Goal: Task Accomplishment & Management: Use online tool/utility

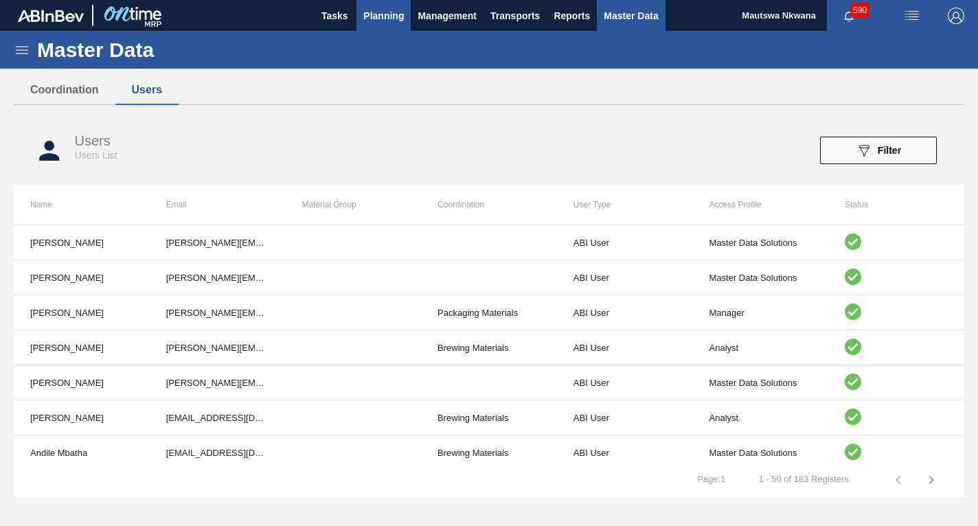
click at [381, 11] on span "Planning" at bounding box center [383, 16] width 41 height 16
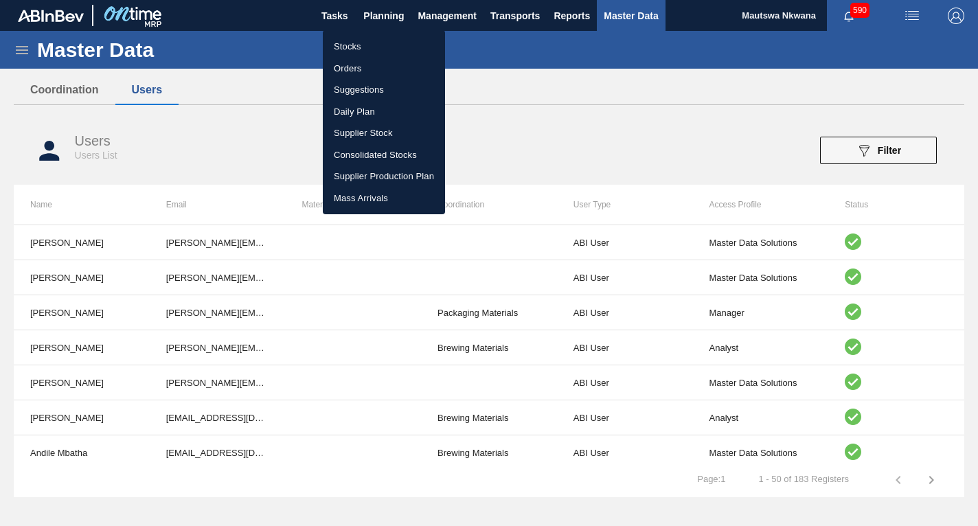
click at [356, 89] on li "Suggestions" at bounding box center [384, 90] width 122 height 22
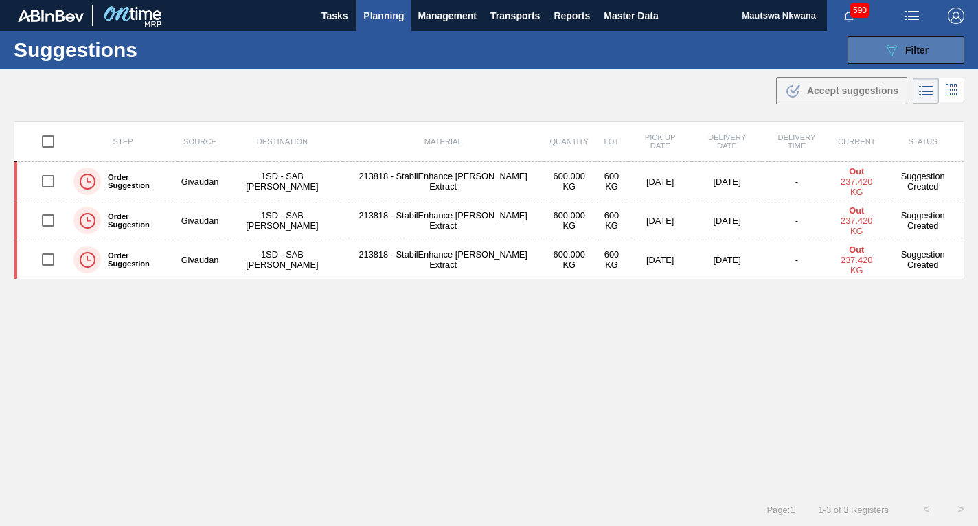
click at [907, 50] on span "Filter" at bounding box center [916, 50] width 23 height 11
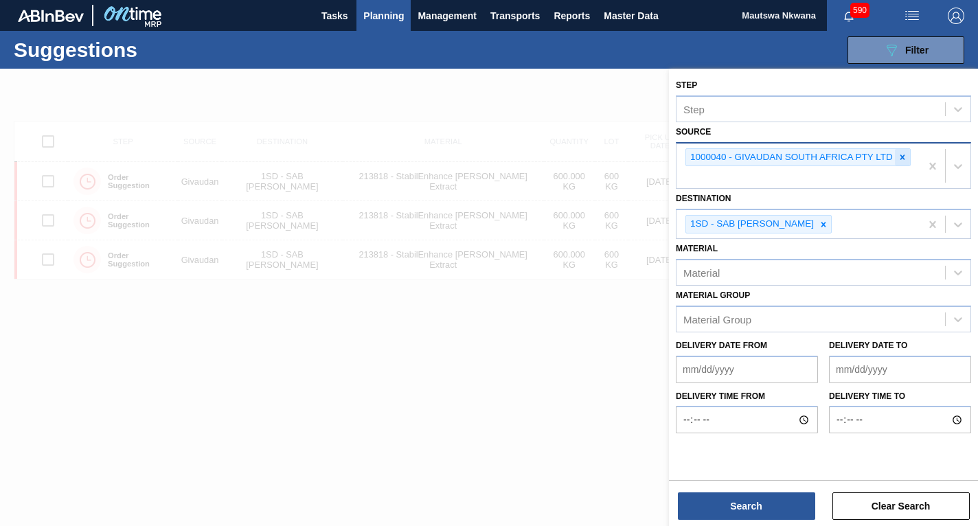
click at [902, 157] on icon at bounding box center [903, 157] width 5 height 5
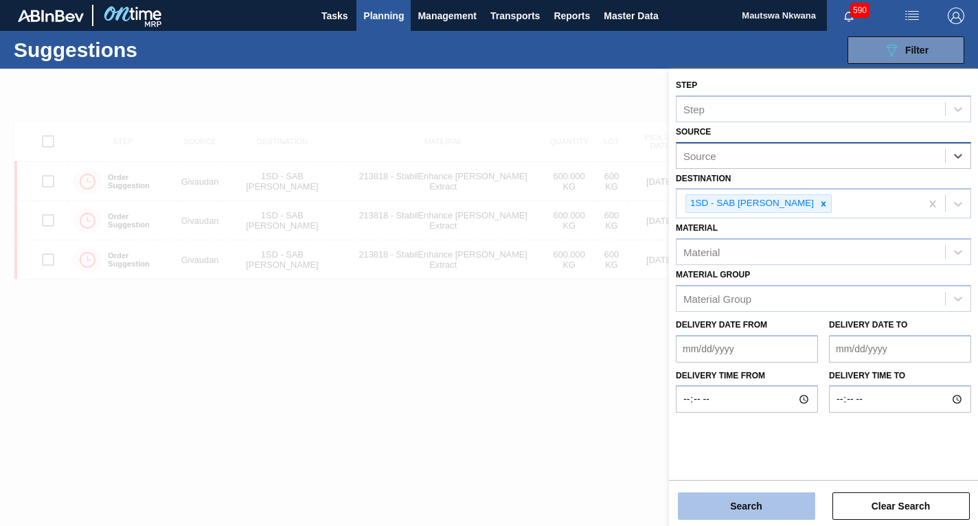
click at [754, 507] on button "Search" at bounding box center [746, 506] width 137 height 27
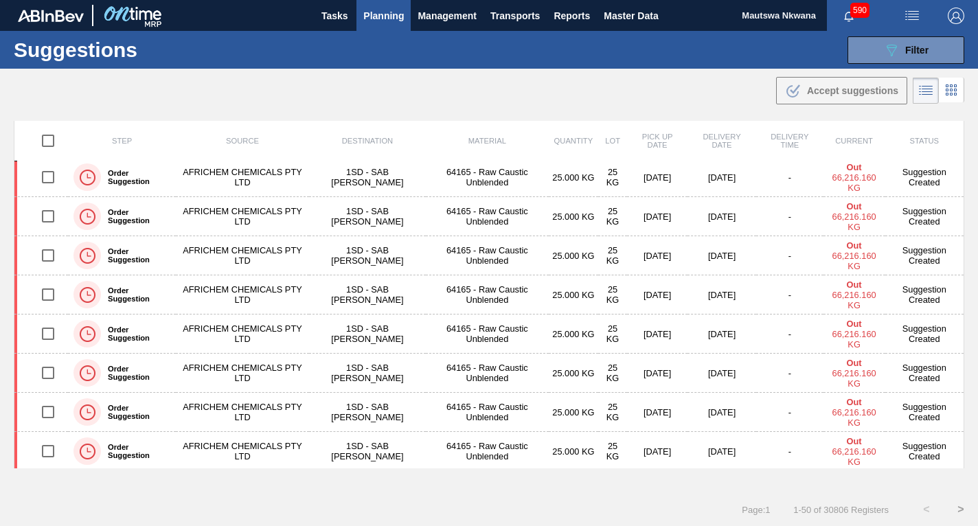
scroll to position [1651, 0]
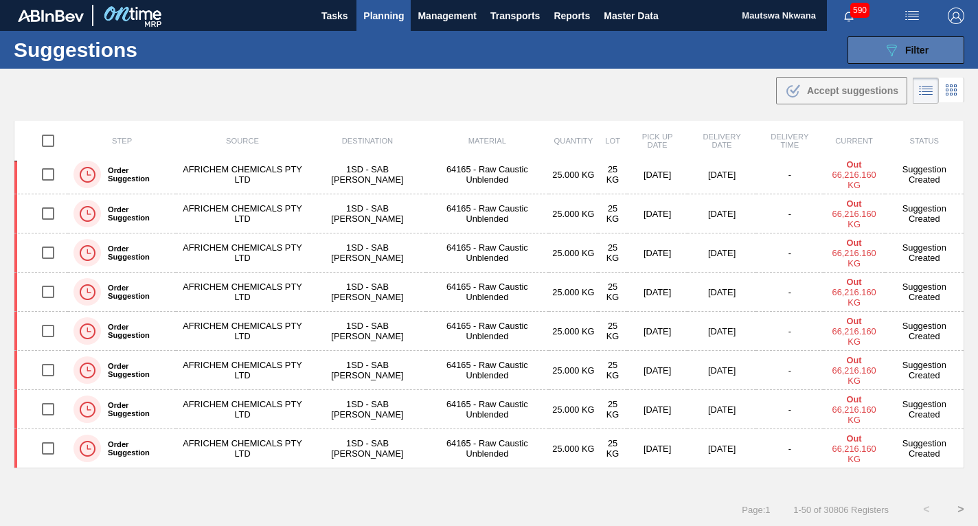
click at [896, 47] on icon "089F7B8B-B2A5-4AFE-B5C0-19BA573D28AC" at bounding box center [891, 50] width 16 height 16
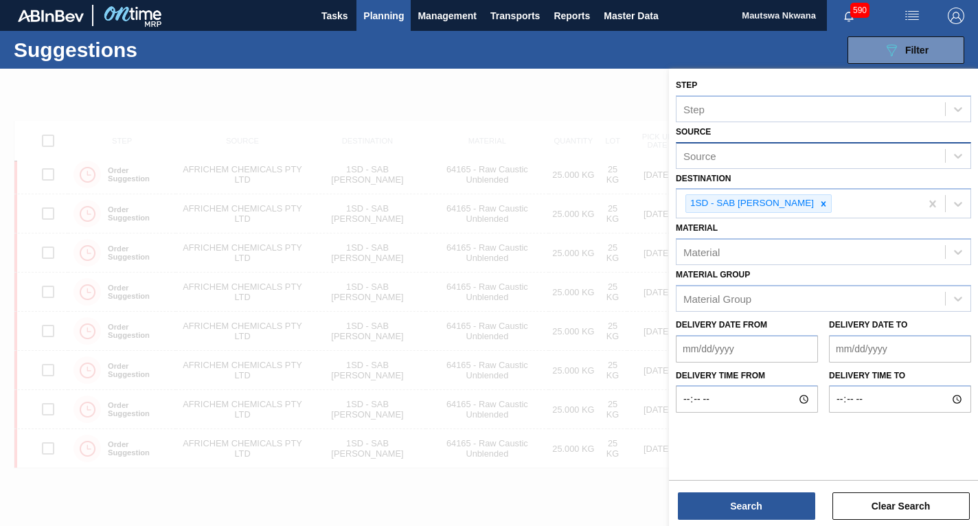
click at [720, 158] on div "Source" at bounding box center [811, 156] width 269 height 20
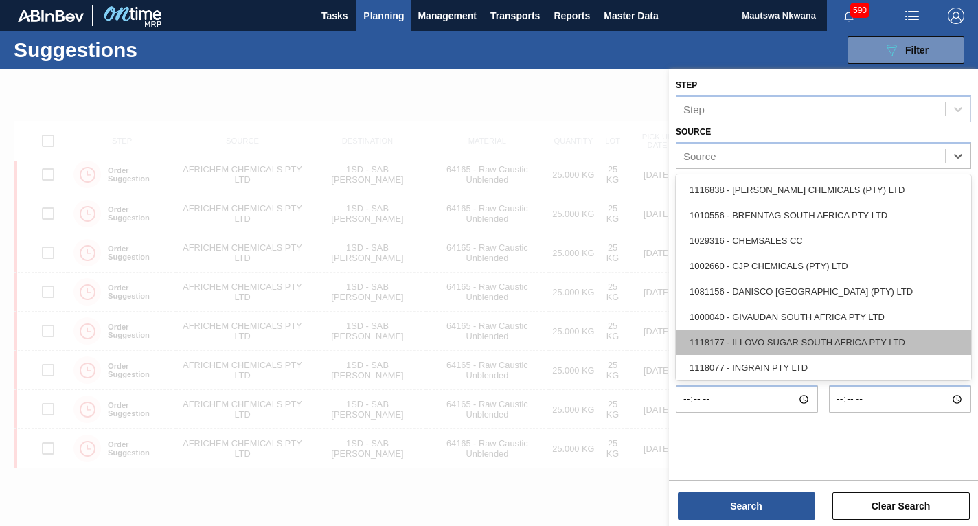
click at [758, 337] on div "1118177 - ILLOVO SUGAR SOUTH AFRICA PTY LTD" at bounding box center [823, 342] width 295 height 25
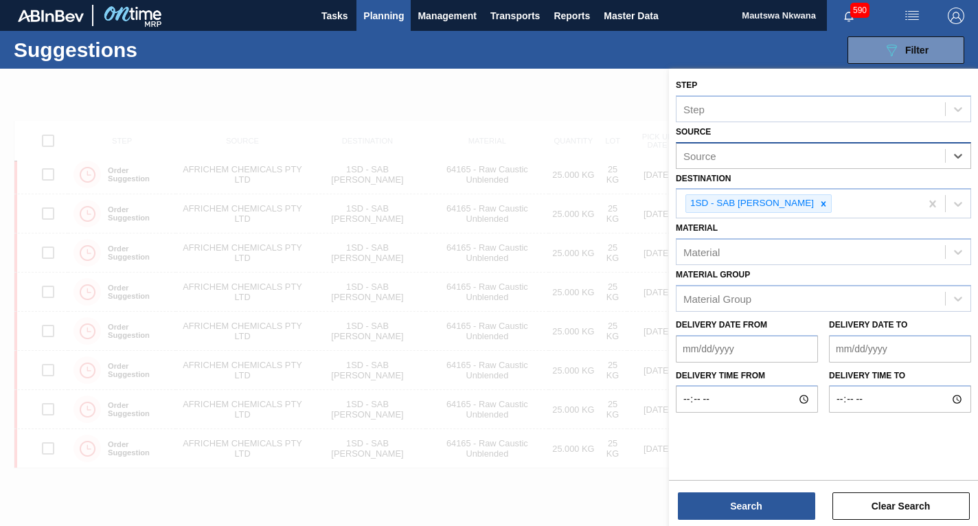
click at [753, 159] on div "Source" at bounding box center [811, 156] width 269 height 20
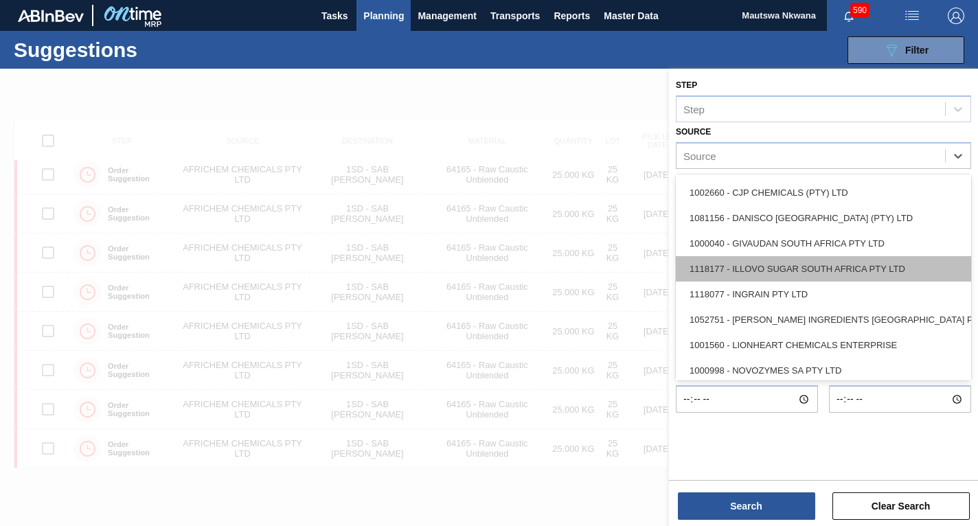
scroll to position [137, 0]
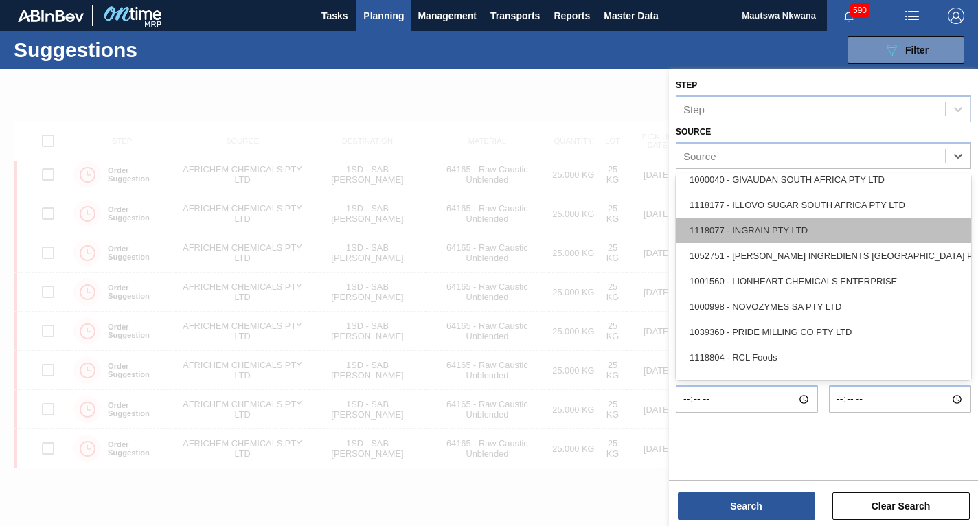
click at [756, 225] on div "1118077 - INGRAIN PTY LTD" at bounding box center [823, 230] width 295 height 25
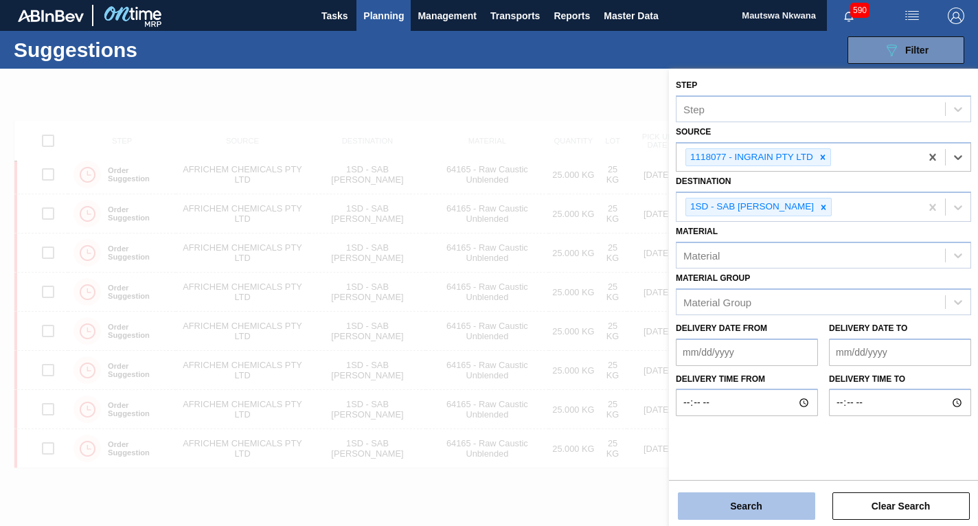
click at [761, 507] on button "Search" at bounding box center [746, 506] width 137 height 27
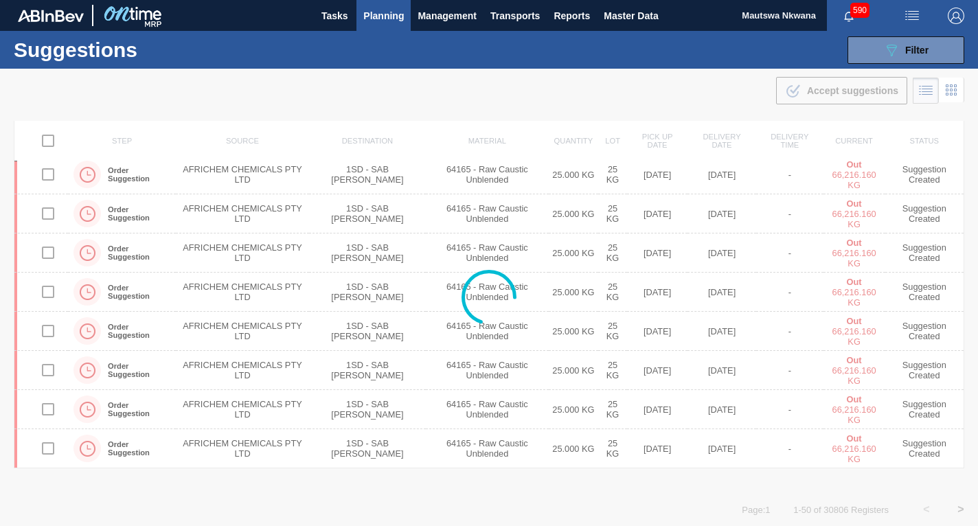
scroll to position [0, 0]
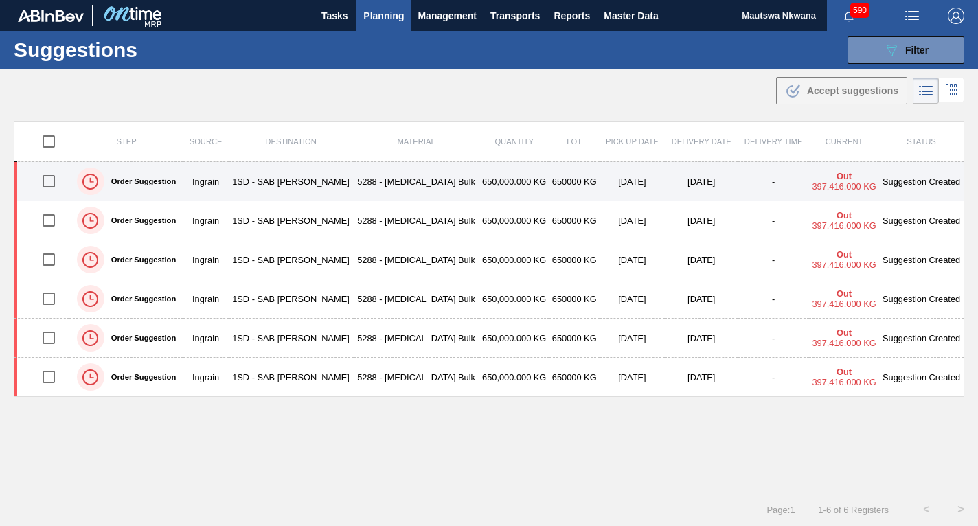
click at [49, 179] on input "checkbox" at bounding box center [48, 181] width 29 height 29
checkbox input "true"
click at [229, 180] on td "Ingrain" at bounding box center [205, 181] width 45 height 39
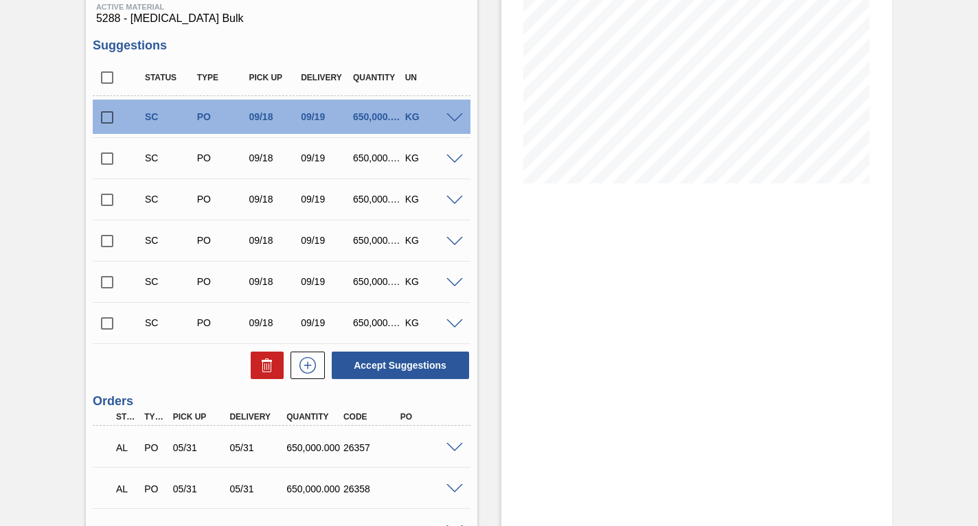
scroll to position [275, 0]
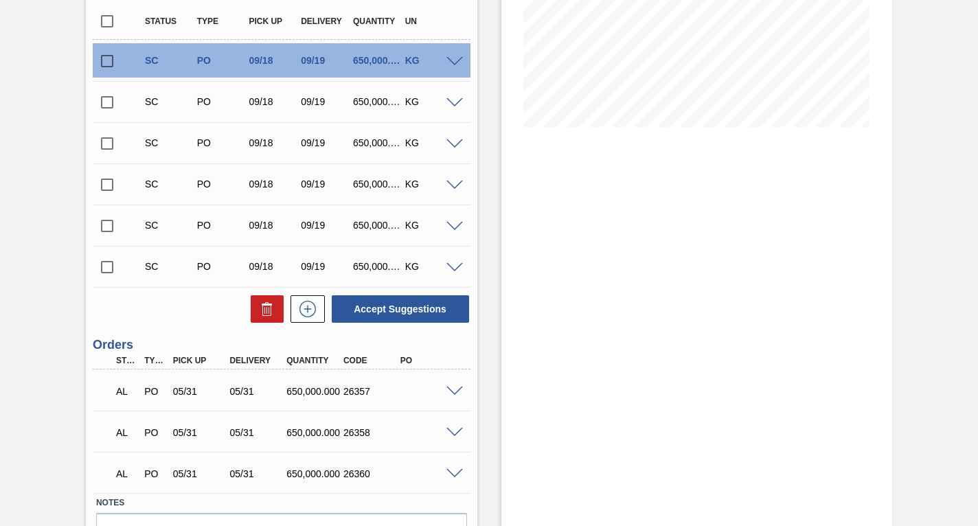
click at [104, 269] on input "checkbox" at bounding box center [107, 267] width 29 height 29
click at [452, 267] on span at bounding box center [455, 268] width 16 height 10
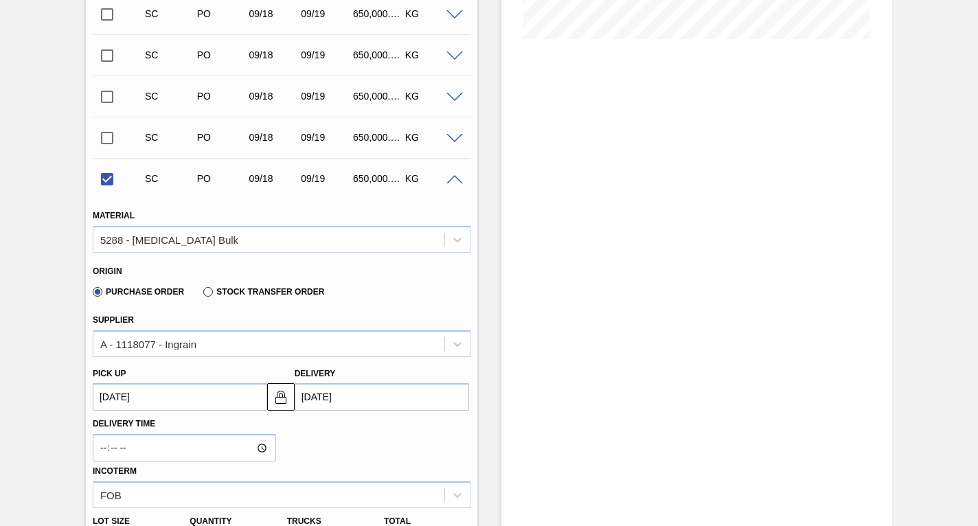
scroll to position [412, 0]
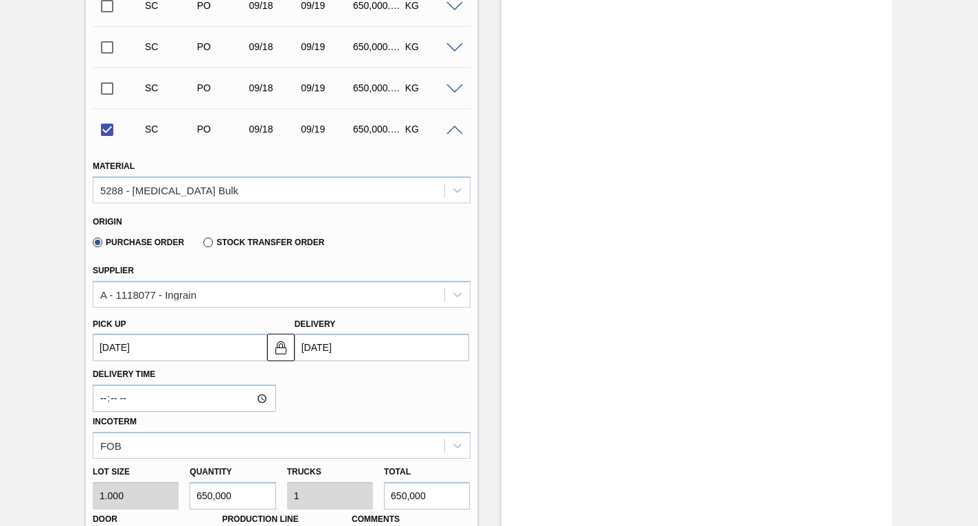
click at [170, 343] on up3244351950 "[DATE]" at bounding box center [180, 347] width 174 height 27
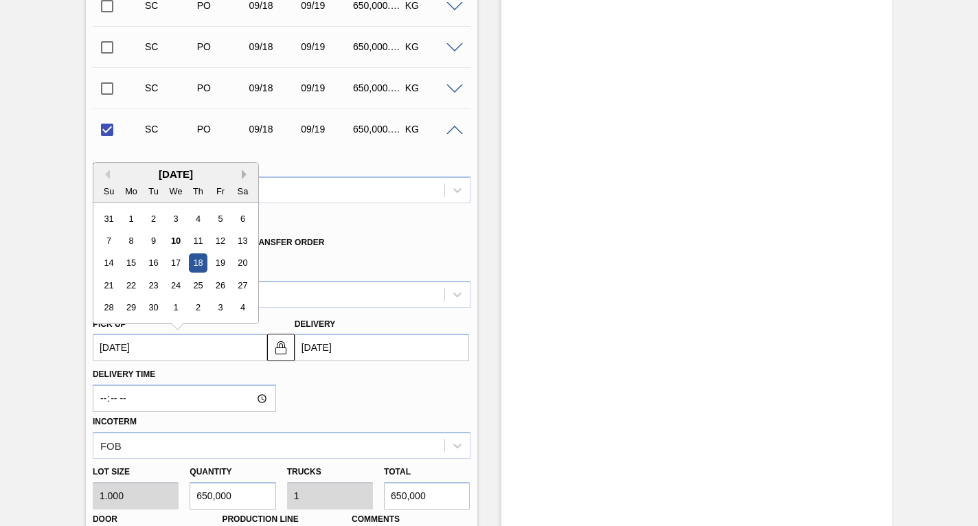
click at [242, 174] on button "Next Month" at bounding box center [247, 175] width 10 height 10
click at [195, 304] on div "30" at bounding box center [198, 308] width 19 height 19
checkbox input "false"
type up3244351950 "[DATE]"
type input "[DATE]"
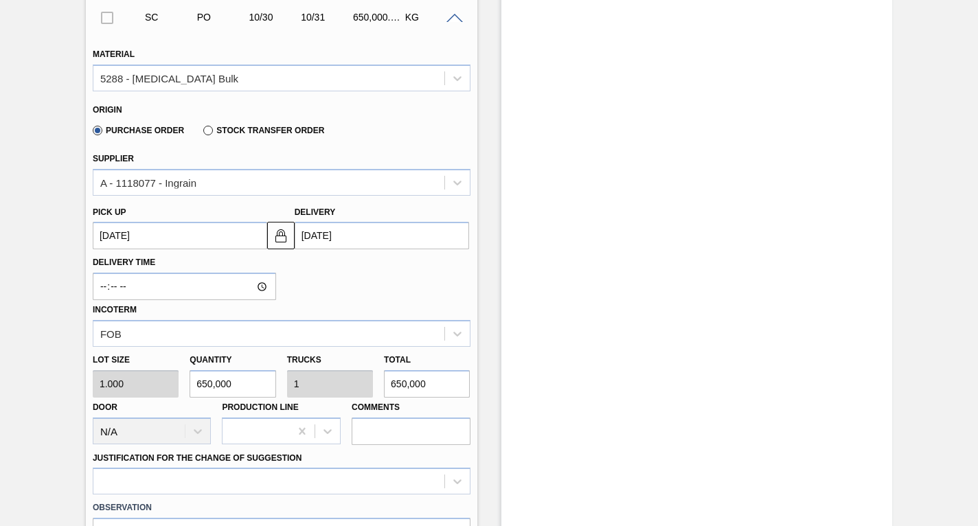
scroll to position [618, 0]
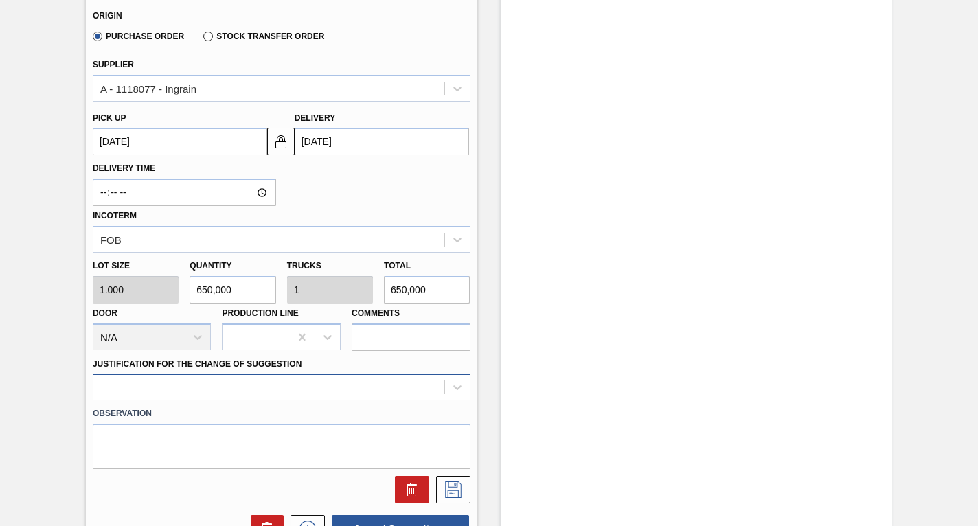
click at [289, 379] on div at bounding box center [282, 387] width 378 height 27
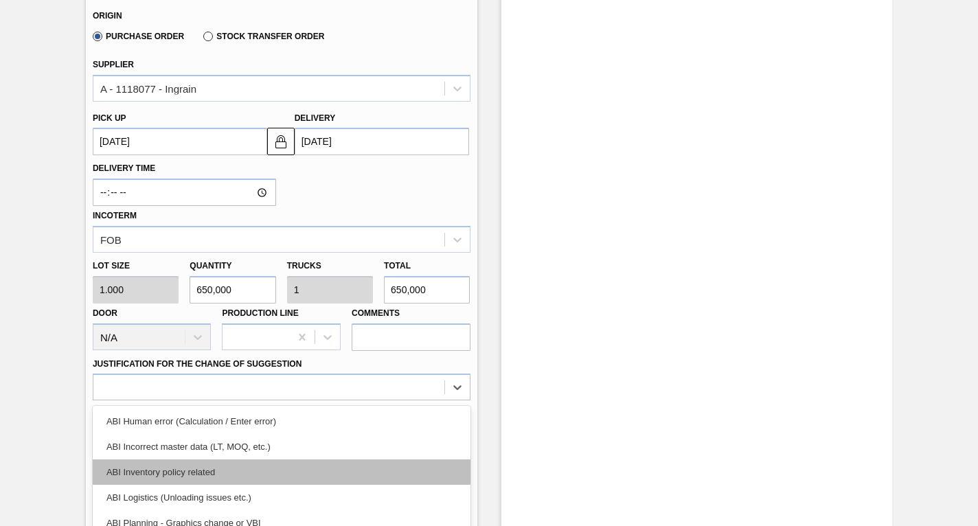
scroll to position [710, 0]
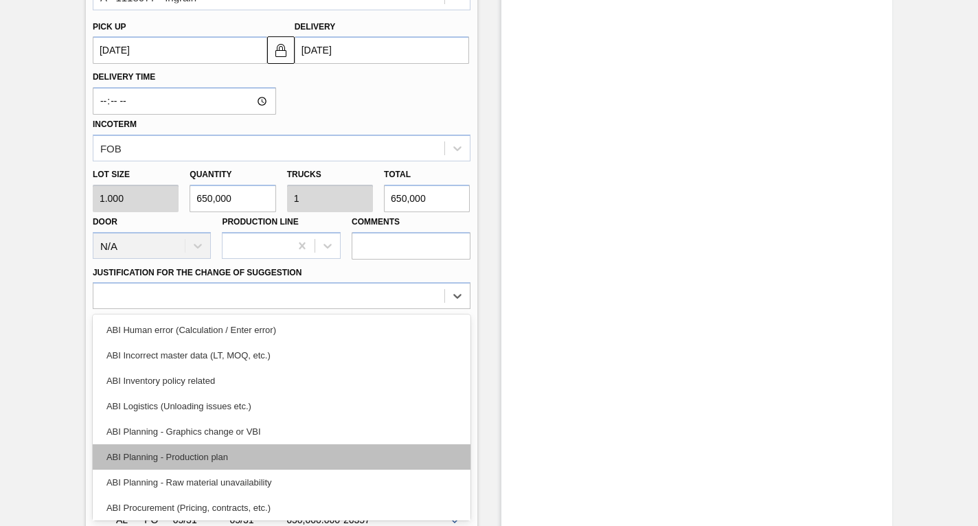
click at [174, 449] on div "ABI Planning - Production plan" at bounding box center [282, 456] width 378 height 25
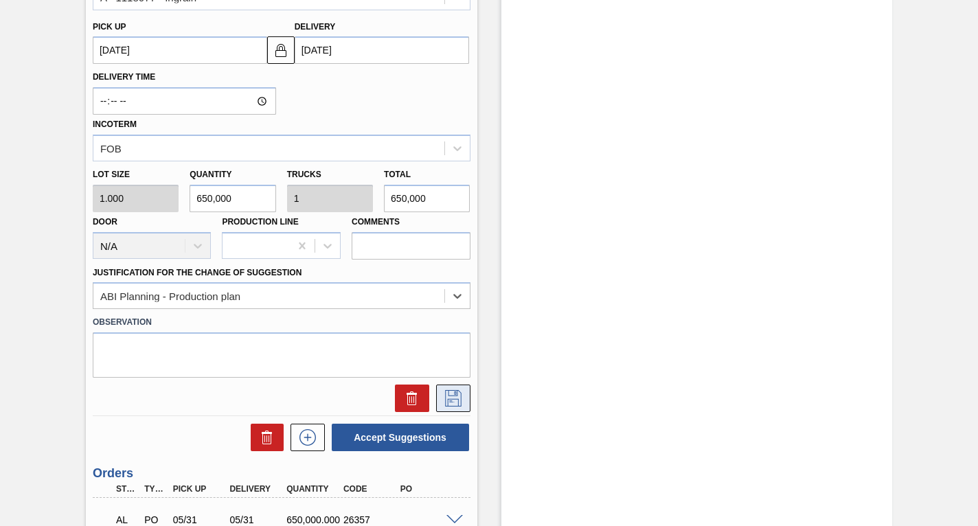
click at [453, 392] on icon at bounding box center [452, 397] width 7 height 11
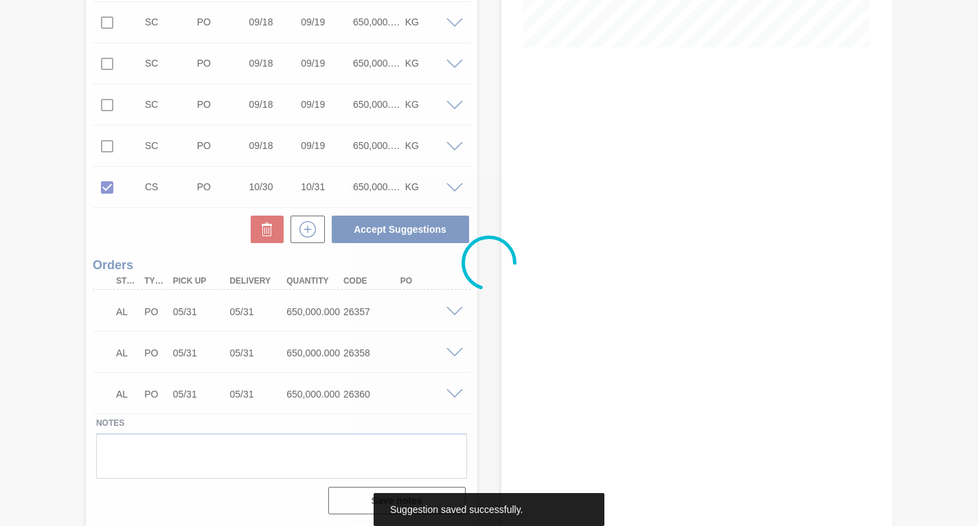
scroll to position [354, 0]
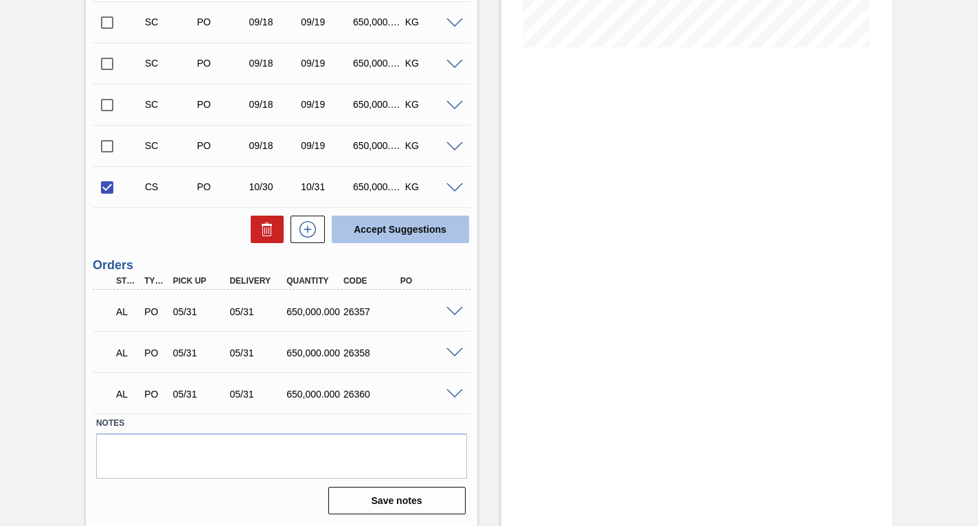
click at [404, 228] on button "Accept Suggestions" at bounding box center [400, 229] width 137 height 27
checkbox input "false"
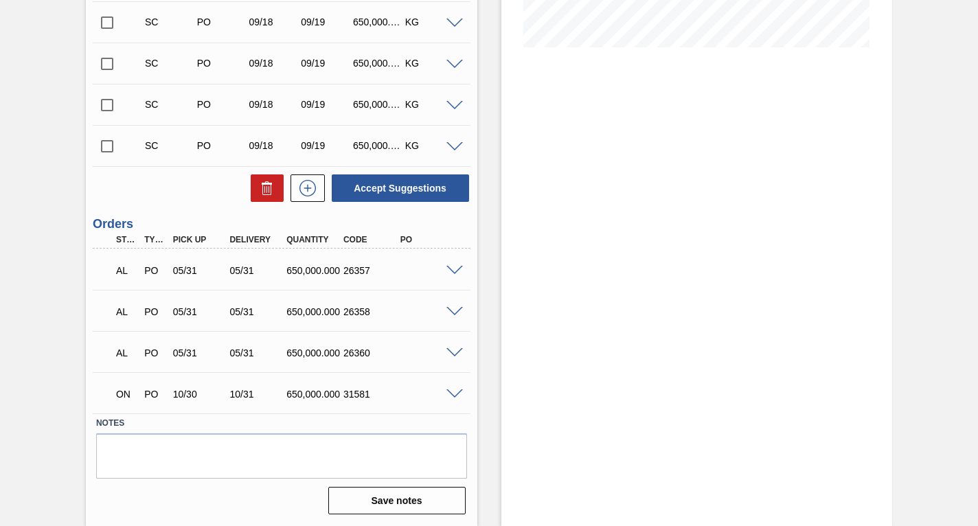
click at [110, 146] on input "checkbox" at bounding box center [107, 146] width 29 height 29
click at [453, 148] on span at bounding box center [455, 147] width 16 height 10
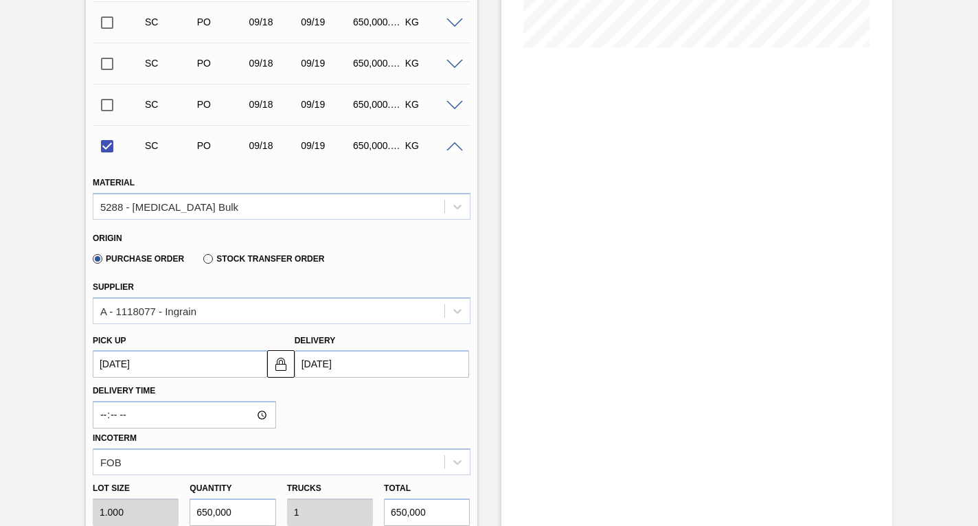
click at [209, 361] on up3244351949 "[DATE]" at bounding box center [180, 363] width 174 height 27
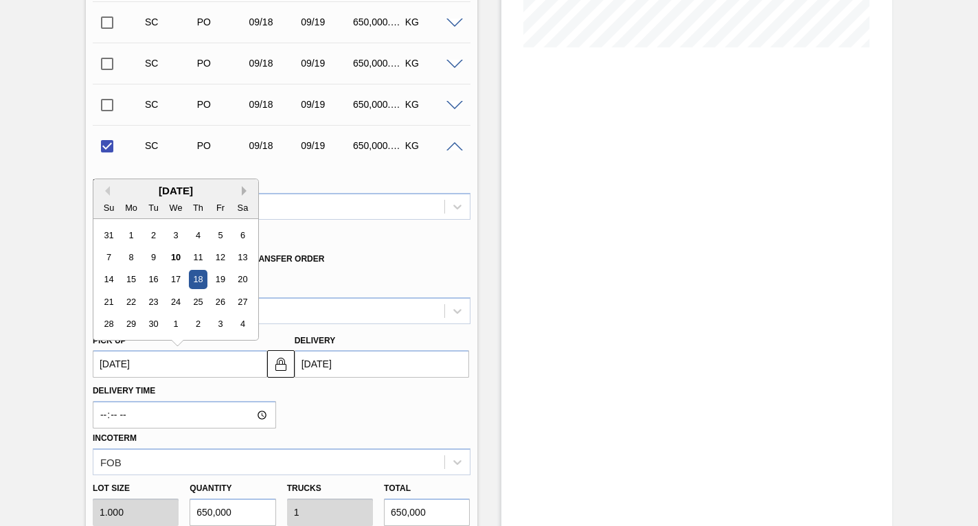
click at [245, 192] on button "Next Month" at bounding box center [247, 191] width 10 height 10
click at [200, 322] on div "30" at bounding box center [198, 324] width 19 height 19
checkbox input "false"
type up3244351949 "[DATE]"
type input "[DATE]"
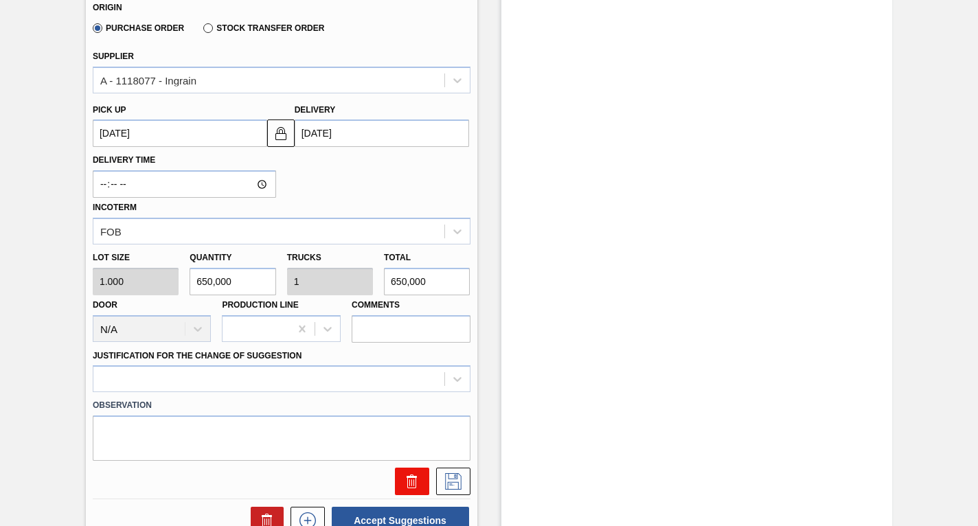
scroll to position [698, 0]
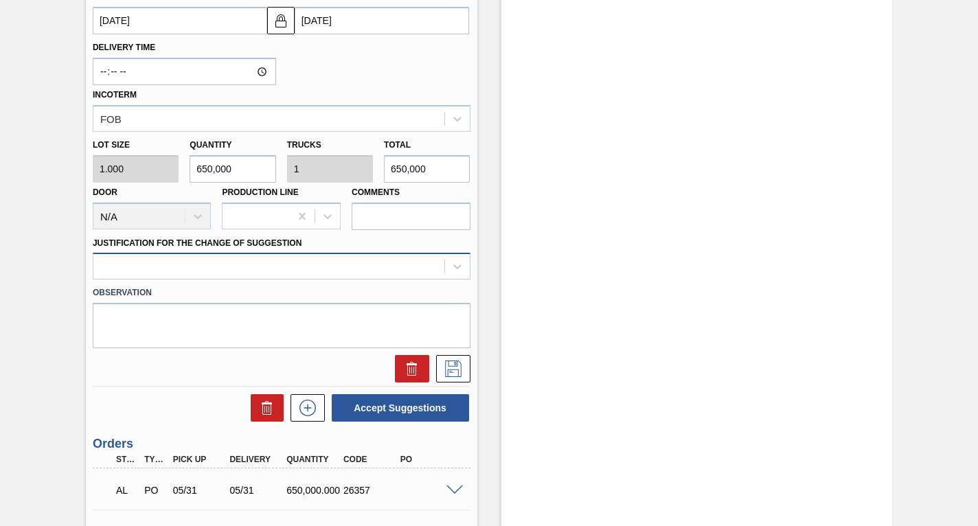
click at [220, 265] on div at bounding box center [268, 267] width 351 height 20
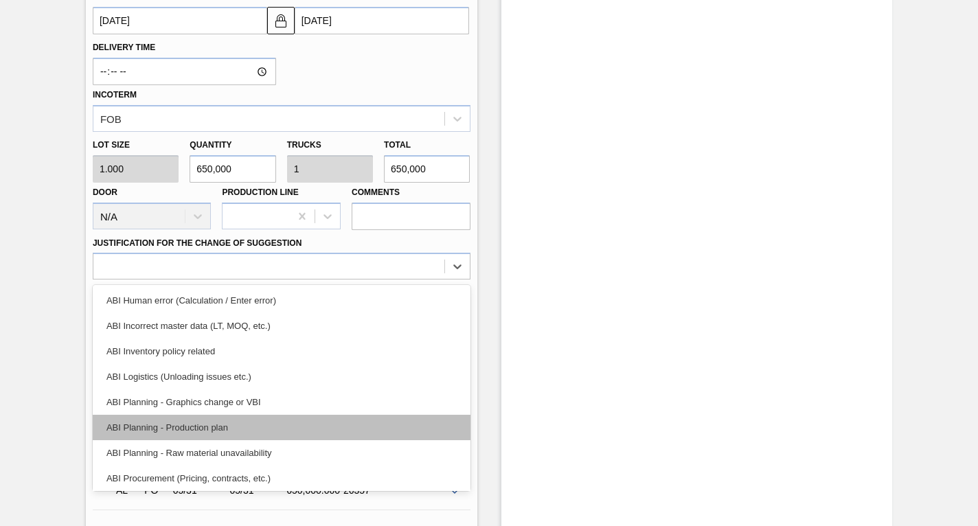
click at [180, 427] on div "ABI Planning - Production plan" at bounding box center [282, 427] width 378 height 25
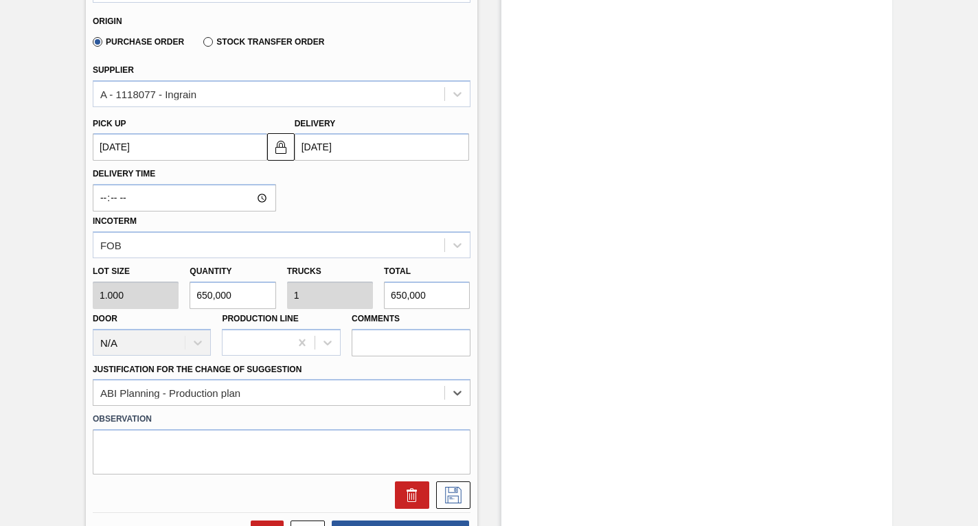
scroll to position [629, 0]
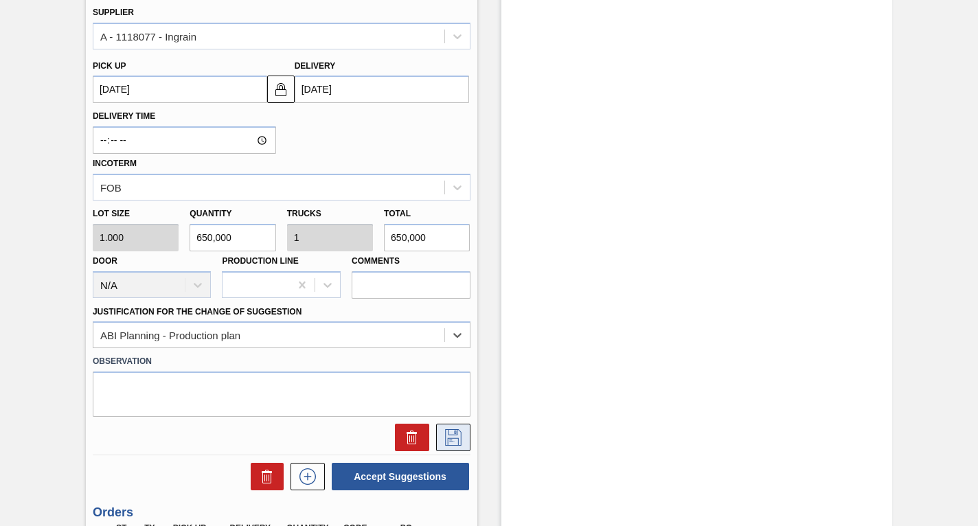
click at [451, 436] on icon at bounding box center [453, 437] width 22 height 16
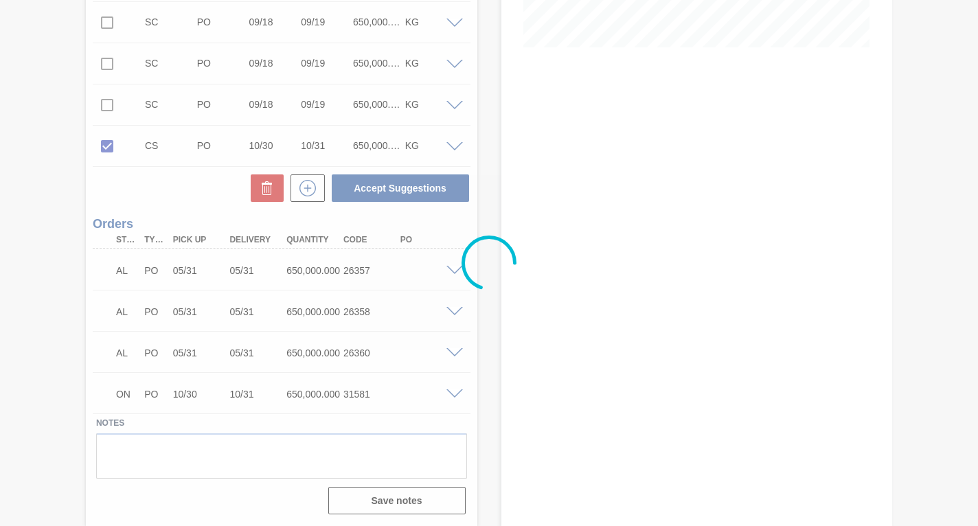
scroll to position [354, 0]
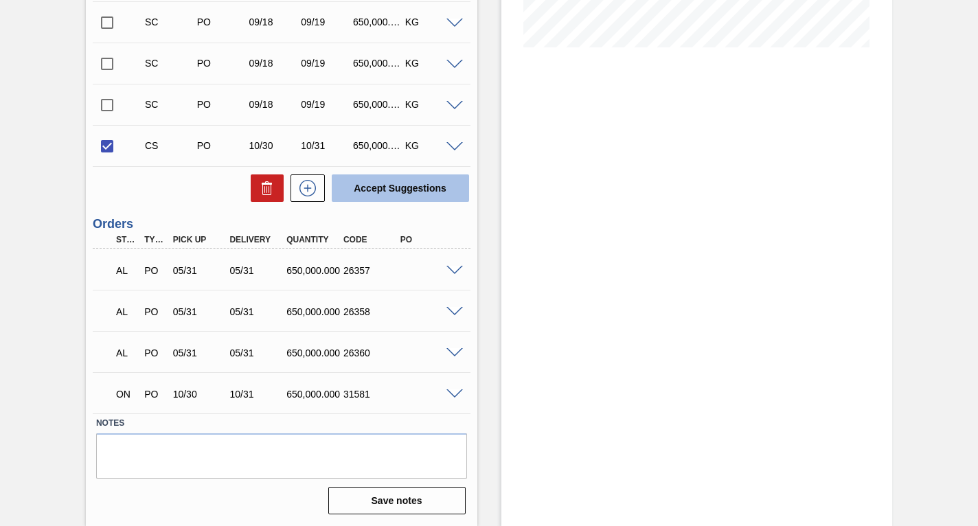
click at [393, 187] on button "Accept Suggestions" at bounding box center [400, 187] width 137 height 27
checkbox input "false"
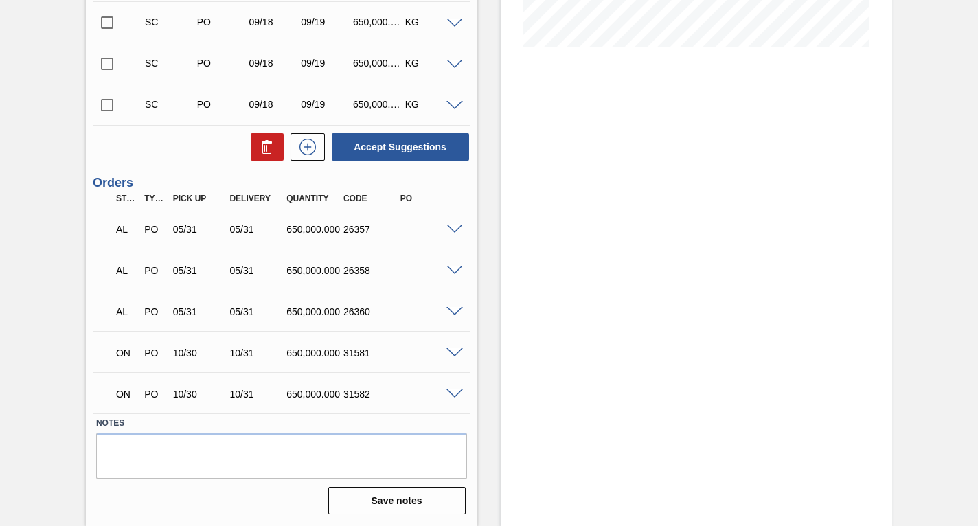
click at [106, 104] on input "checkbox" at bounding box center [107, 105] width 29 height 29
click at [449, 105] on span at bounding box center [455, 106] width 16 height 10
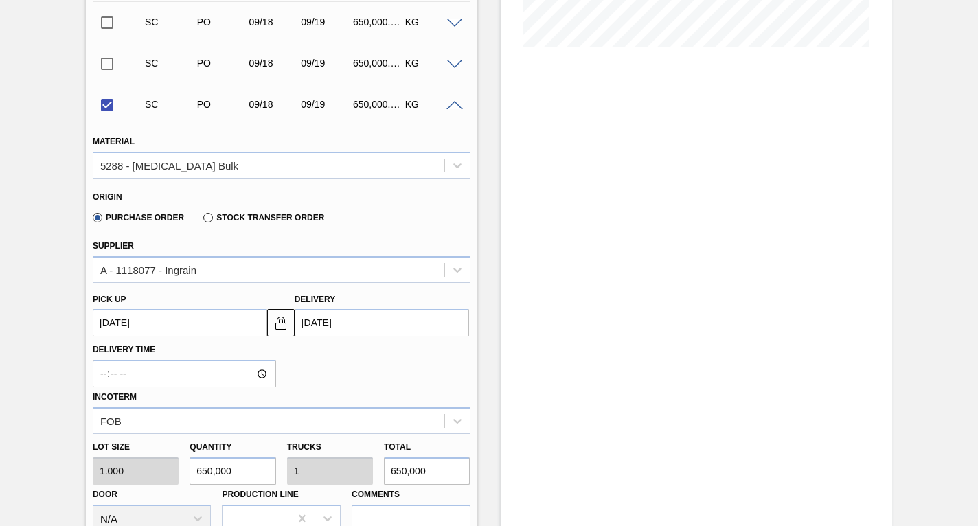
click at [168, 321] on up3244351948 "[DATE]" at bounding box center [180, 322] width 174 height 27
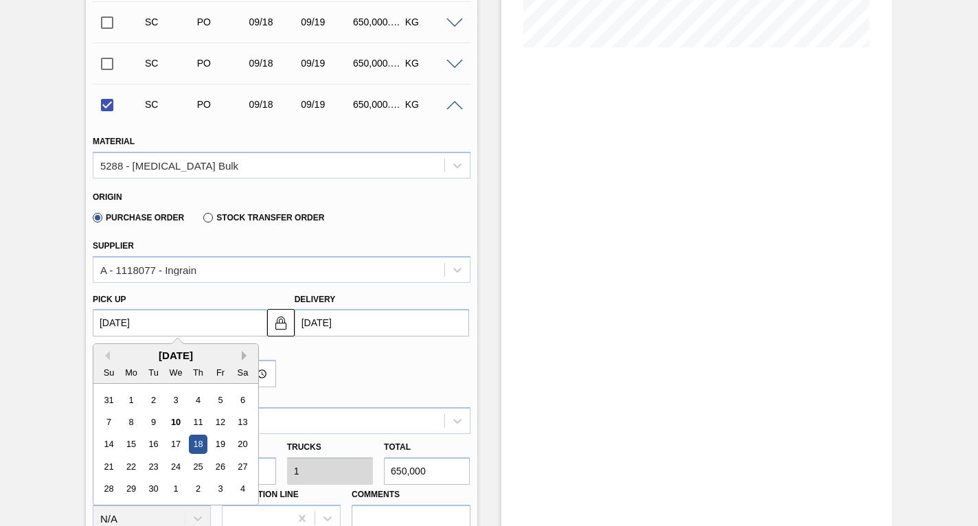
click at [242, 354] on button "Next Month" at bounding box center [247, 356] width 10 height 10
click at [199, 489] on div "30" at bounding box center [198, 489] width 19 height 19
checkbox input "false"
type up3244351948 "[DATE]"
type input "[DATE]"
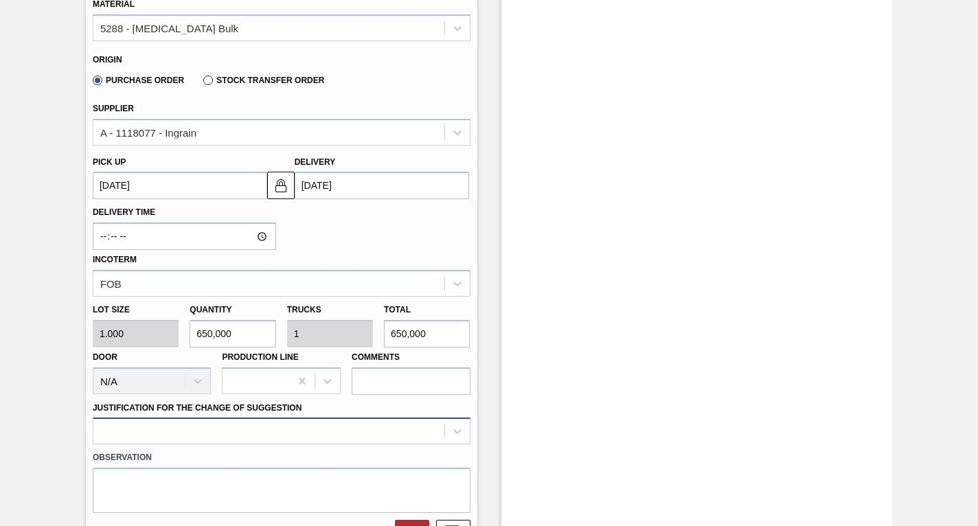
click at [270, 425] on div at bounding box center [282, 431] width 378 height 27
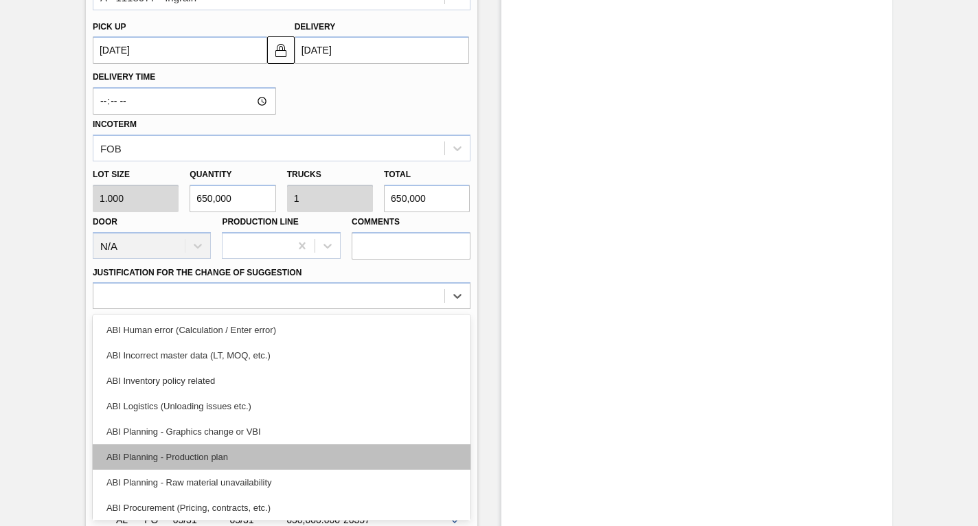
click at [170, 453] on div "ABI Planning - Production plan" at bounding box center [282, 456] width 378 height 25
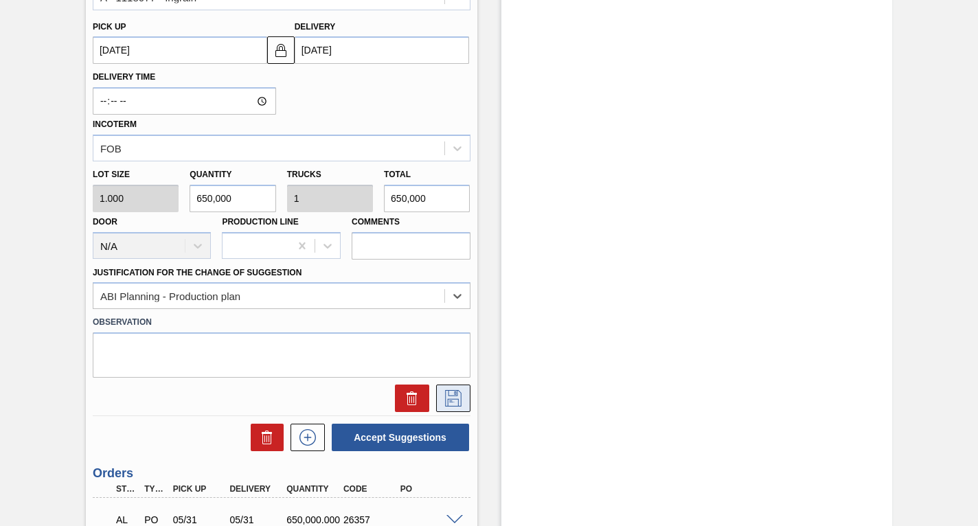
click at [451, 403] on icon at bounding box center [452, 397] width 7 height 11
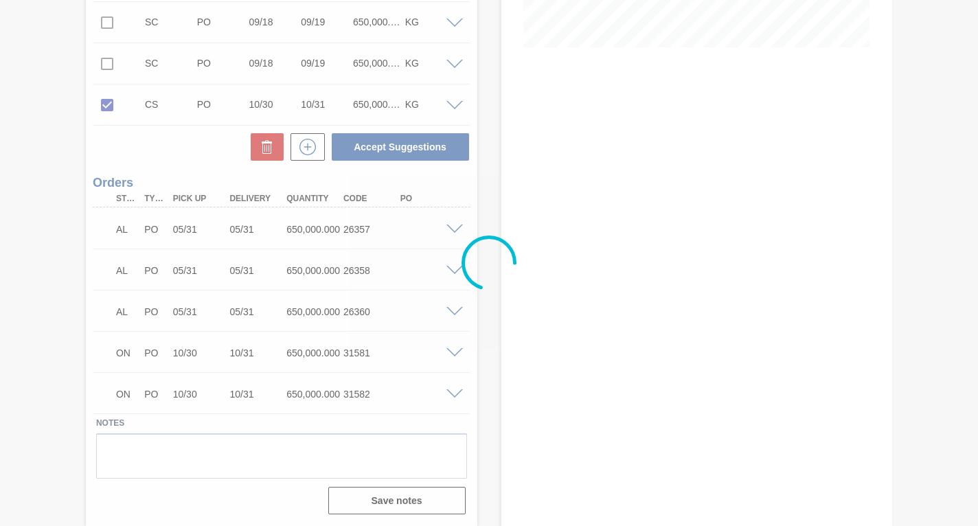
scroll to position [354, 0]
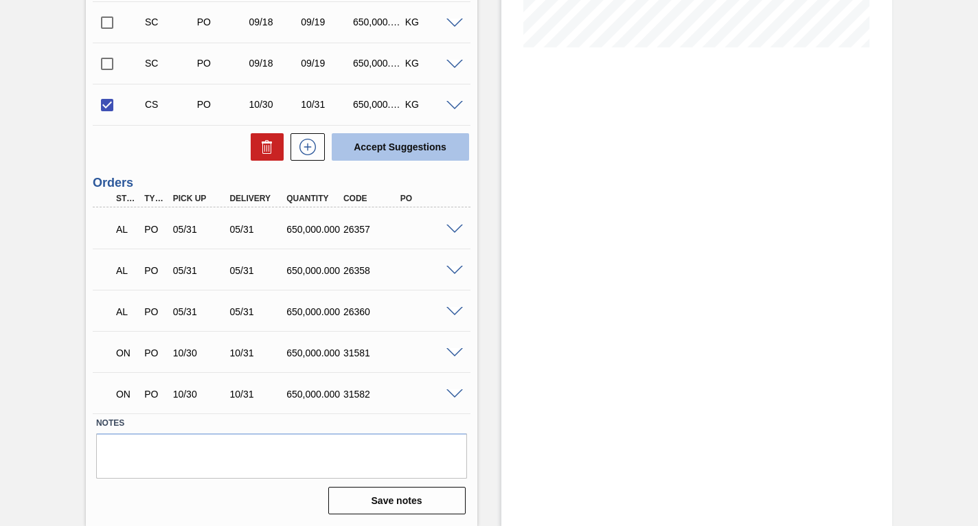
click at [399, 146] on button "Accept Suggestions" at bounding box center [400, 146] width 137 height 27
checkbox input "false"
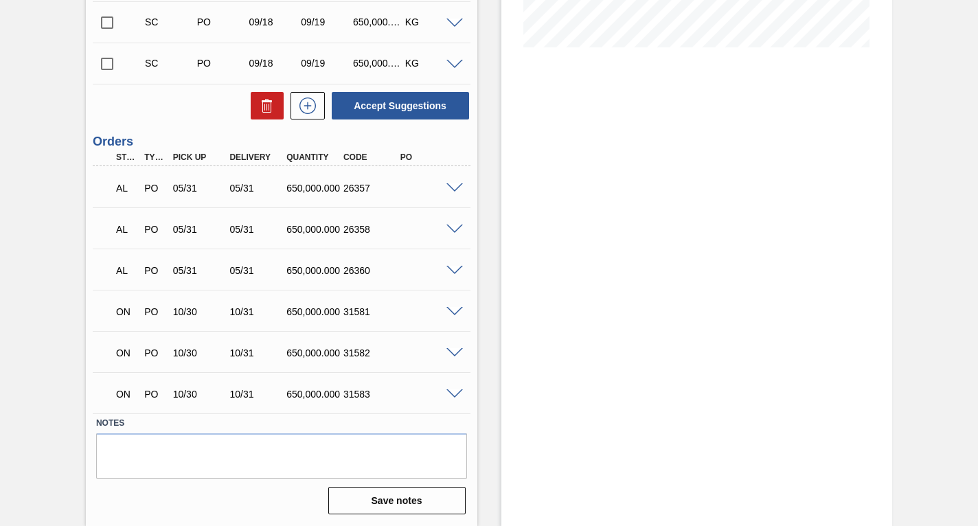
click at [104, 63] on input "checkbox" at bounding box center [107, 63] width 29 height 29
click at [455, 64] on span at bounding box center [455, 65] width 16 height 10
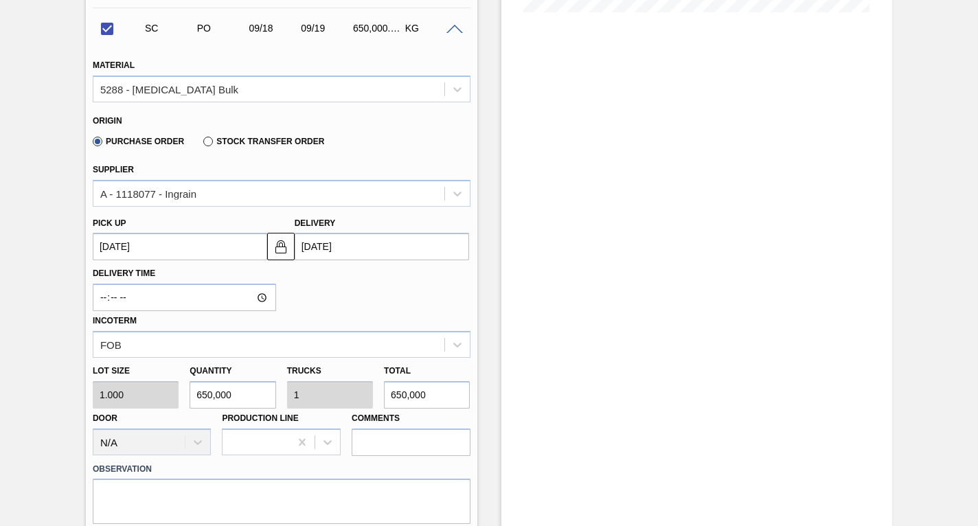
scroll to position [423, 0]
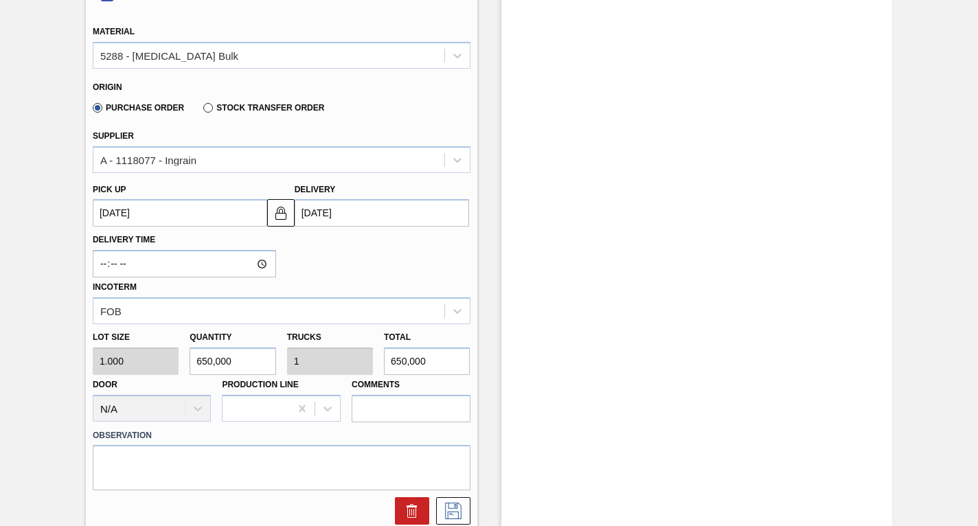
click at [200, 219] on up3244351947 "[DATE]" at bounding box center [180, 212] width 174 height 27
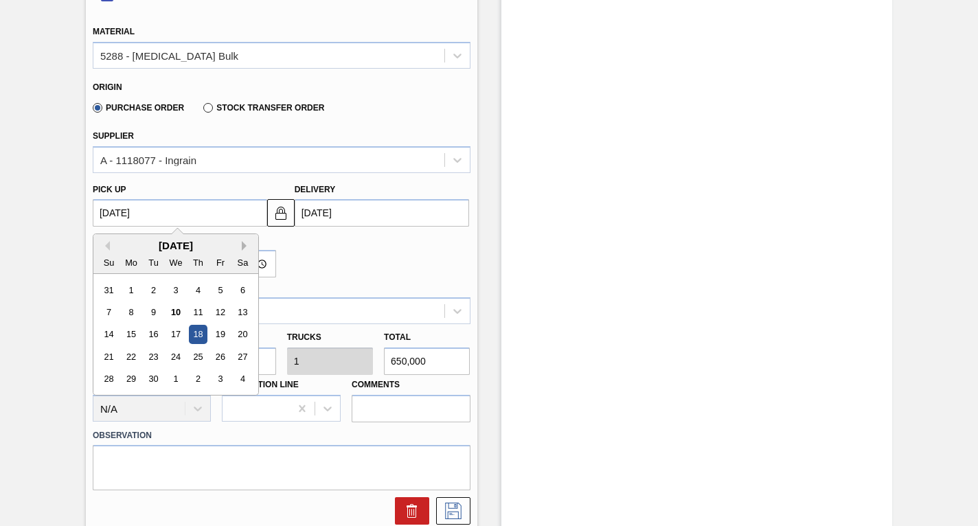
click at [244, 244] on button "Next Month" at bounding box center [247, 246] width 10 height 10
click at [201, 379] on div "30" at bounding box center [198, 379] width 19 height 19
checkbox input "false"
type up3244351947 "[DATE]"
type input "[DATE]"
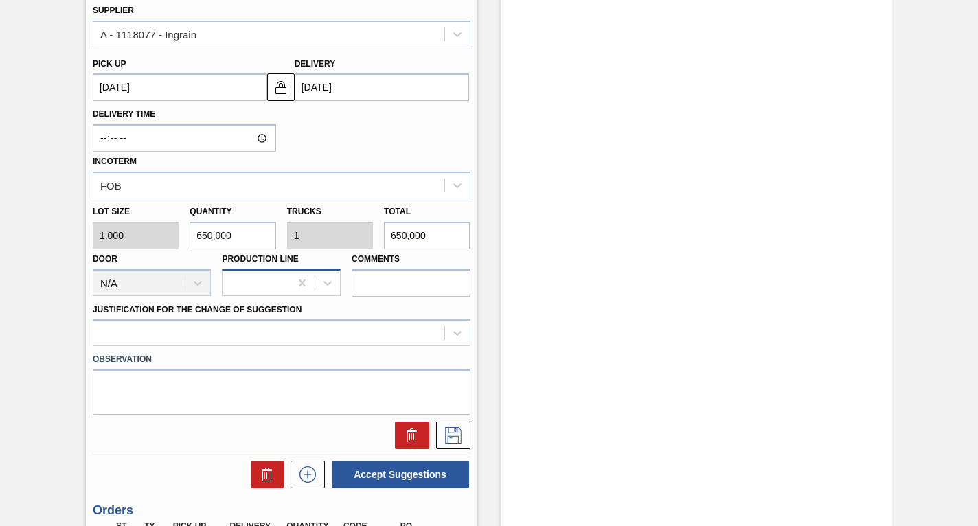
scroll to position [629, 0]
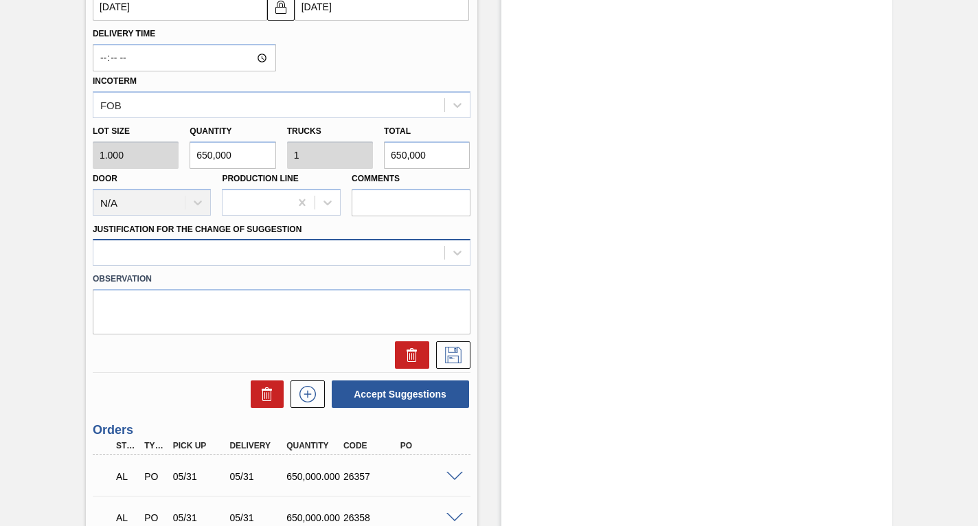
click at [266, 254] on div at bounding box center [268, 253] width 351 height 20
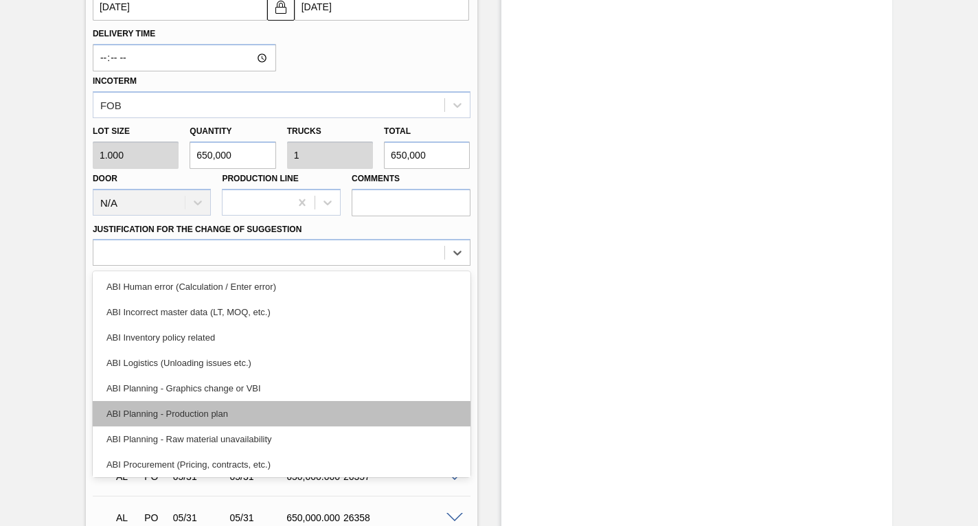
click at [161, 418] on div "ABI Planning - Production plan" at bounding box center [282, 413] width 378 height 25
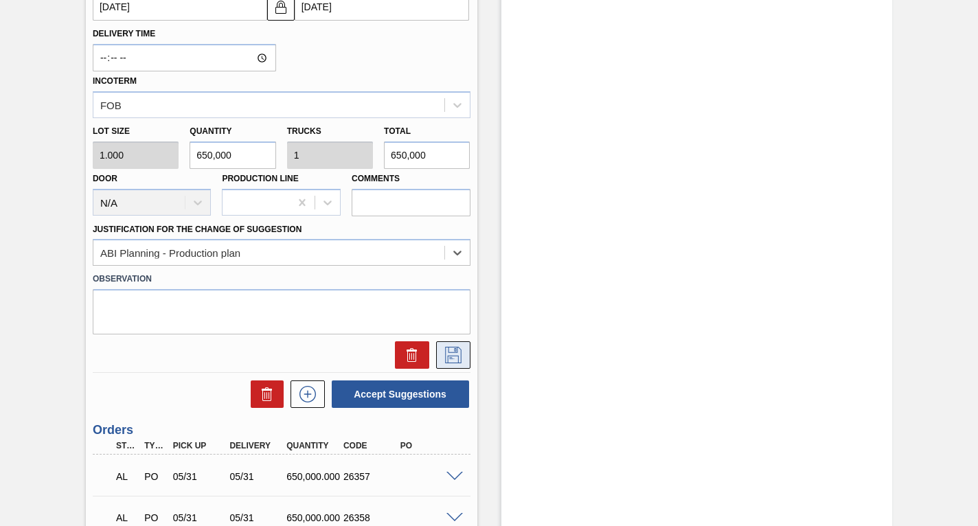
click at [450, 351] on icon at bounding box center [453, 355] width 22 height 16
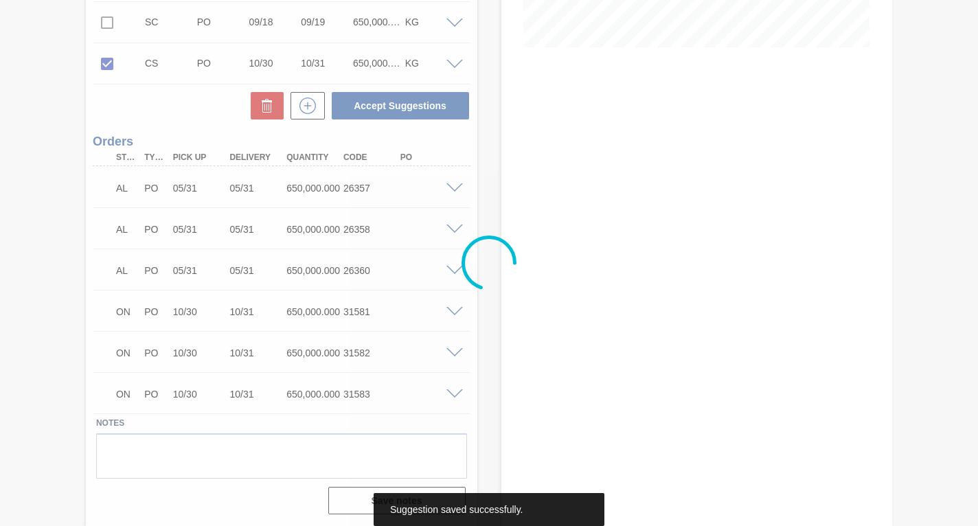
scroll to position [354, 0]
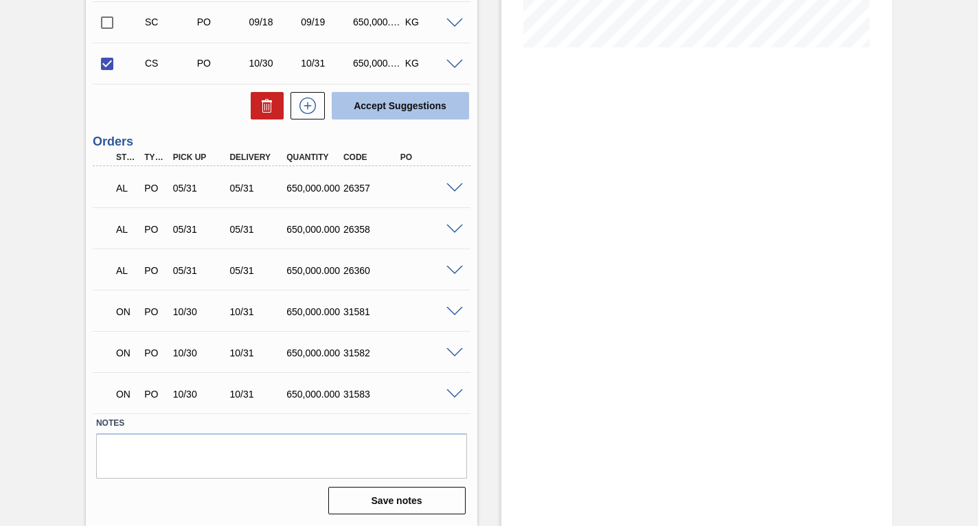
click at [387, 107] on button "Accept Suggestions" at bounding box center [400, 105] width 137 height 27
checkbox input "false"
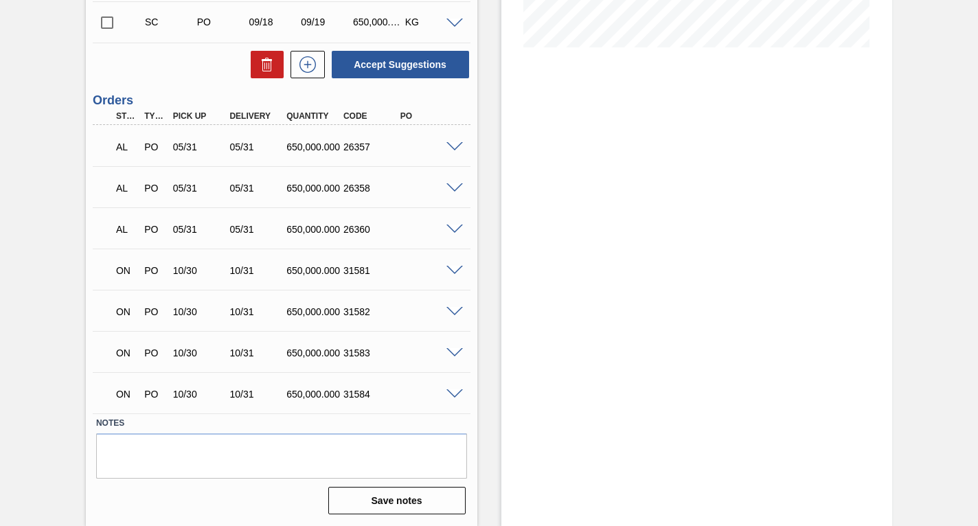
click at [106, 23] on input "checkbox" at bounding box center [107, 22] width 29 height 29
click at [452, 25] on span at bounding box center [455, 24] width 16 height 10
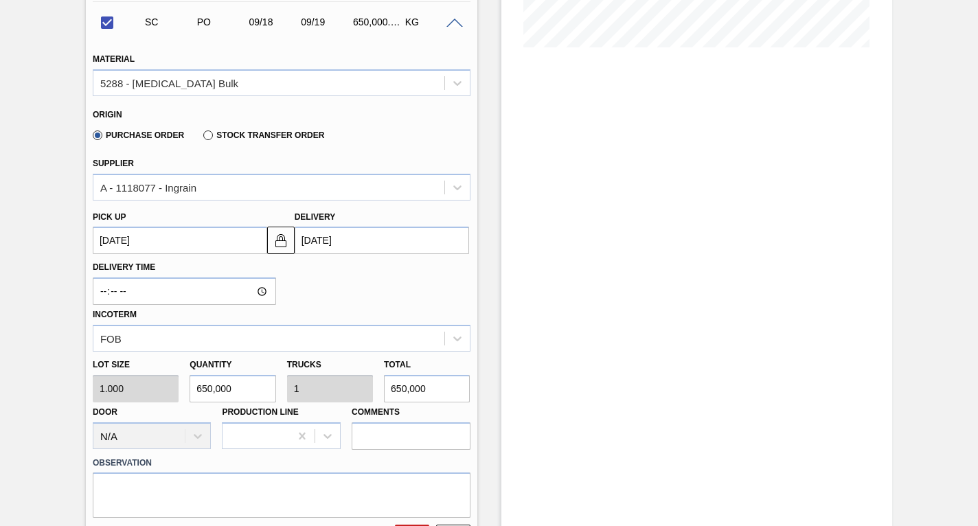
click at [181, 237] on up3244351946 "[DATE]" at bounding box center [180, 240] width 174 height 27
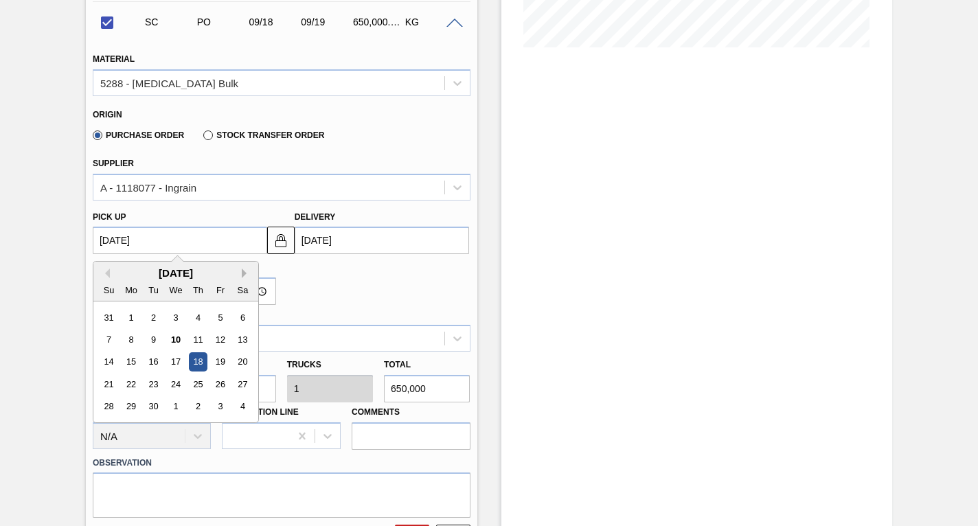
click at [244, 273] on button "Next Month" at bounding box center [247, 274] width 10 height 10
click at [196, 405] on div "30" at bounding box center [198, 407] width 19 height 19
checkbox input "false"
type up3244351946 "[DATE]"
type input "[DATE]"
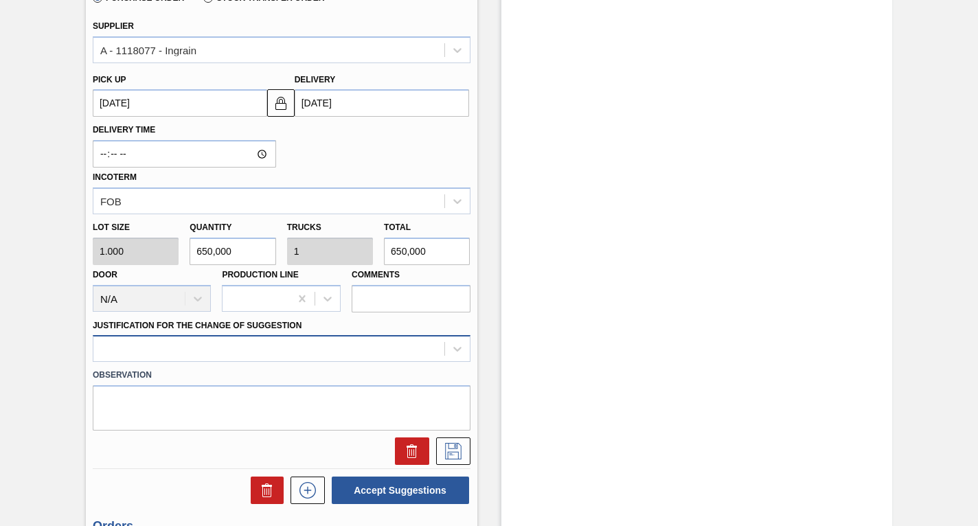
click at [162, 351] on div at bounding box center [282, 348] width 378 height 27
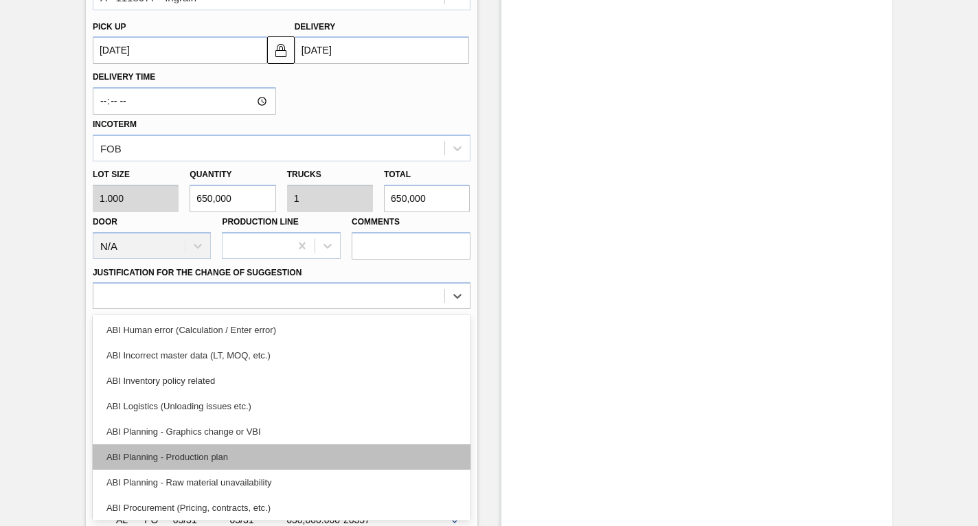
click at [158, 453] on div "ABI Planning - Production plan" at bounding box center [282, 456] width 378 height 25
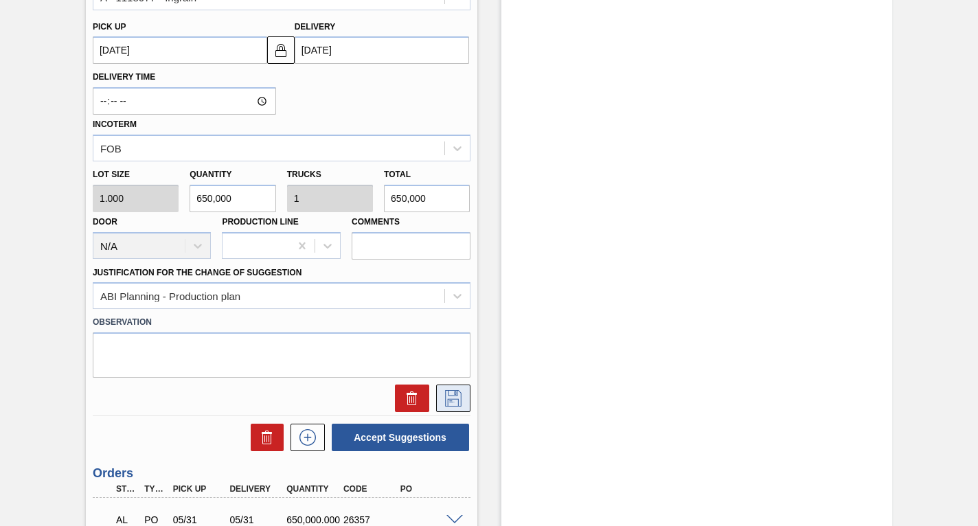
click at [452, 394] on icon at bounding box center [453, 398] width 22 height 16
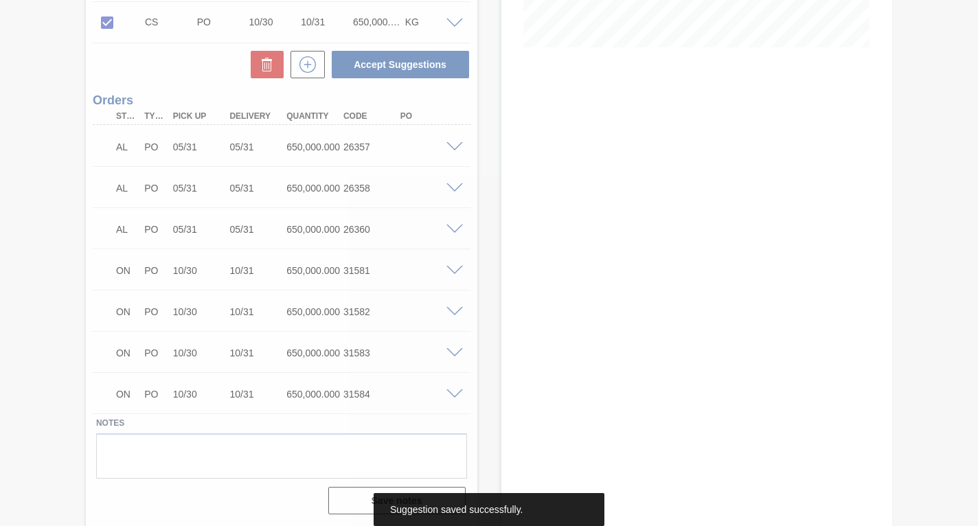
scroll to position [354, 0]
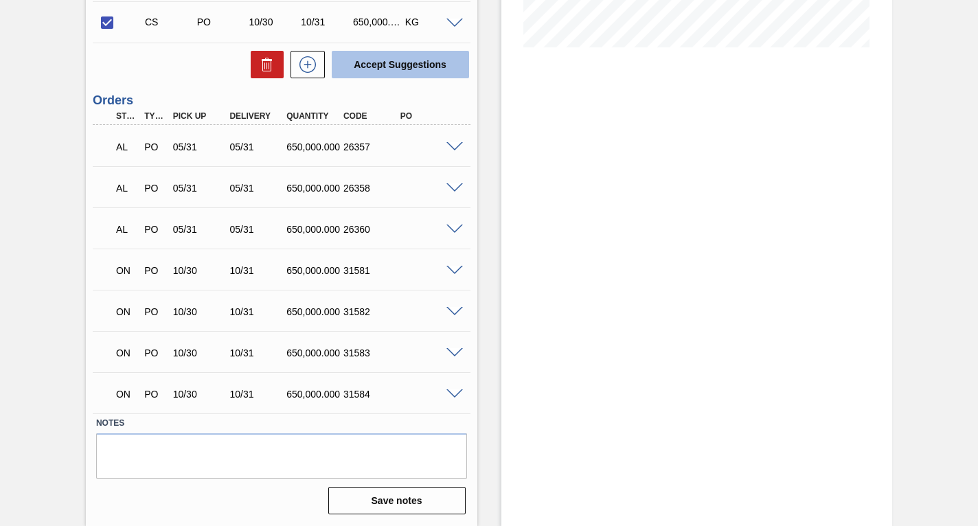
click at [404, 63] on button "Accept Suggestions" at bounding box center [400, 64] width 137 height 27
checkbox input "false"
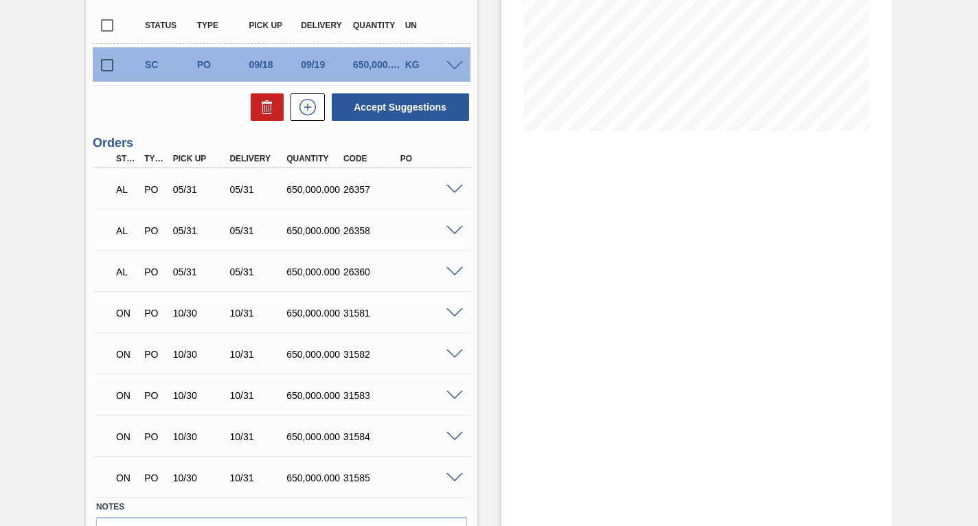
scroll to position [148, 0]
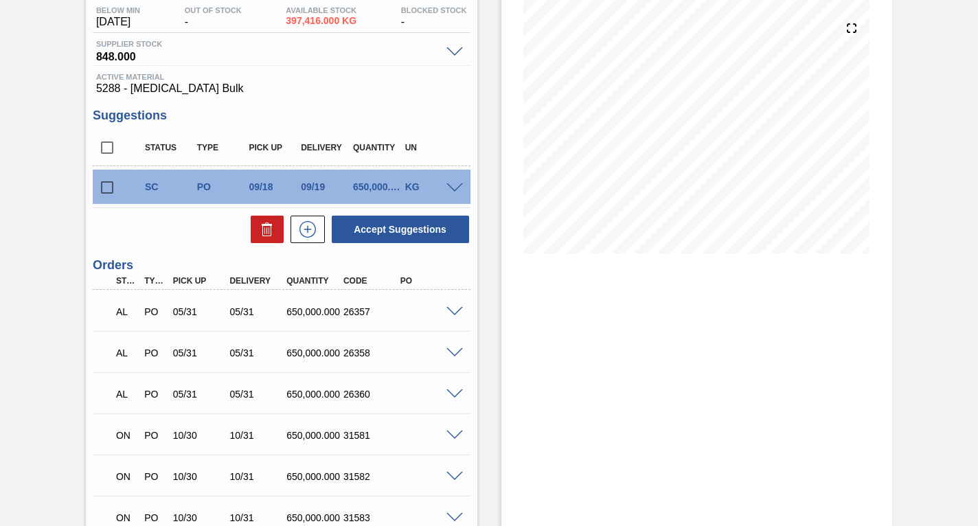
click at [109, 185] on input "checkbox" at bounding box center [107, 187] width 29 height 29
click at [448, 188] on span at bounding box center [455, 188] width 16 height 10
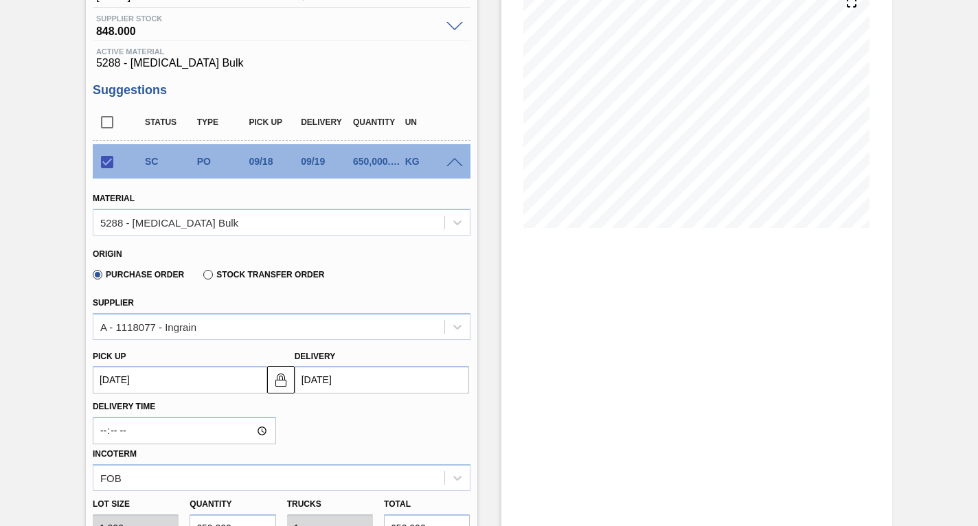
scroll to position [217, 0]
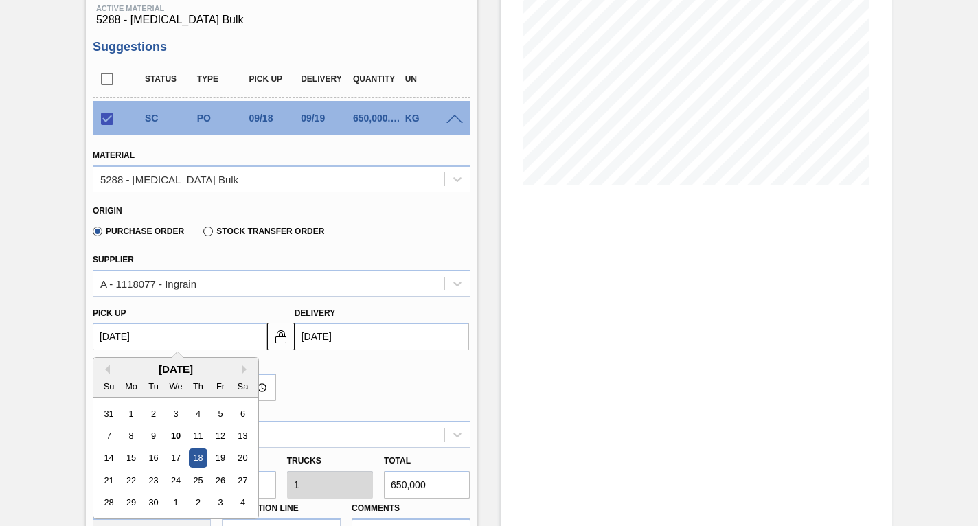
click at [183, 336] on up3244351945 "[DATE]" at bounding box center [180, 336] width 174 height 27
click at [239, 369] on div "[DATE]" at bounding box center [175, 369] width 165 height 12
click at [245, 369] on button "Next Month" at bounding box center [247, 370] width 10 height 10
click at [196, 504] on div "30" at bounding box center [198, 503] width 19 height 19
checkbox input "false"
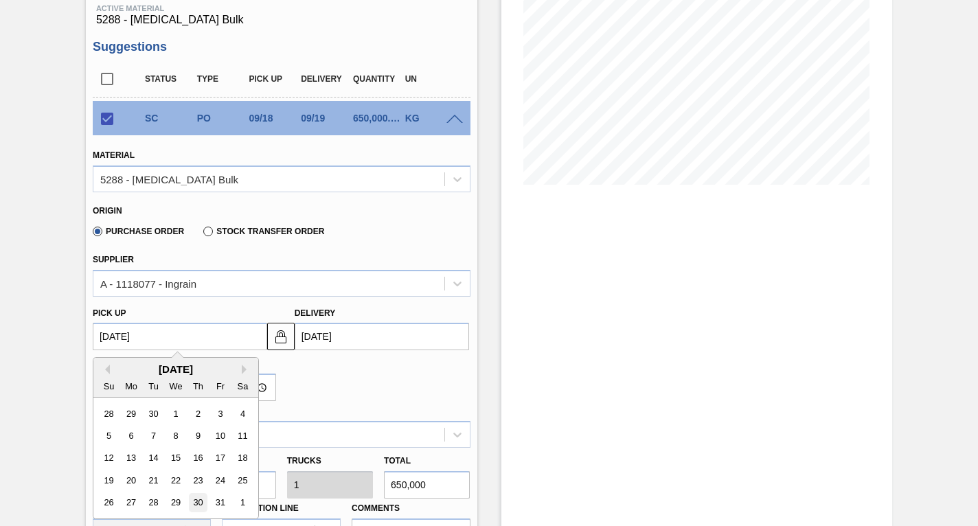
type up3244351945 "[DATE]"
type input "[DATE]"
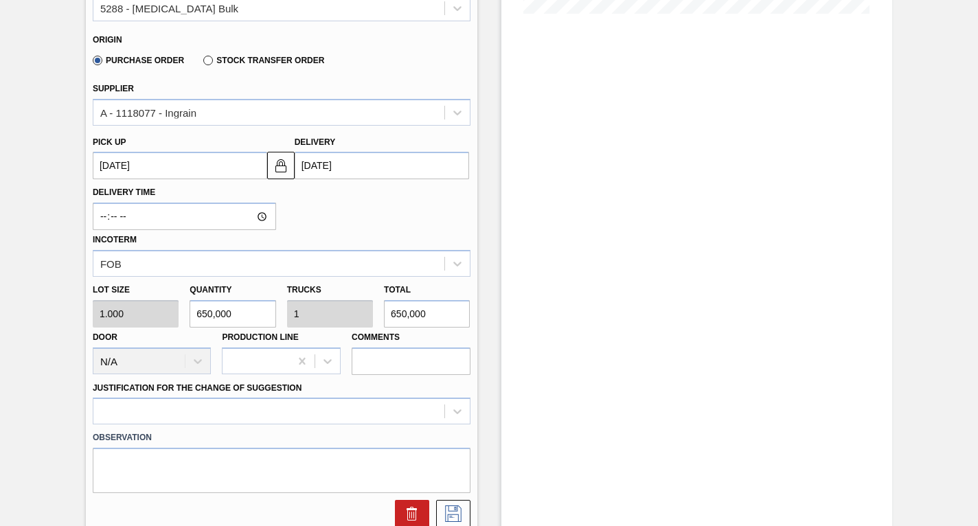
scroll to position [492, 0]
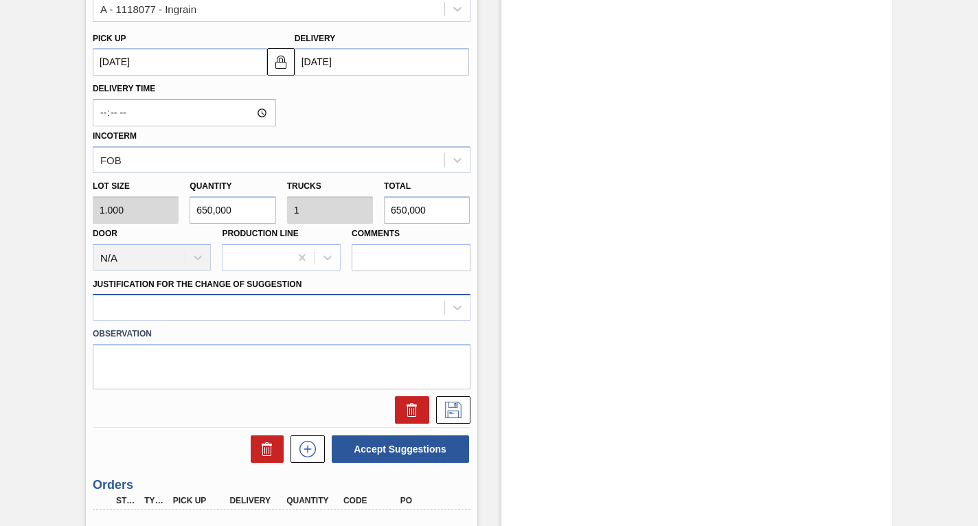
click at [179, 306] on div at bounding box center [282, 307] width 378 height 27
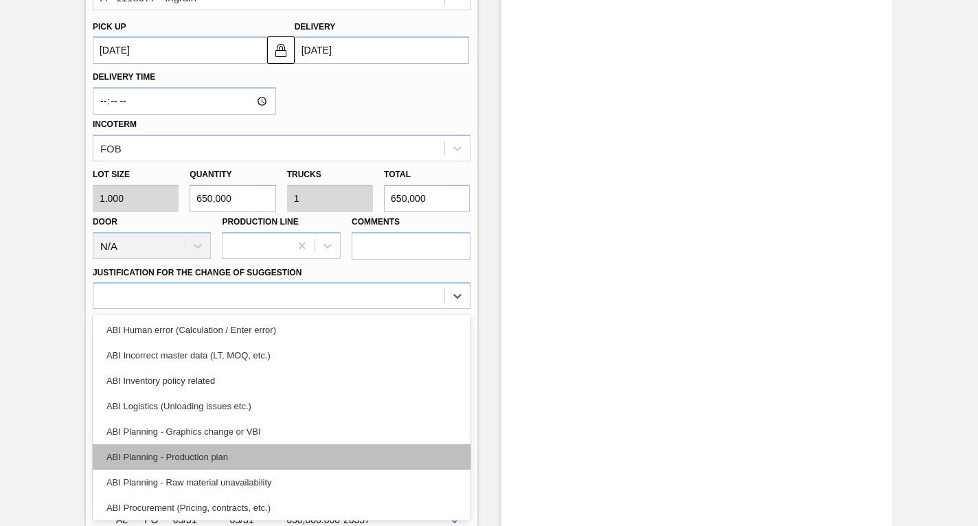
click at [167, 453] on div "ABI Planning - Production plan" at bounding box center [282, 456] width 378 height 25
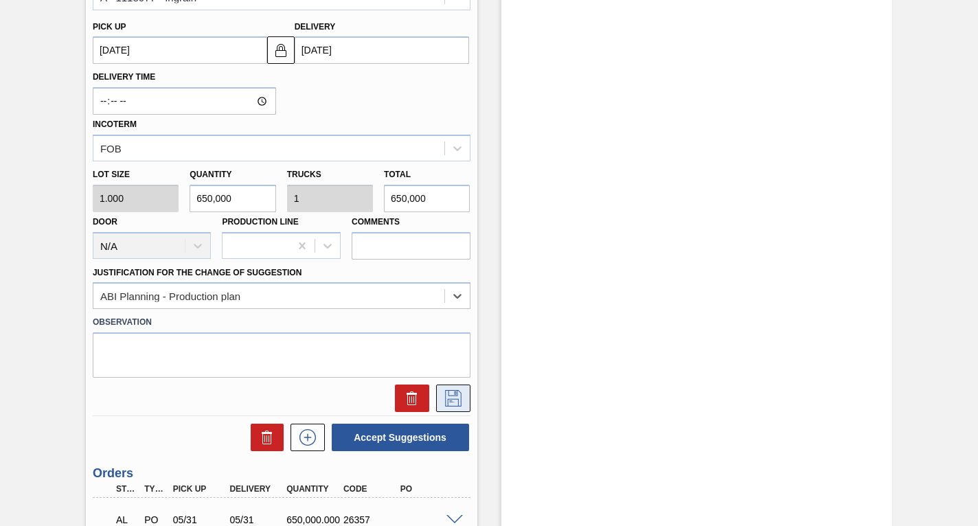
click at [453, 395] on icon at bounding box center [453, 398] width 22 height 16
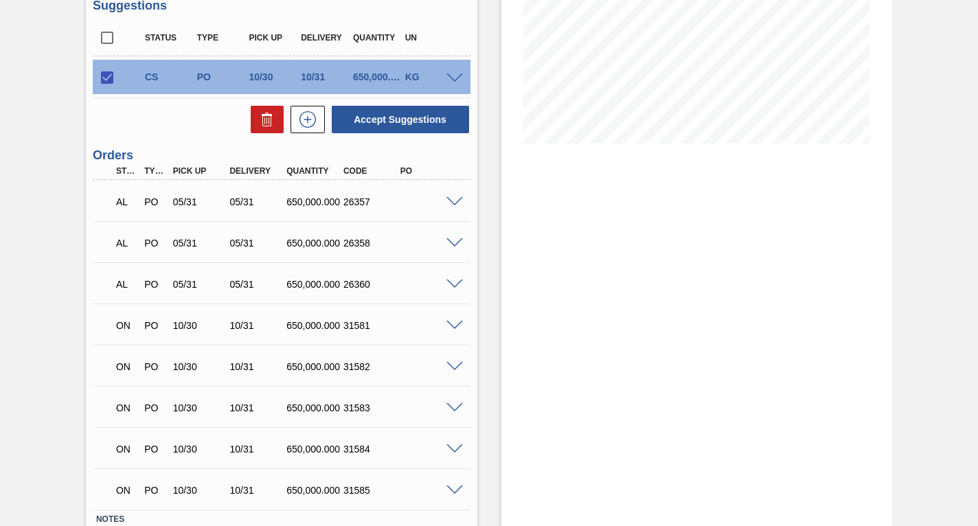
scroll to position [148, 0]
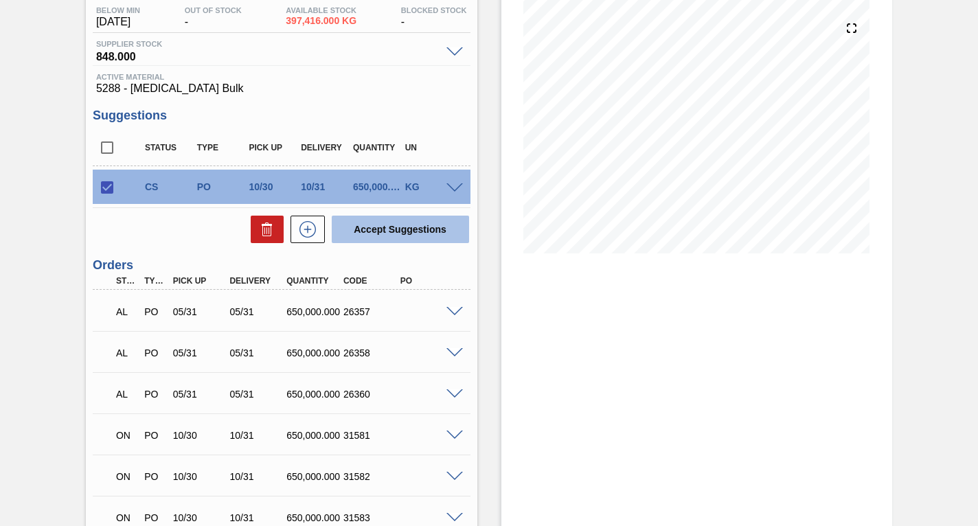
click at [393, 225] on button "Accept Suggestions" at bounding box center [400, 229] width 137 height 27
checkbox input "false"
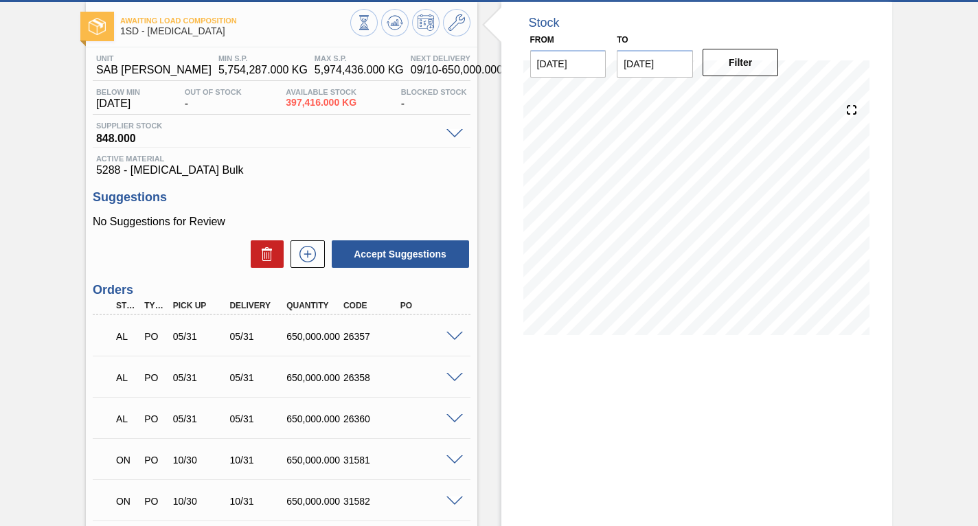
scroll to position [0, 0]
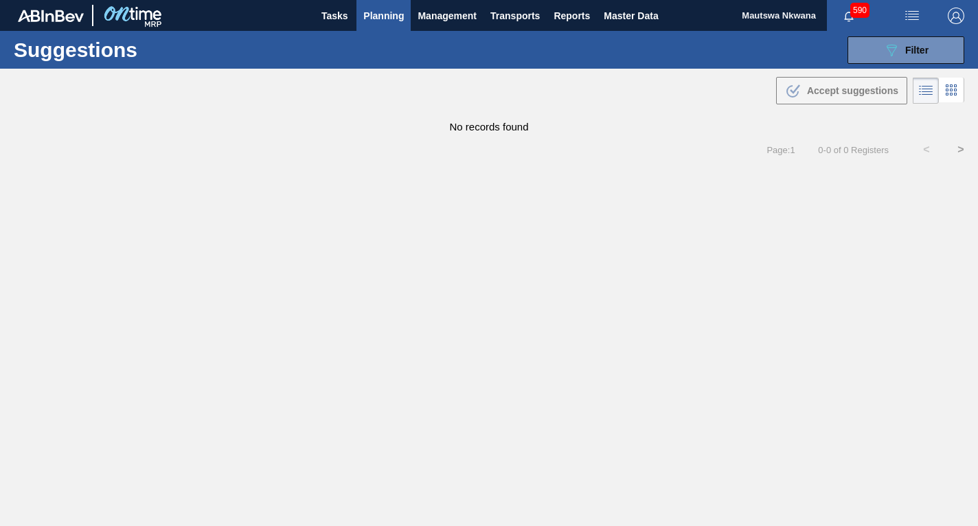
click at [381, 14] on span "Planning" at bounding box center [383, 16] width 41 height 16
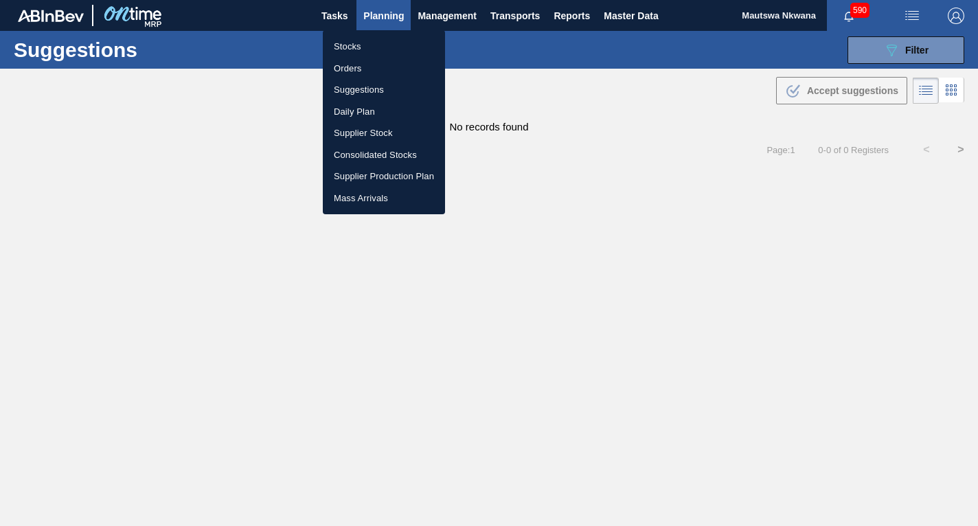
click at [895, 48] on div at bounding box center [489, 263] width 978 height 526
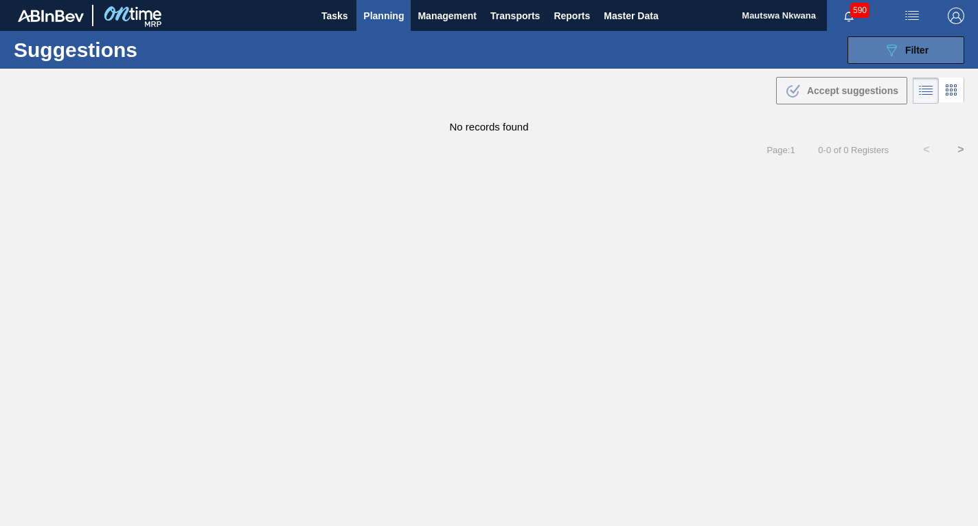
click at [912, 51] on span "Filter" at bounding box center [916, 50] width 23 height 11
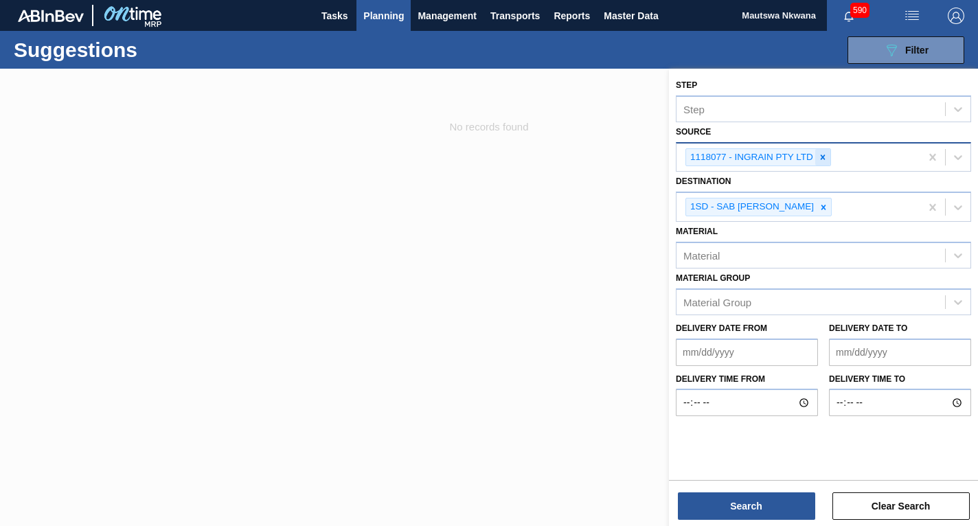
click at [824, 156] on icon at bounding box center [823, 158] width 10 height 10
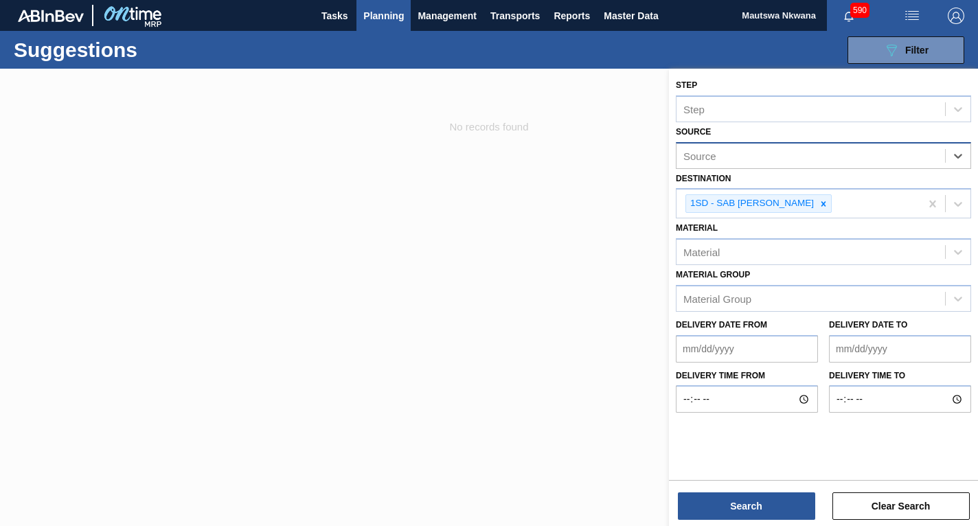
click at [856, 152] on div "Source" at bounding box center [811, 156] width 269 height 20
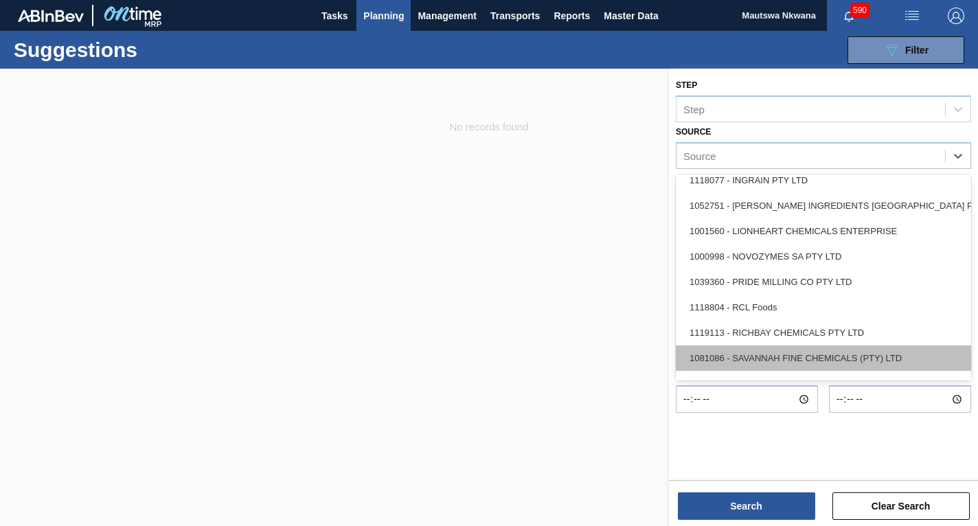
scroll to position [232, 0]
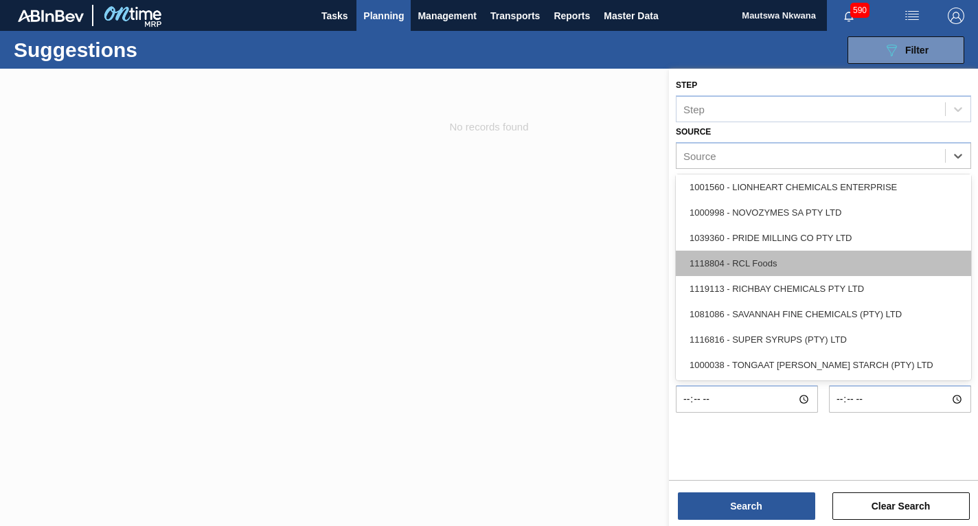
click at [756, 259] on div "1118804 - RCL Foods" at bounding box center [823, 263] width 295 height 25
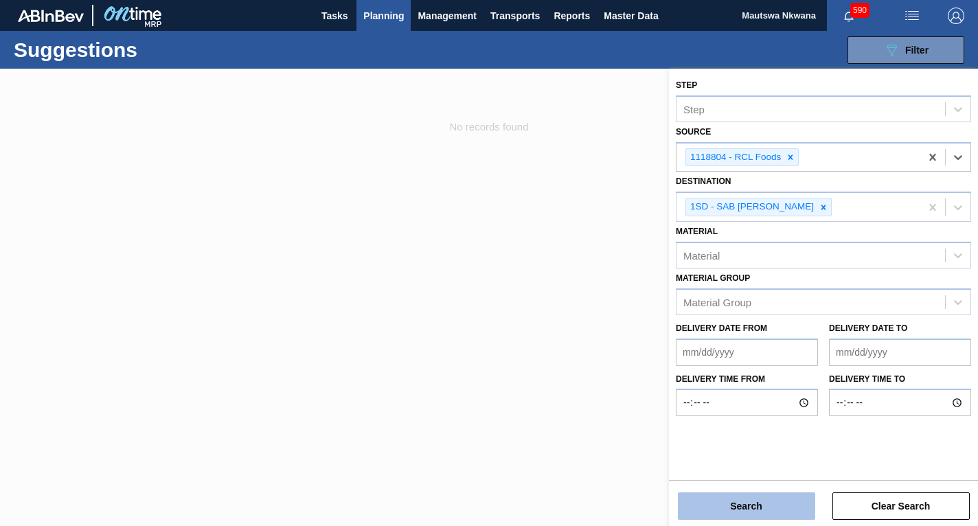
click at [756, 498] on button "Search" at bounding box center [746, 506] width 137 height 27
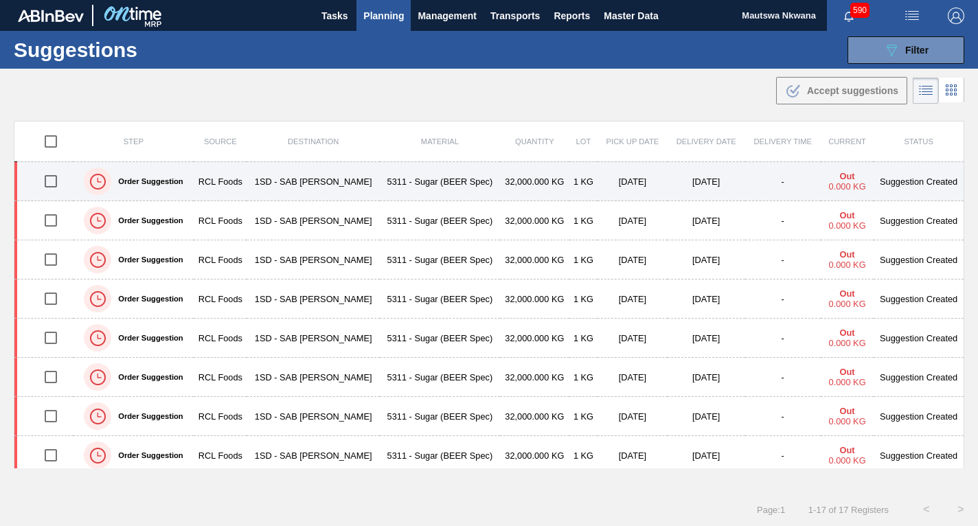
click at [57, 181] on input "checkbox" at bounding box center [50, 181] width 29 height 29
checkbox input "true"
click at [266, 179] on td "1SD - SAB [PERSON_NAME]" at bounding box center [313, 181] width 133 height 39
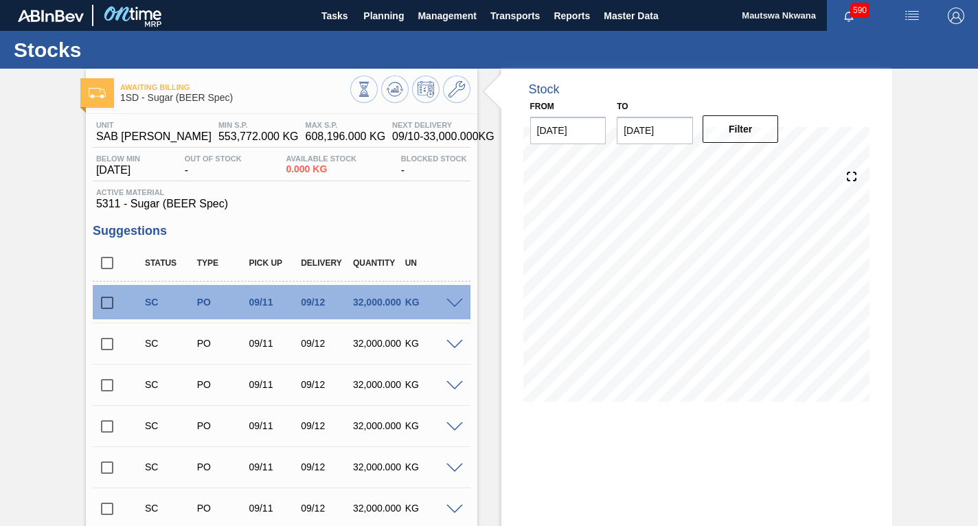
click at [105, 305] on input "checkbox" at bounding box center [107, 303] width 29 height 29
click at [452, 300] on span at bounding box center [455, 304] width 16 height 10
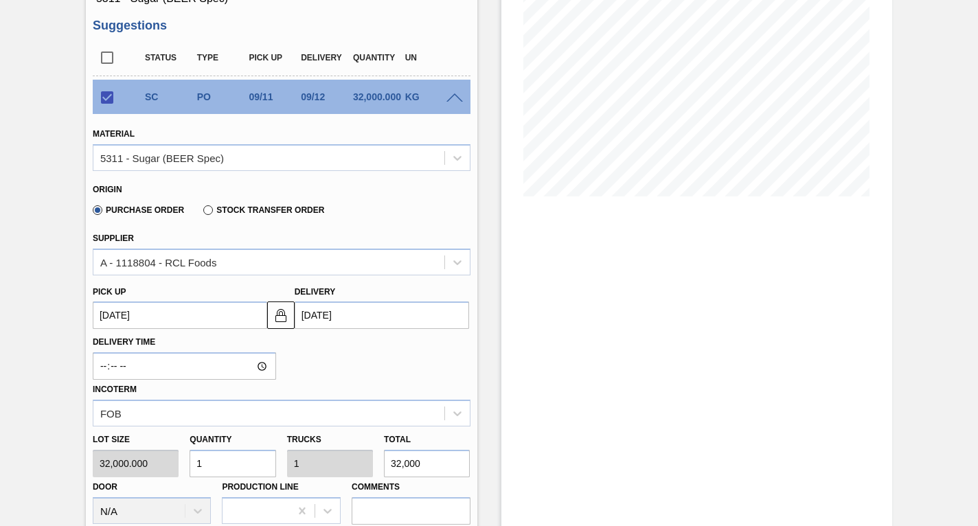
scroll to position [206, 0]
click at [163, 319] on up3244381702 "[DATE]" at bounding box center [180, 314] width 174 height 27
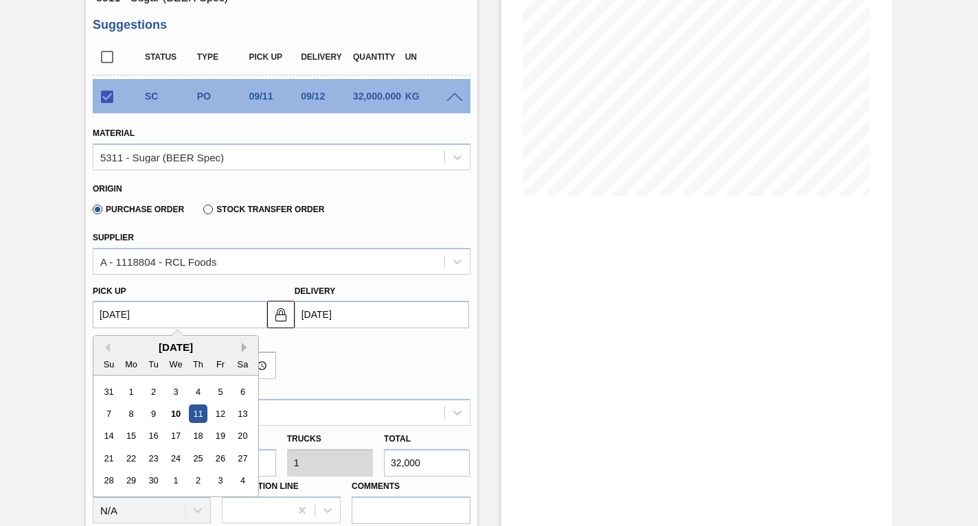
click at [242, 344] on button "Next Month" at bounding box center [247, 348] width 10 height 10
click at [195, 480] on div "30" at bounding box center [198, 481] width 19 height 19
checkbox input "false"
type up3244381702 "[DATE]"
type input "[DATE]"
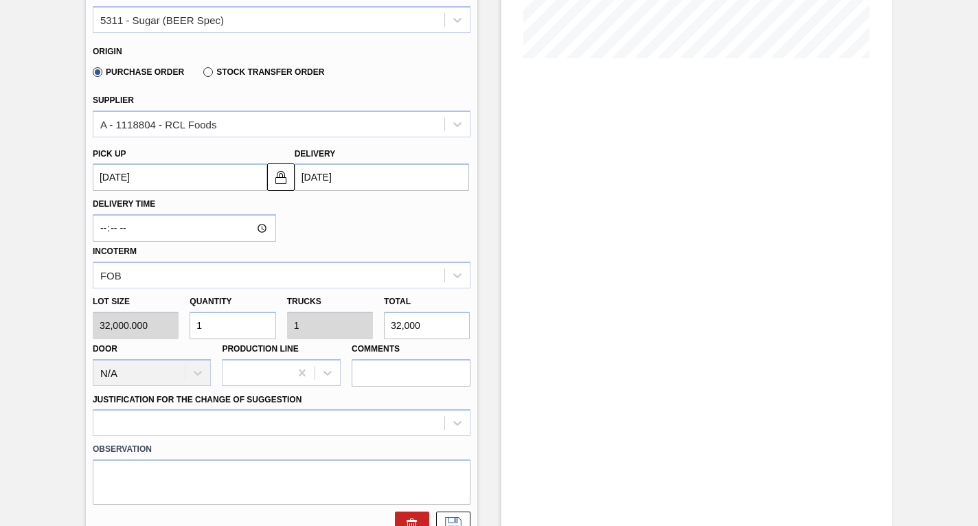
scroll to position [481, 0]
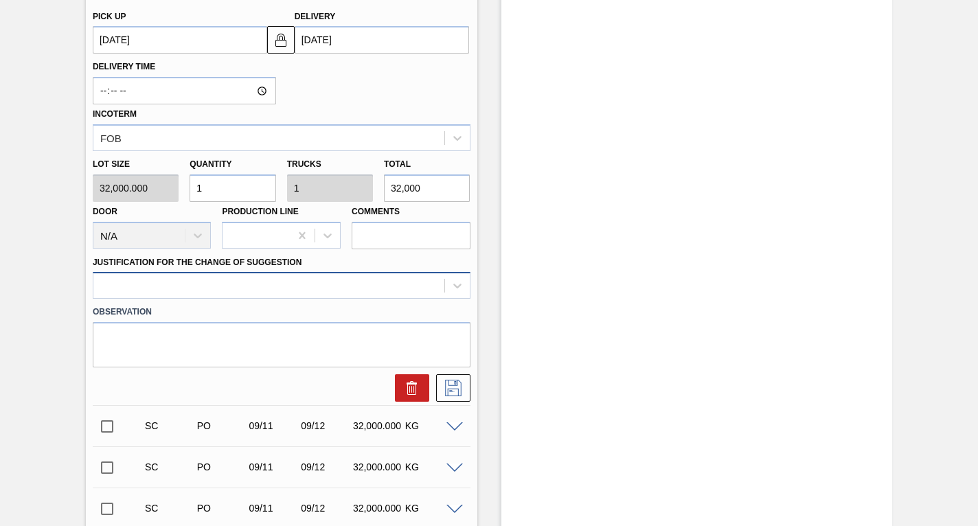
click at [166, 286] on div at bounding box center [268, 286] width 351 height 20
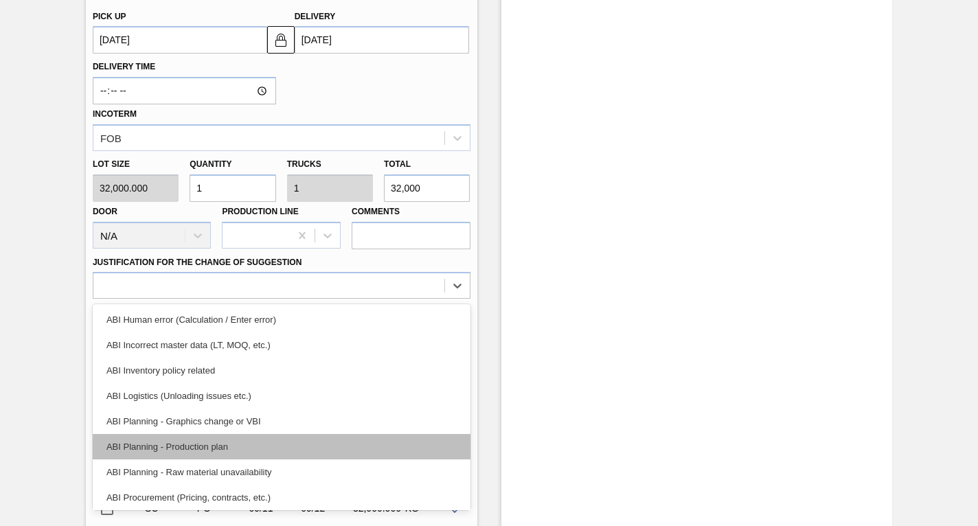
click at [164, 442] on div "ABI Planning - Production plan" at bounding box center [282, 446] width 378 height 25
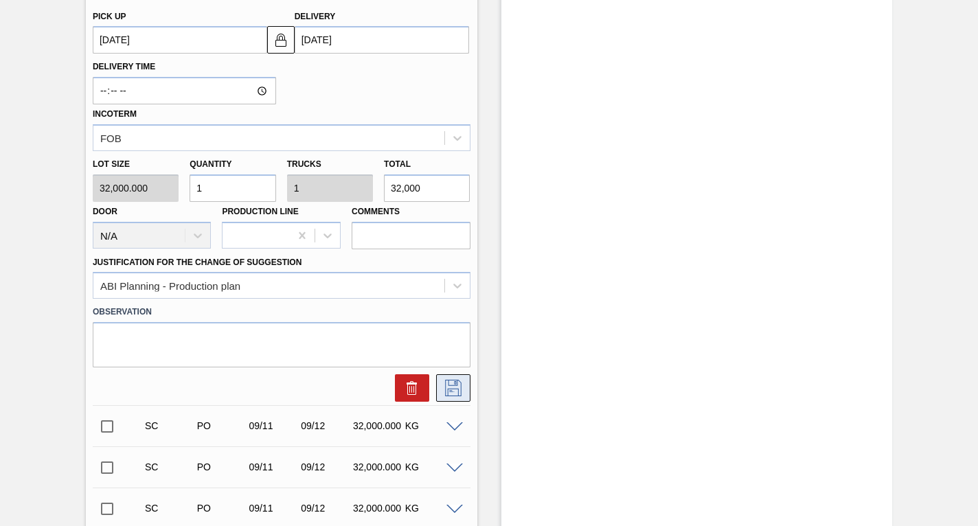
click at [448, 385] on icon at bounding box center [453, 388] width 22 height 16
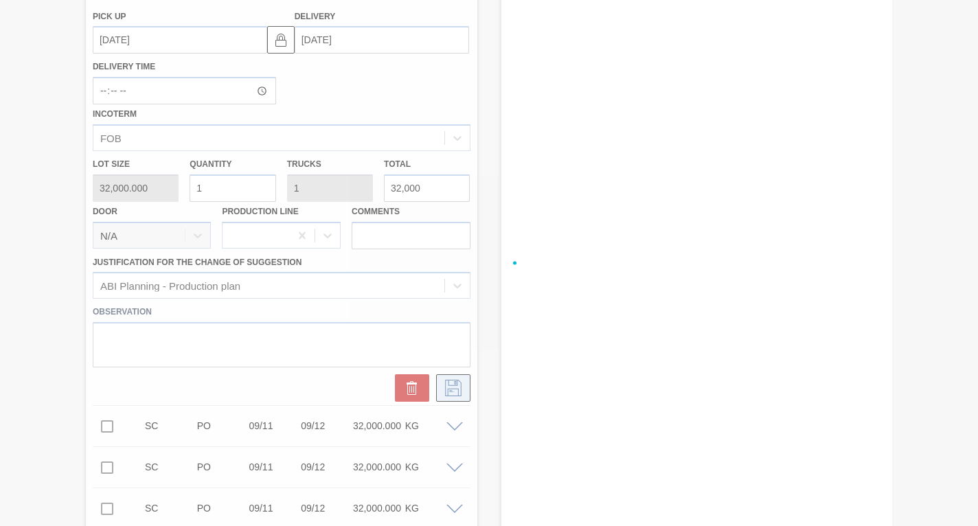
checkbox input "true"
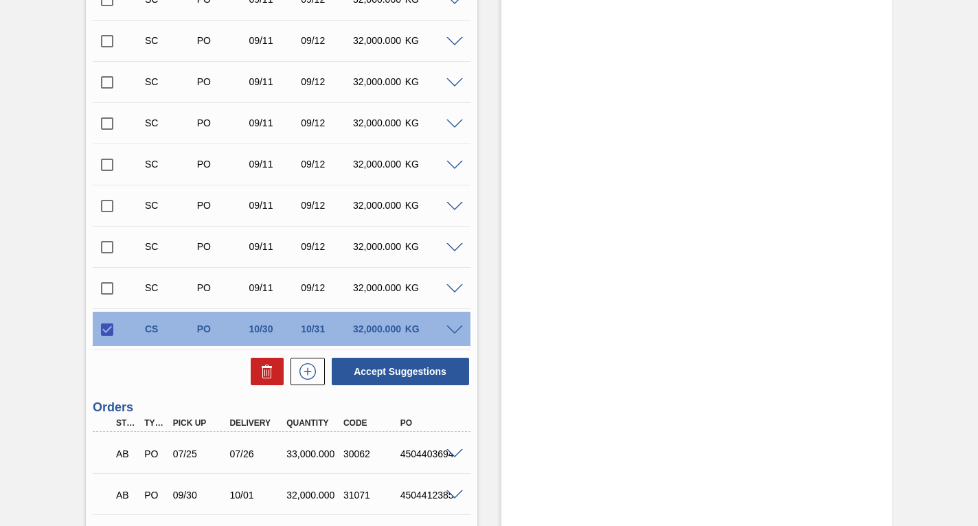
scroll to position [687, 0]
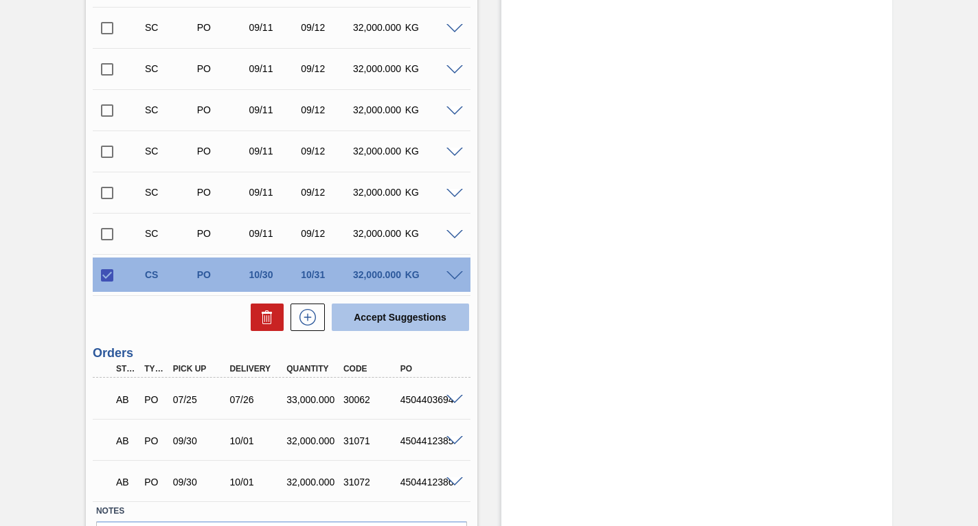
click at [385, 317] on button "Accept Suggestions" at bounding box center [400, 317] width 137 height 27
checkbox input "false"
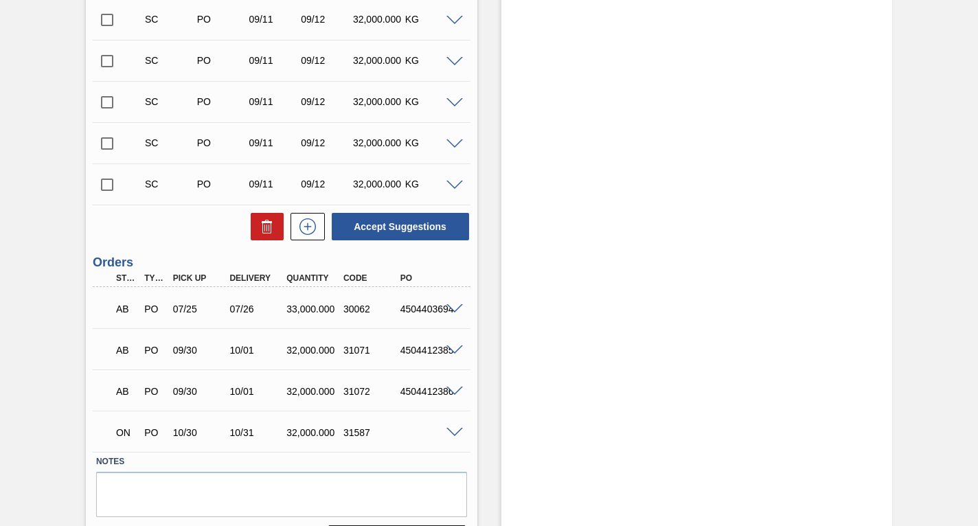
scroll to position [775, 0]
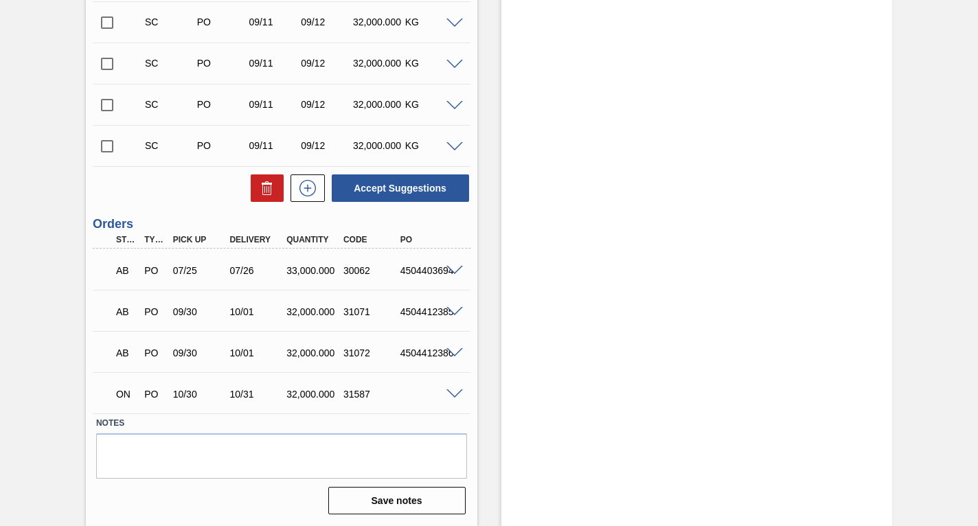
click at [108, 147] on input "checkbox" at bounding box center [107, 146] width 29 height 29
click at [449, 146] on span at bounding box center [455, 147] width 16 height 10
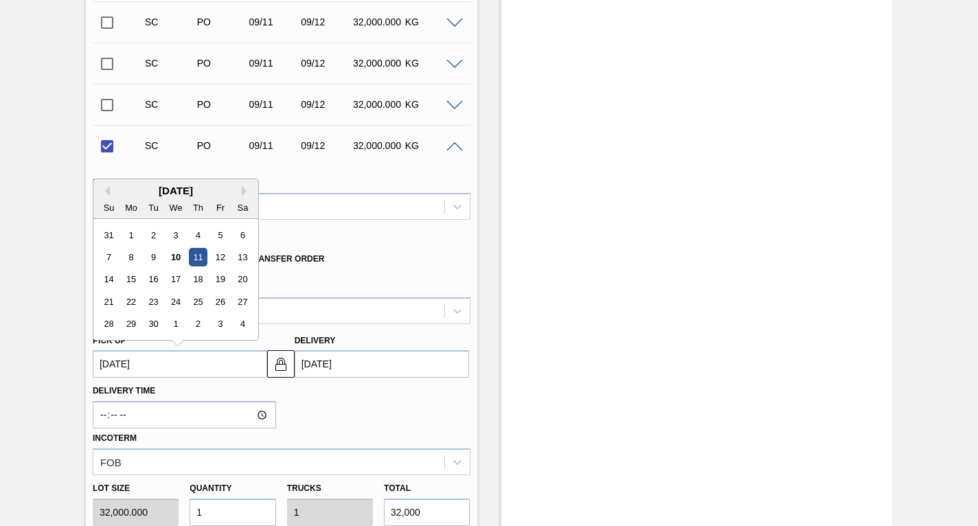
click at [181, 363] on up3244381718 "[DATE]" at bounding box center [180, 363] width 174 height 27
click at [242, 192] on button "Next Month" at bounding box center [247, 191] width 10 height 10
click at [196, 324] on div "30" at bounding box center [198, 324] width 19 height 19
checkbox input "false"
type up3244381718 "[DATE]"
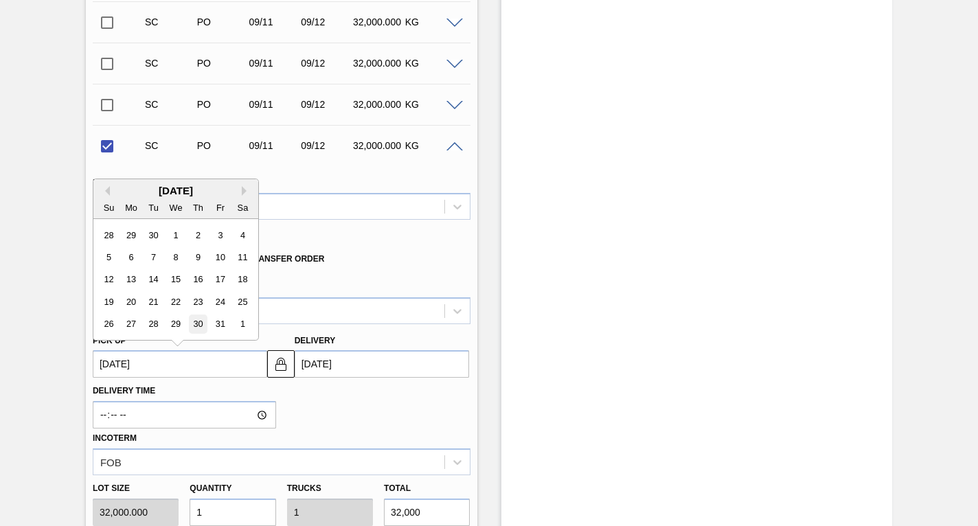
type input "[DATE]"
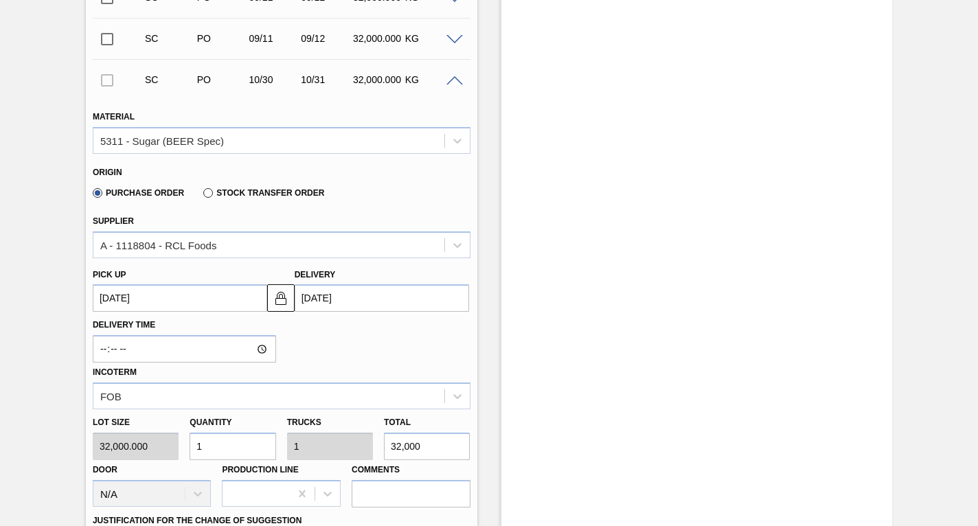
scroll to position [912, 0]
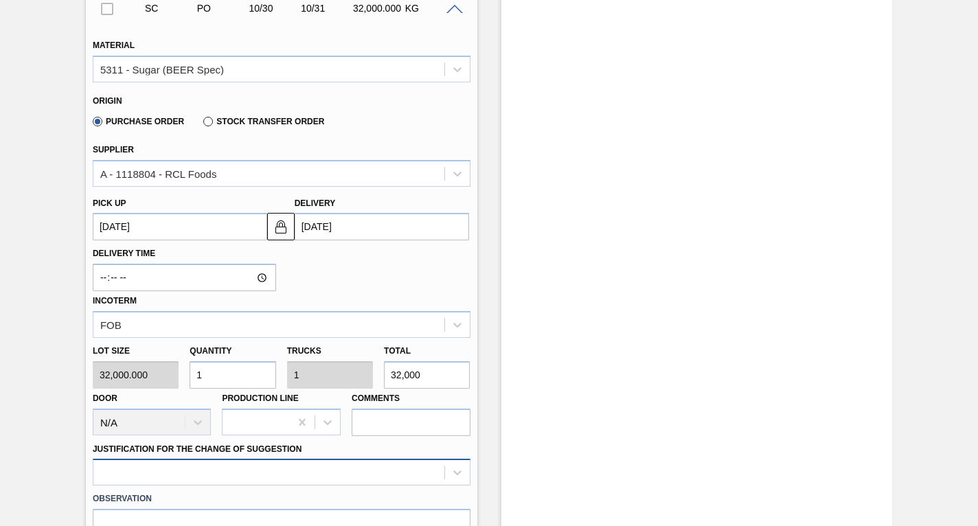
click at [223, 474] on div at bounding box center [282, 472] width 378 height 27
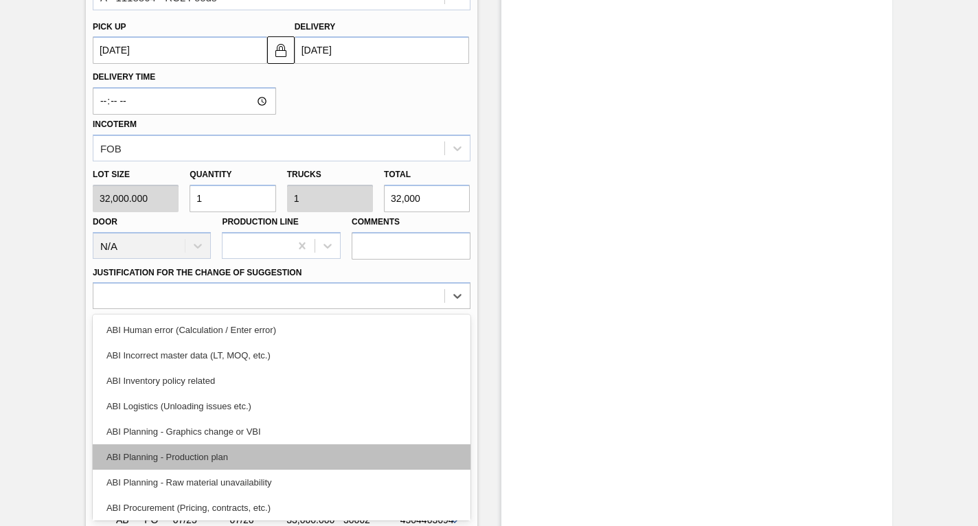
click at [211, 456] on div "ABI Planning - Production plan" at bounding box center [282, 456] width 378 height 25
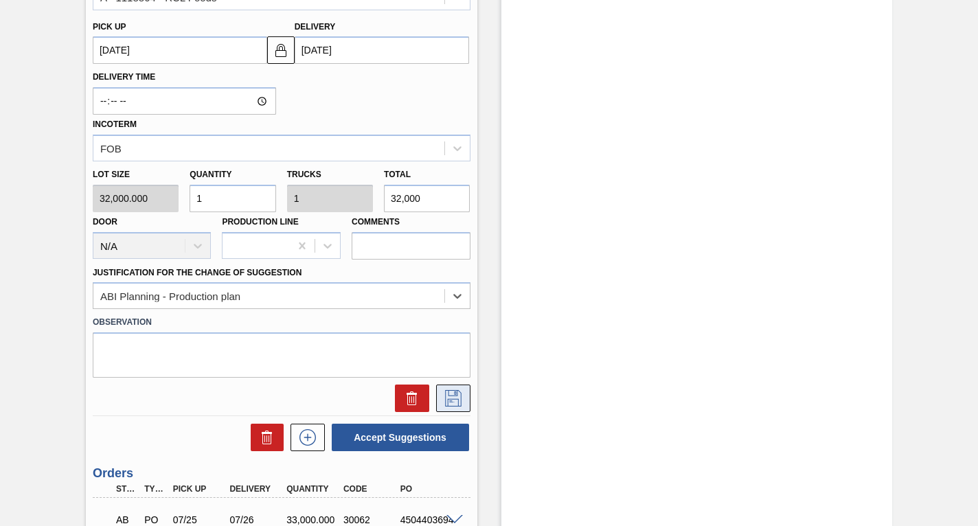
click at [458, 398] on icon at bounding box center [453, 398] width 22 height 16
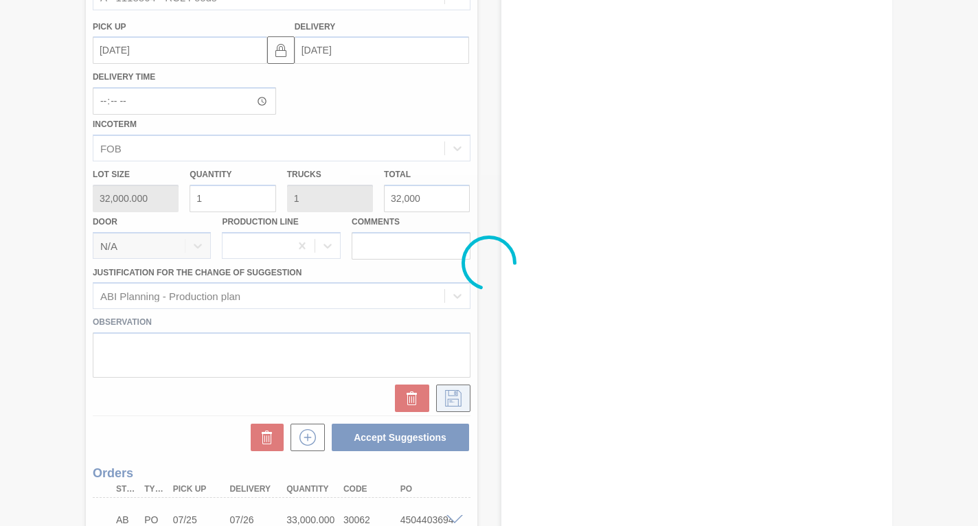
scroll to position [775, 0]
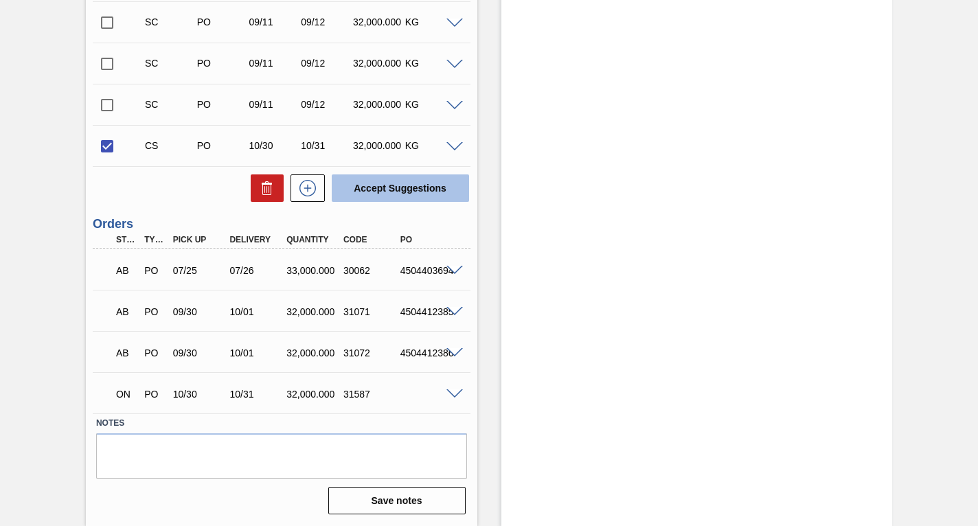
click at [391, 190] on button "Accept Suggestions" at bounding box center [400, 187] width 137 height 27
checkbox input "false"
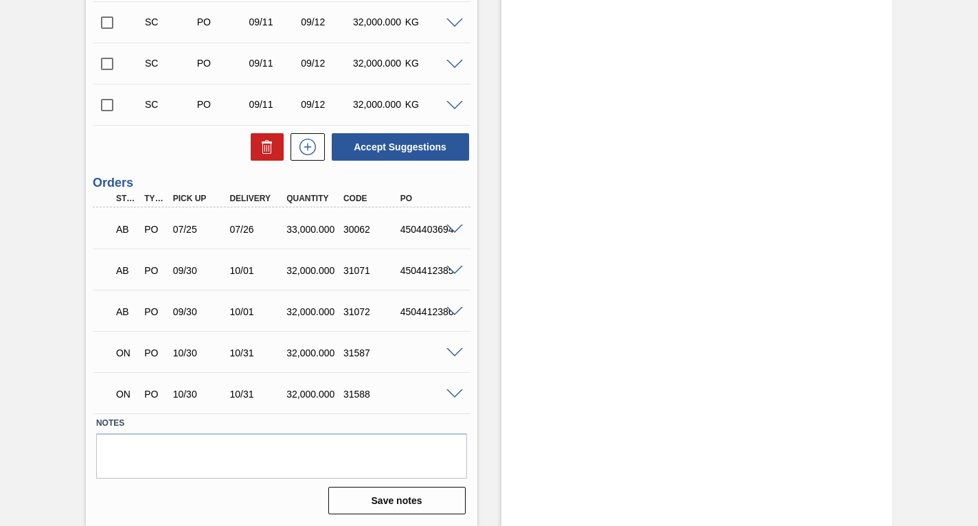
click at [104, 105] on input "checkbox" at bounding box center [107, 105] width 29 height 29
click at [450, 105] on span at bounding box center [455, 106] width 16 height 10
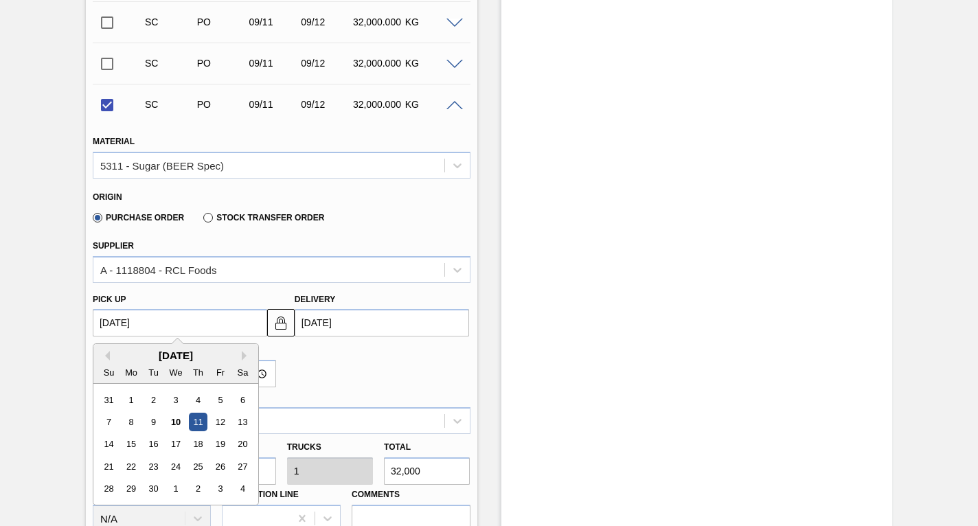
click at [199, 326] on up3244381717 "[DATE]" at bounding box center [180, 322] width 174 height 27
click at [246, 349] on div "[DATE] Su Mo Tu We Th Fr Sa" at bounding box center [175, 364] width 165 height 40
click at [242, 355] on button "Next Month" at bounding box center [247, 356] width 10 height 10
click at [200, 487] on div "30" at bounding box center [198, 489] width 19 height 19
checkbox input "false"
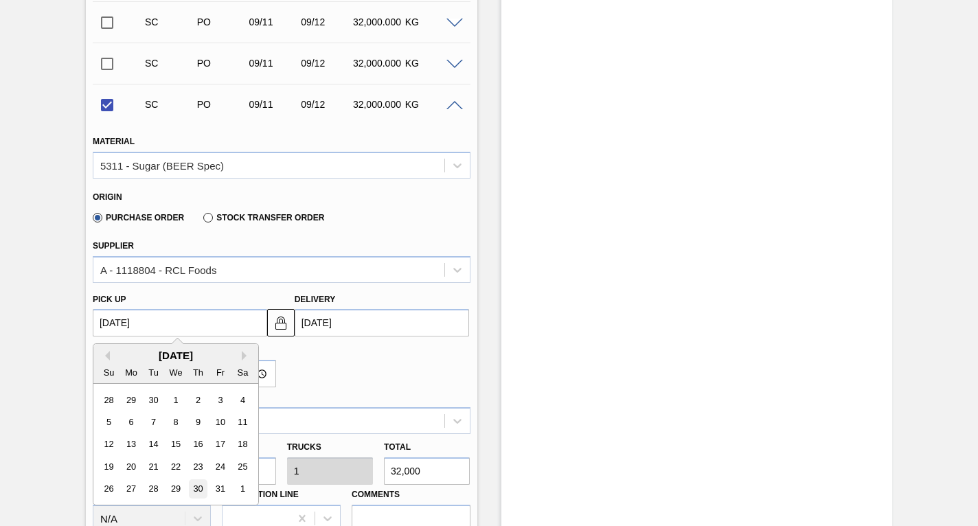
type up3244381717 "[DATE]"
type input "[DATE]"
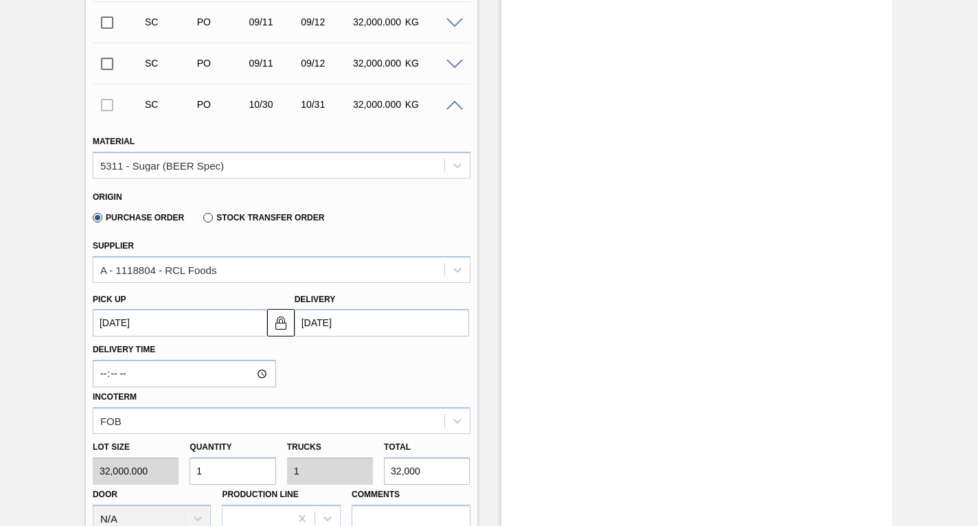
scroll to position [981, 0]
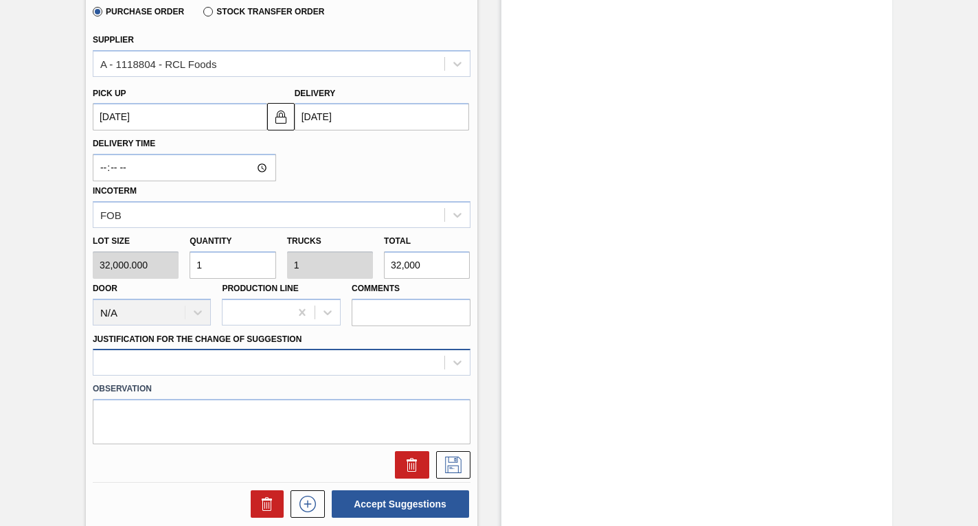
click at [161, 368] on div at bounding box center [282, 362] width 378 height 27
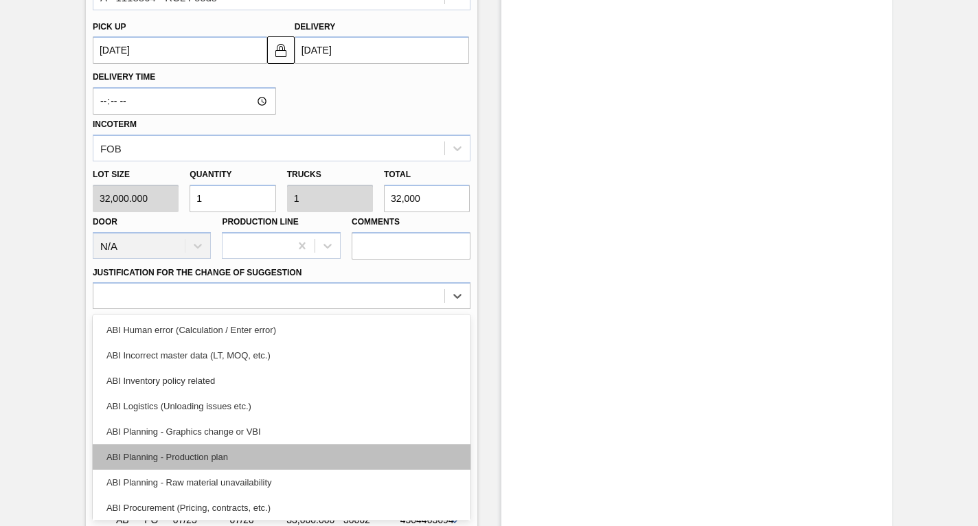
click at [153, 461] on div "ABI Planning - Production plan" at bounding box center [282, 456] width 378 height 25
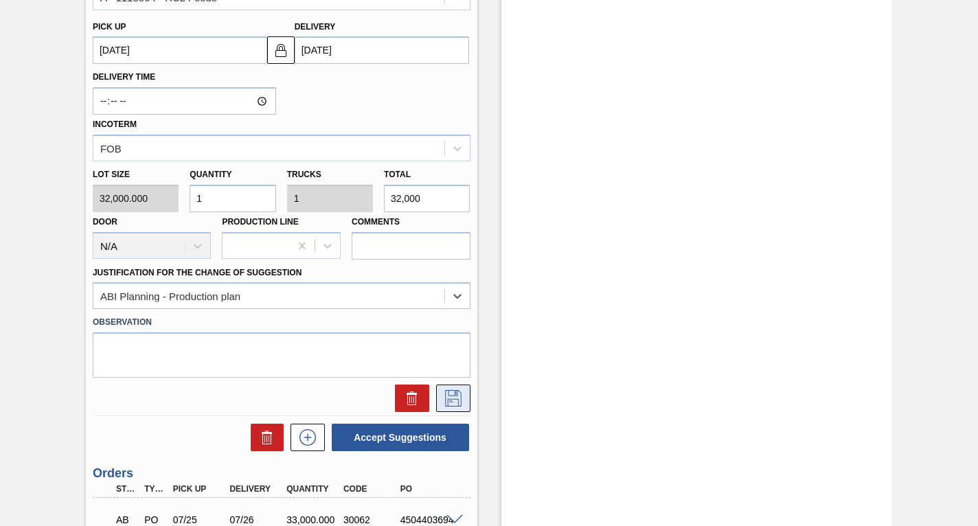
click at [454, 395] on icon at bounding box center [452, 397] width 7 height 11
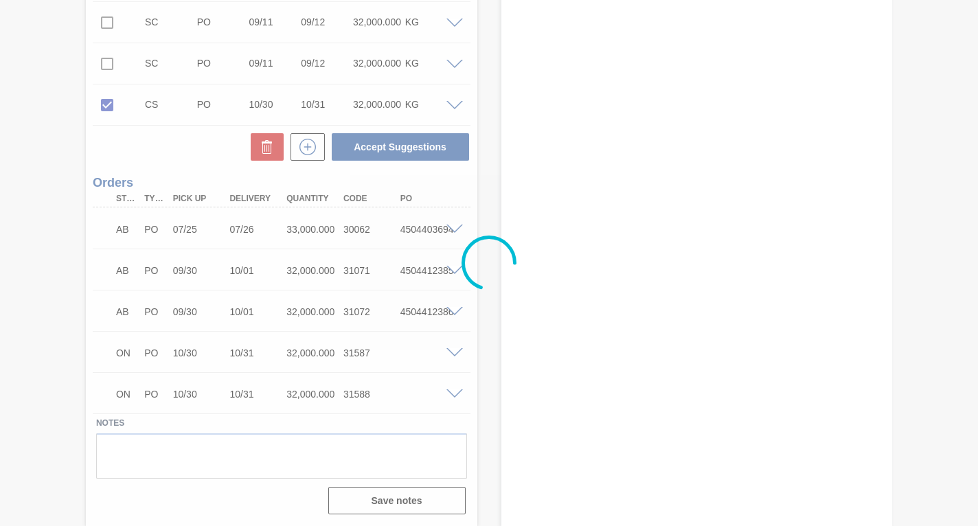
scroll to position [775, 0]
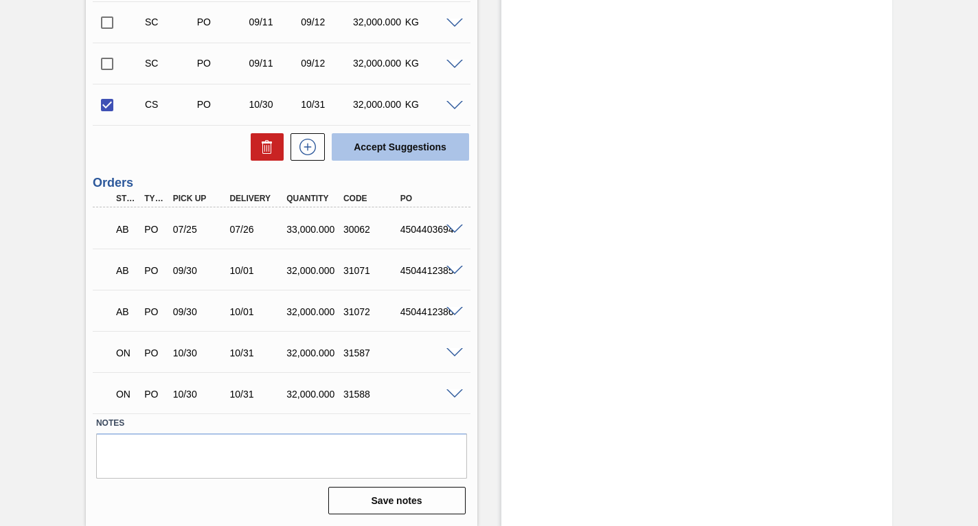
click at [363, 144] on button "Accept Suggestions" at bounding box center [400, 146] width 137 height 27
checkbox input "false"
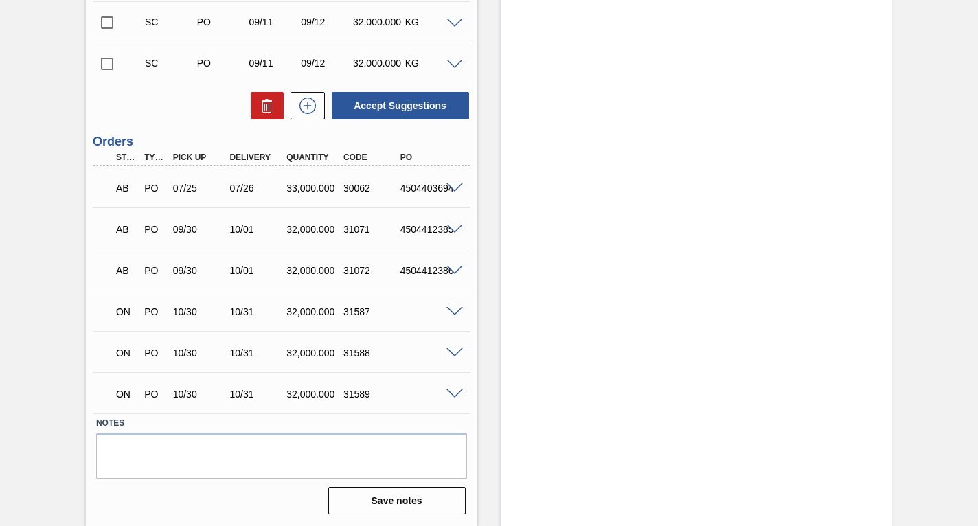
click at [104, 66] on input "checkbox" at bounding box center [107, 63] width 29 height 29
click at [452, 67] on span at bounding box center [455, 65] width 16 height 10
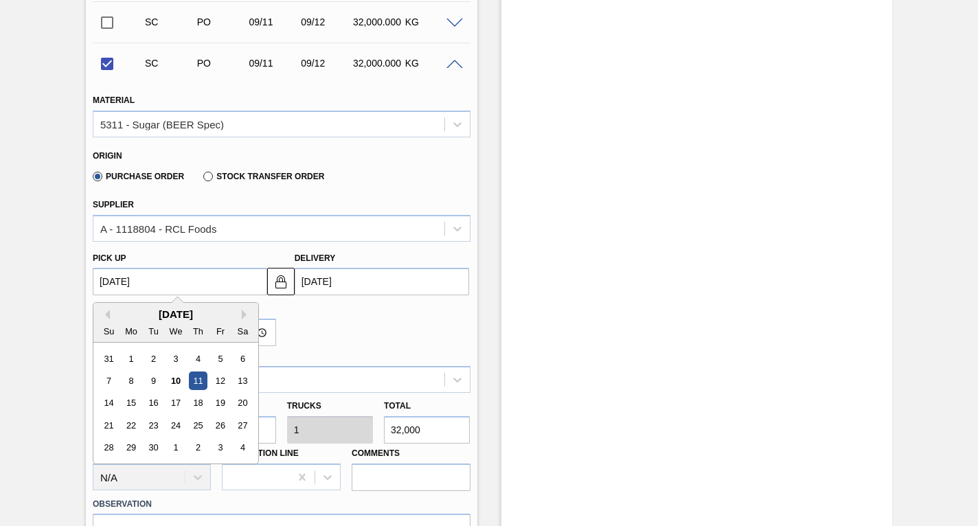
click at [170, 280] on up3244381716 "[DATE]" at bounding box center [180, 281] width 174 height 27
click at [245, 313] on button "Next Month" at bounding box center [247, 315] width 10 height 10
click at [201, 447] on div "30" at bounding box center [198, 448] width 19 height 19
checkbox input "false"
type up3244381716 "[DATE]"
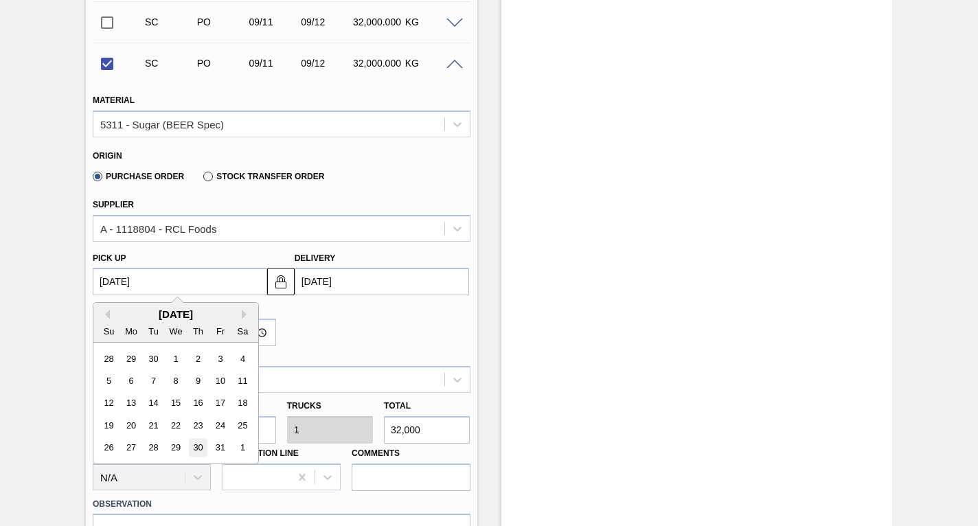
type input "[DATE]"
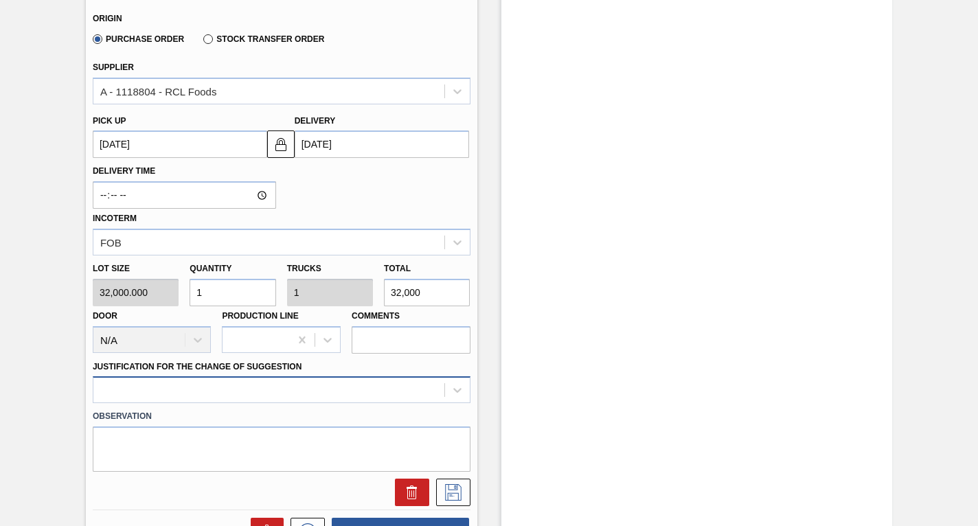
click at [234, 379] on div at bounding box center [282, 389] width 378 height 27
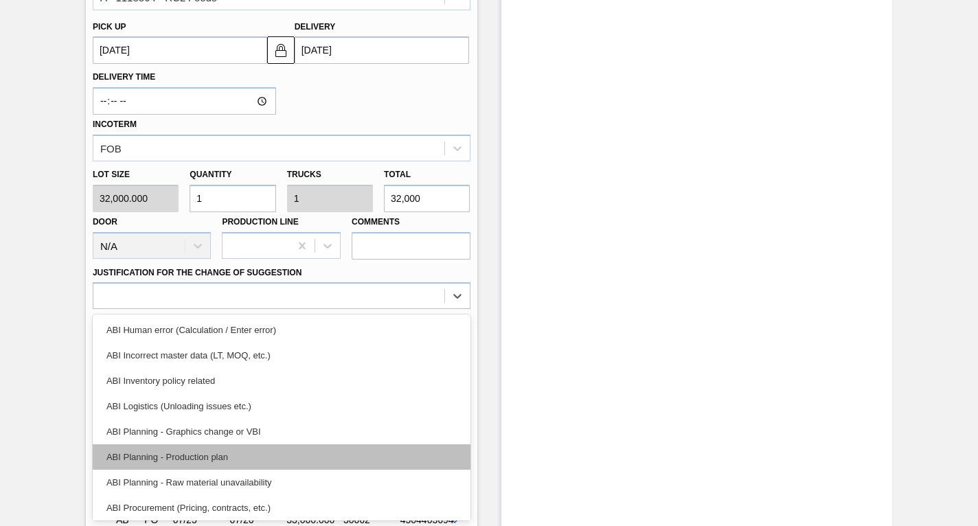
click at [172, 453] on div "ABI Planning - Production plan" at bounding box center [282, 456] width 378 height 25
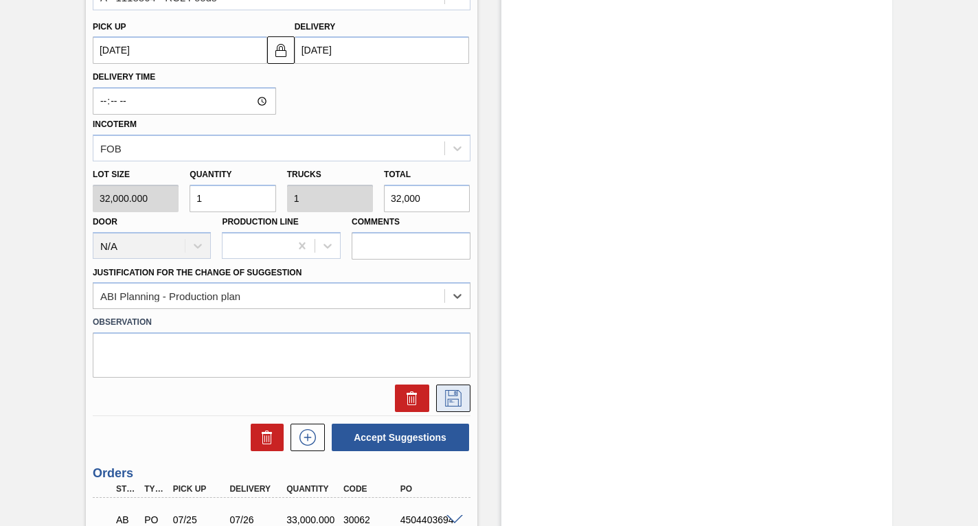
click at [447, 398] on icon at bounding box center [453, 398] width 22 height 16
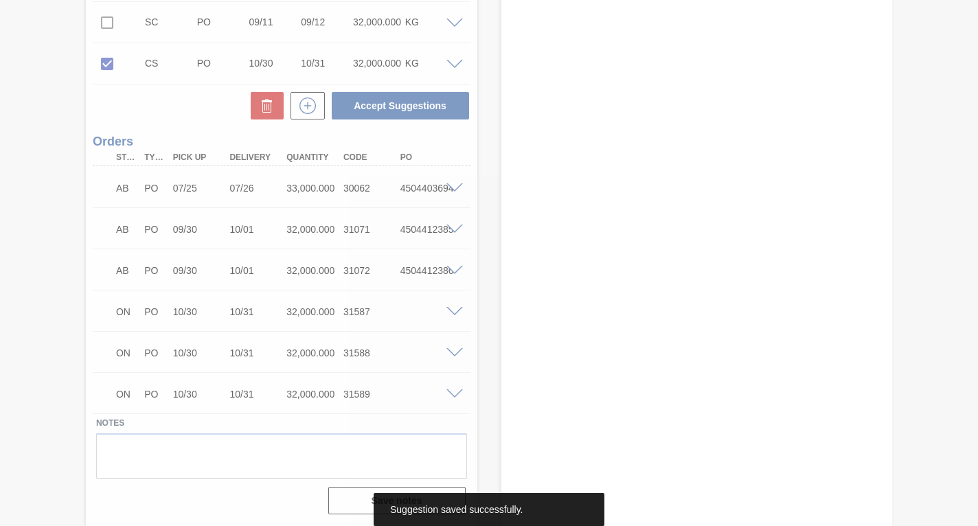
scroll to position [775, 0]
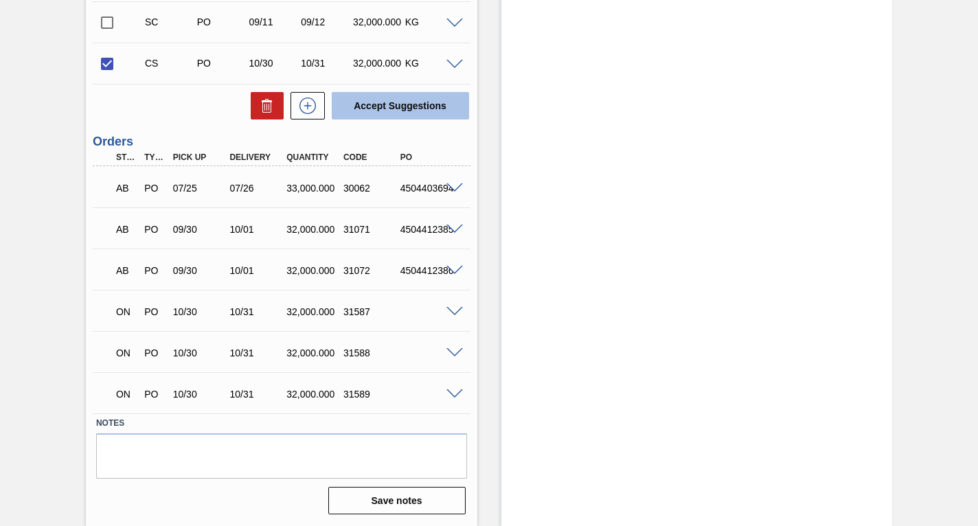
click at [398, 105] on button "Accept Suggestions" at bounding box center [400, 105] width 137 height 27
checkbox input "false"
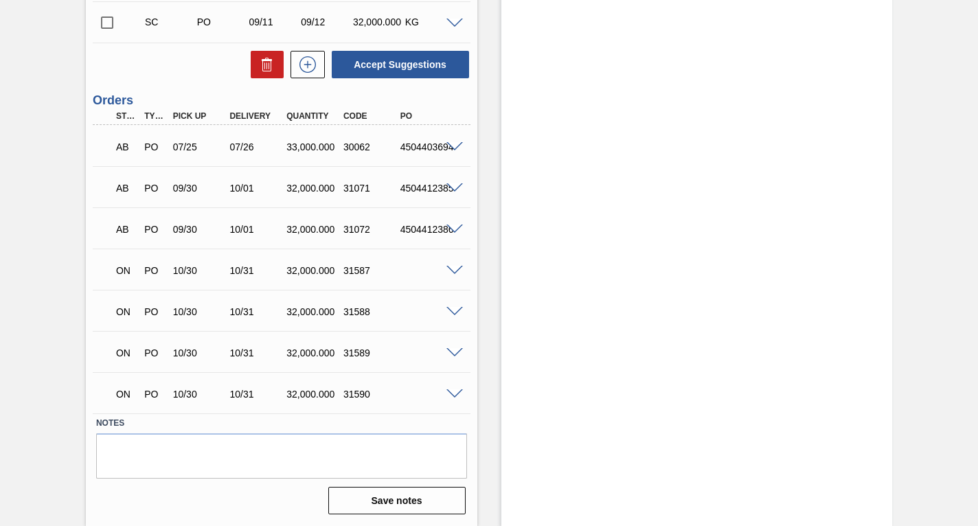
click at [104, 21] on input "checkbox" at bounding box center [107, 22] width 29 height 29
click at [452, 23] on span at bounding box center [455, 24] width 16 height 10
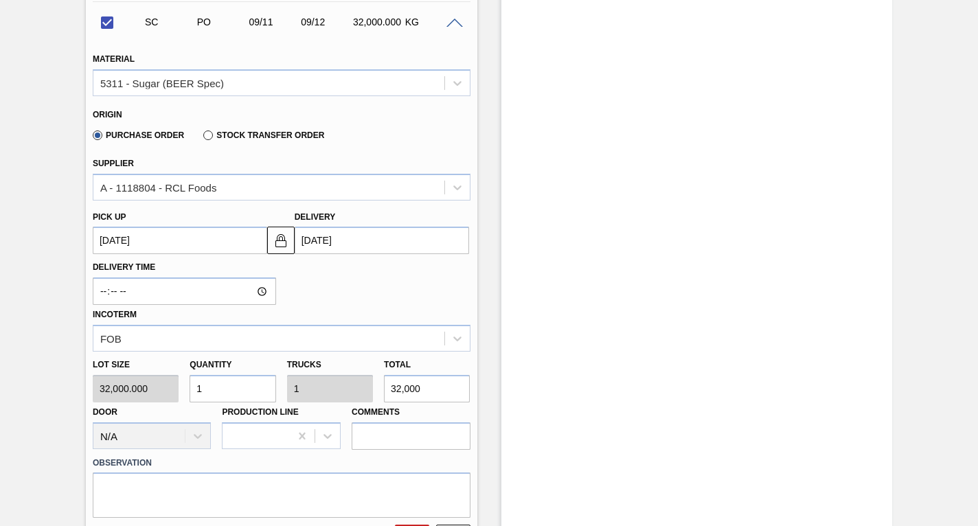
click at [184, 246] on up3244381715 "[DATE]" at bounding box center [180, 240] width 174 height 27
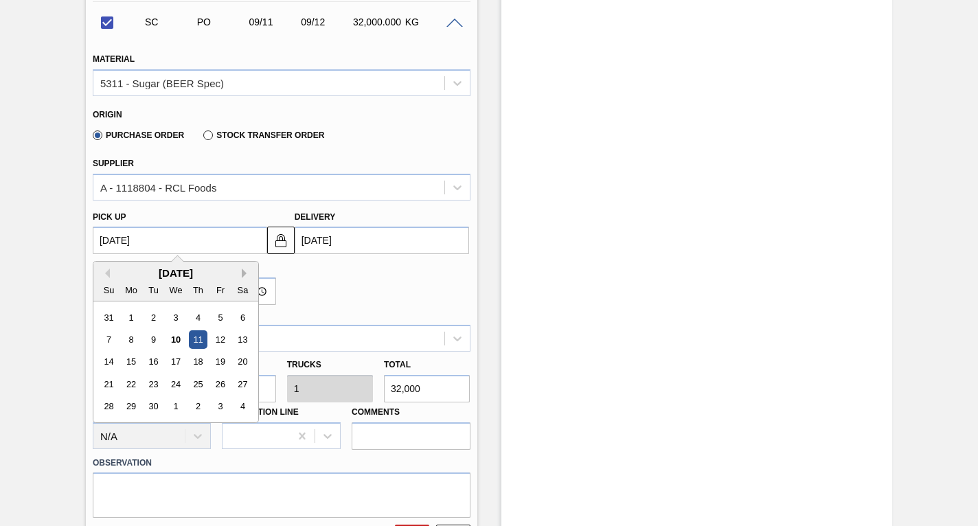
click at [244, 275] on button "Next Month" at bounding box center [247, 274] width 10 height 10
click at [199, 405] on div "30" at bounding box center [198, 407] width 19 height 19
checkbox input "false"
type up3244381715 "[DATE]"
type input "[DATE]"
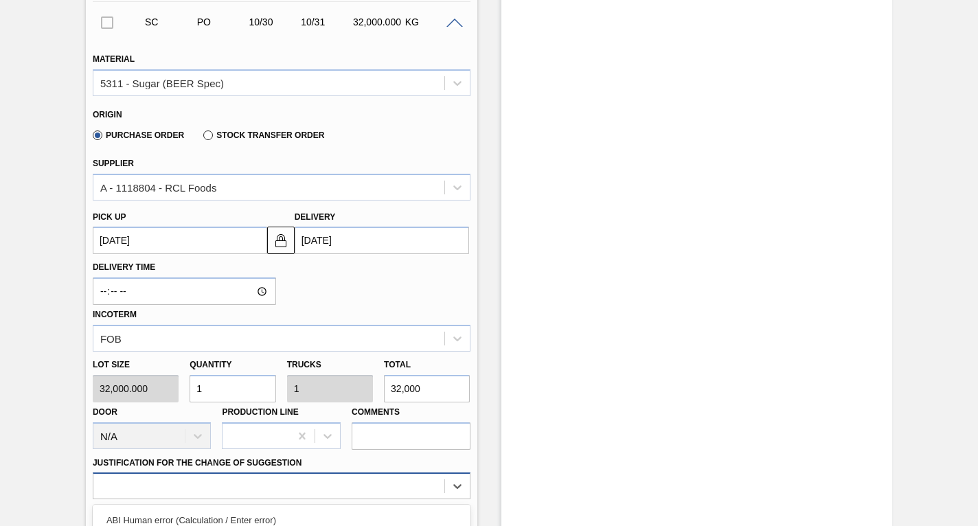
click at [182, 477] on div "option ABI Planning - Raw material unavailability focused, 7 of 18. 18 results …" at bounding box center [282, 486] width 378 height 27
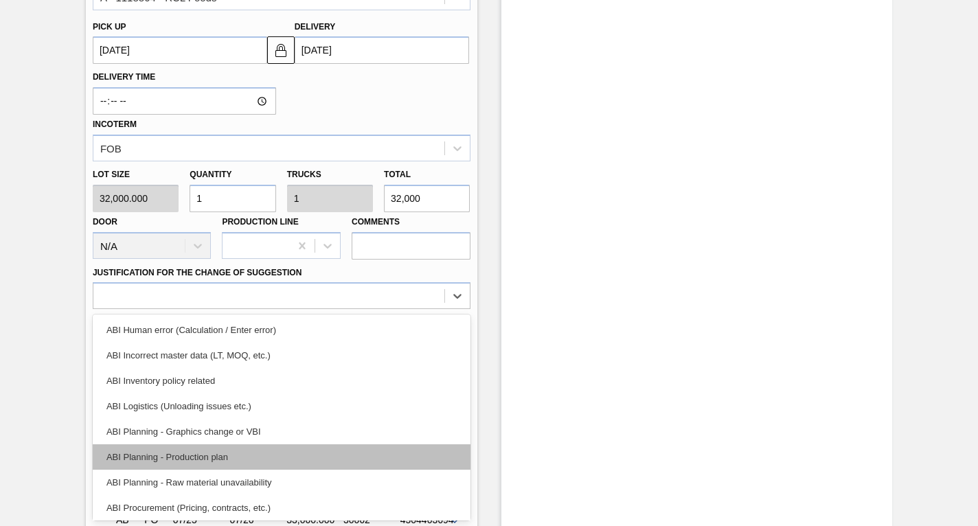
click at [182, 460] on div "ABI Planning - Production plan" at bounding box center [282, 456] width 378 height 25
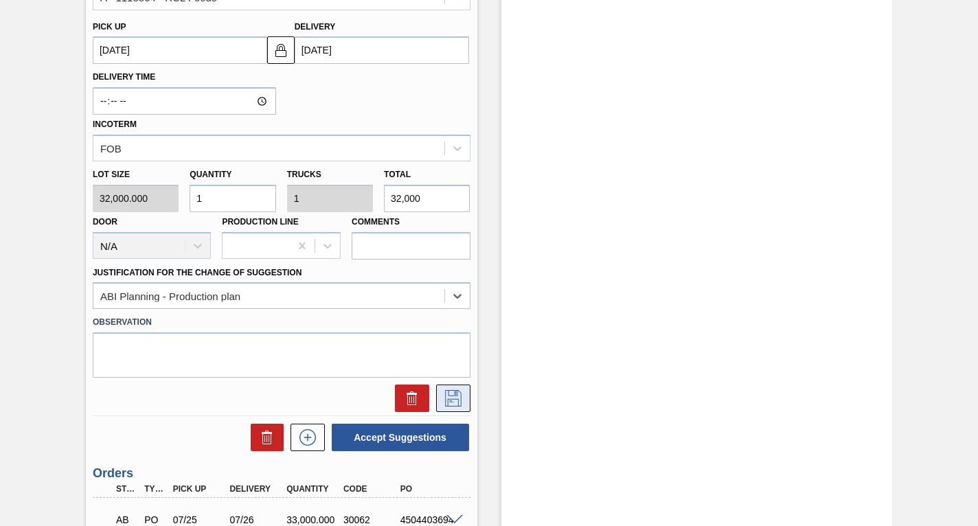
click at [449, 396] on icon at bounding box center [453, 398] width 22 height 16
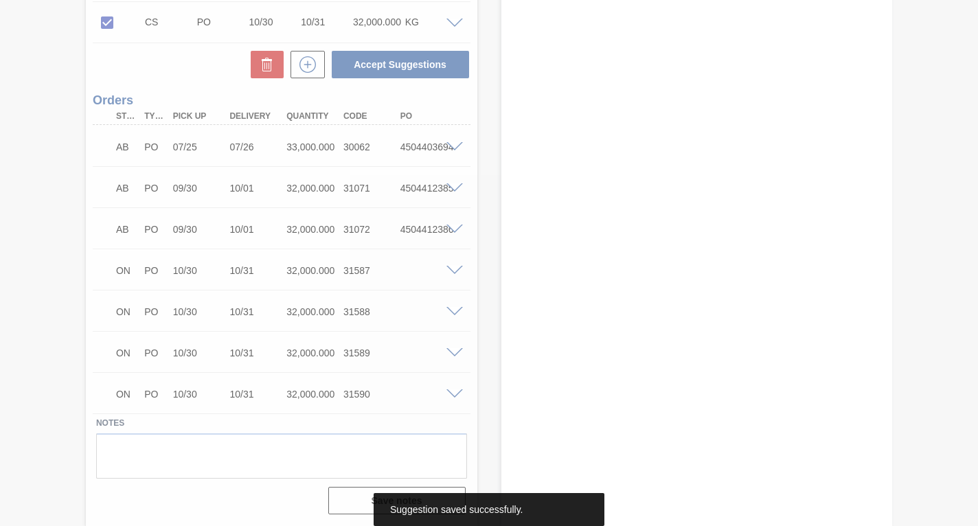
scroll to position [775, 0]
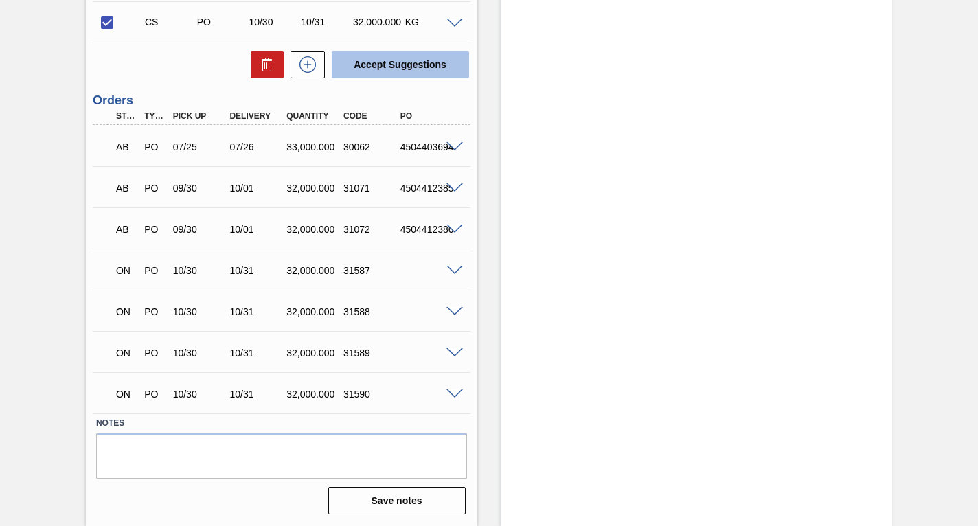
click at [401, 64] on button "Accept Suggestions" at bounding box center [400, 64] width 137 height 27
checkbox input "false"
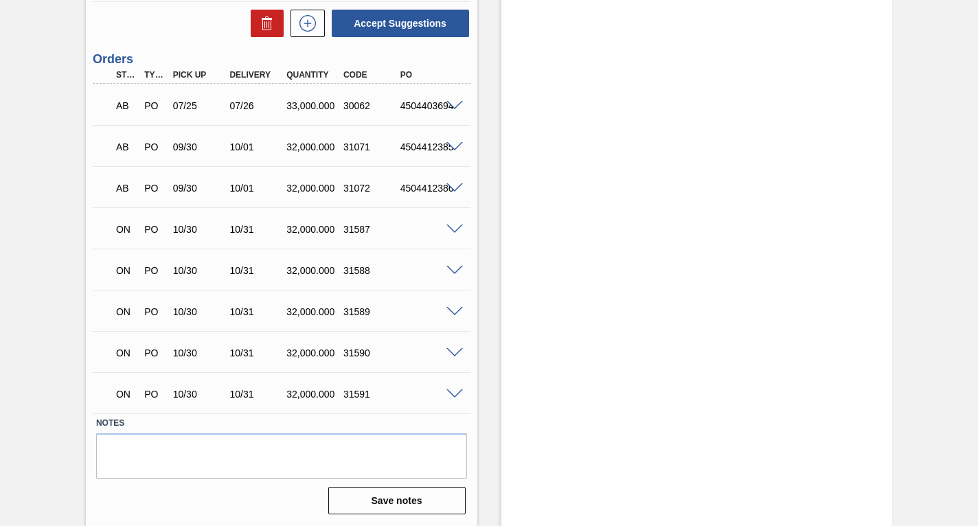
scroll to position [706, 0]
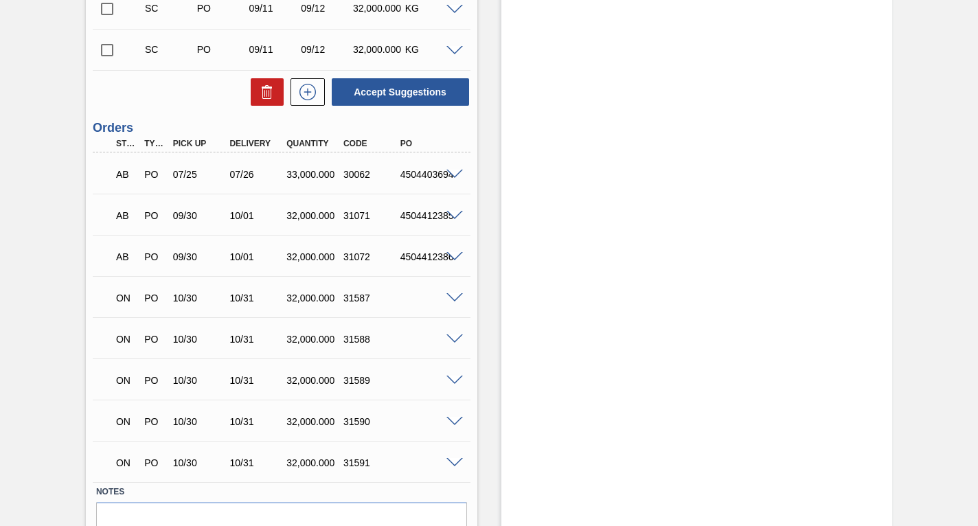
click at [112, 48] on input "checkbox" at bounding box center [107, 50] width 29 height 29
click at [449, 49] on span at bounding box center [455, 51] width 16 height 10
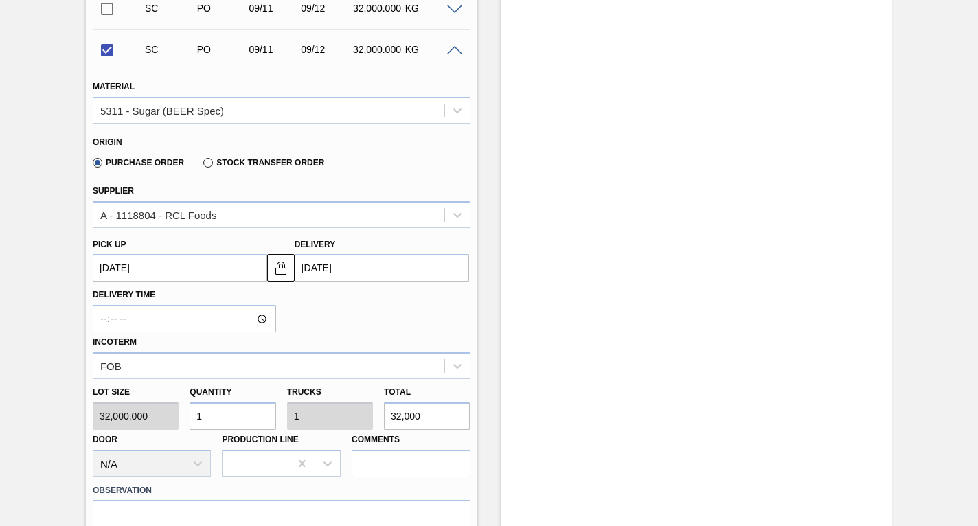
click at [184, 275] on up3244381714 "[DATE]" at bounding box center [180, 267] width 174 height 27
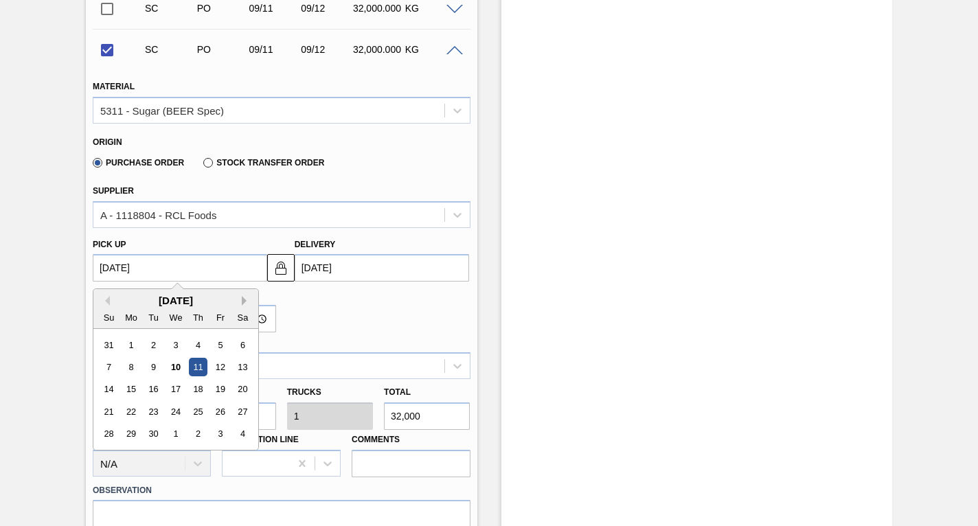
click at [243, 302] on button "Next Month" at bounding box center [247, 301] width 10 height 10
click at [193, 431] on div "30" at bounding box center [198, 434] width 19 height 19
checkbox input "false"
type up3244381714 "[DATE]"
type input "[DATE]"
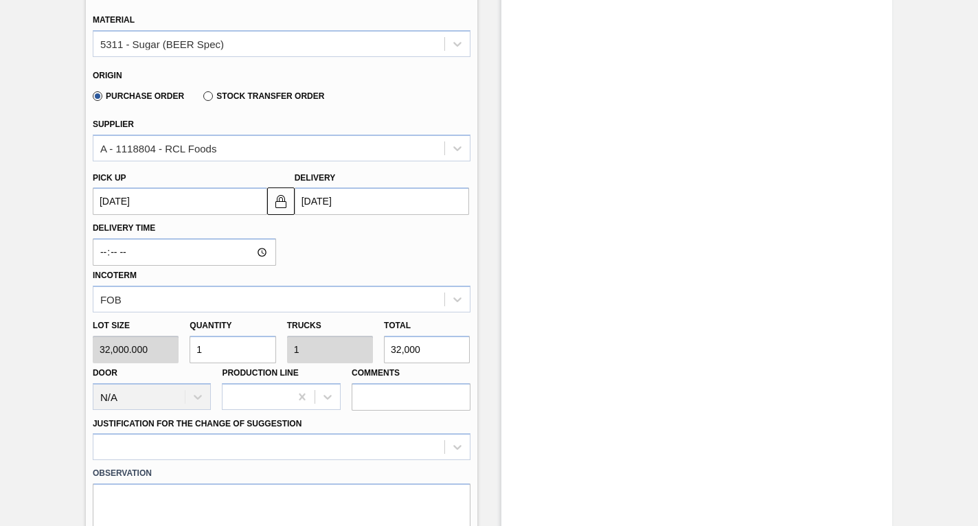
scroll to position [844, 0]
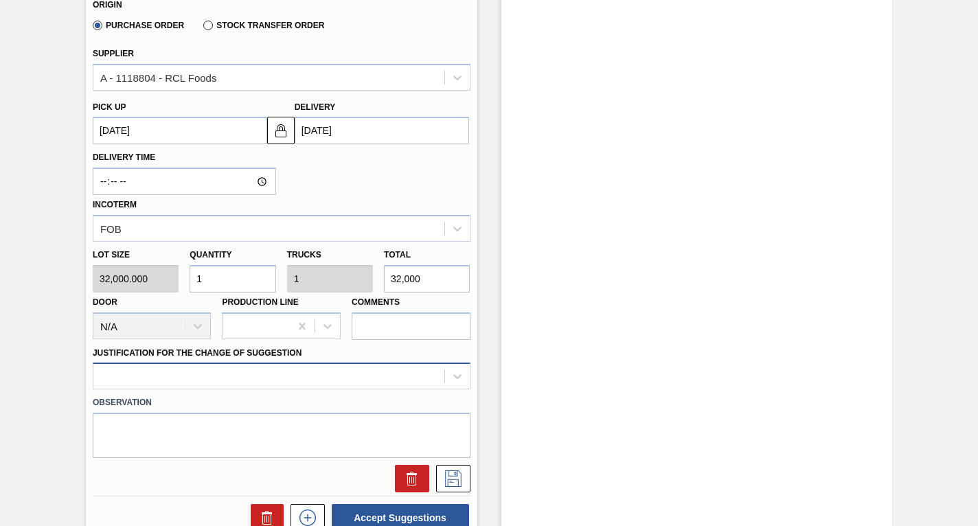
click at [280, 374] on div at bounding box center [282, 376] width 378 height 27
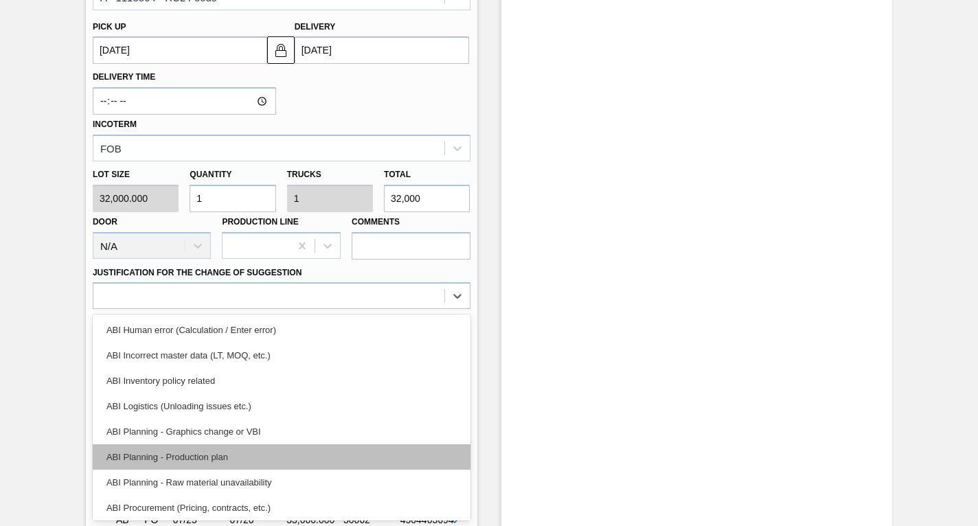
click at [190, 457] on div "ABI Planning - Production plan" at bounding box center [282, 456] width 378 height 25
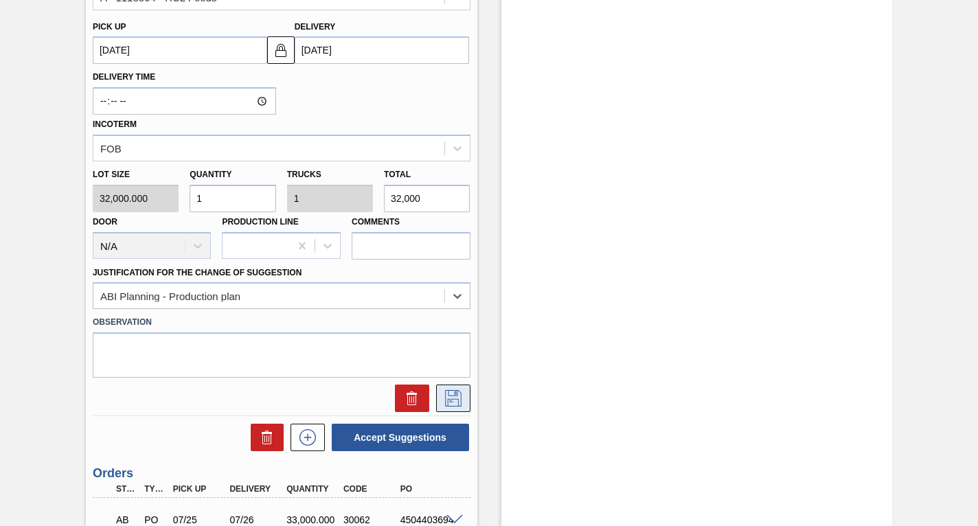
click at [449, 396] on icon at bounding box center [453, 398] width 22 height 16
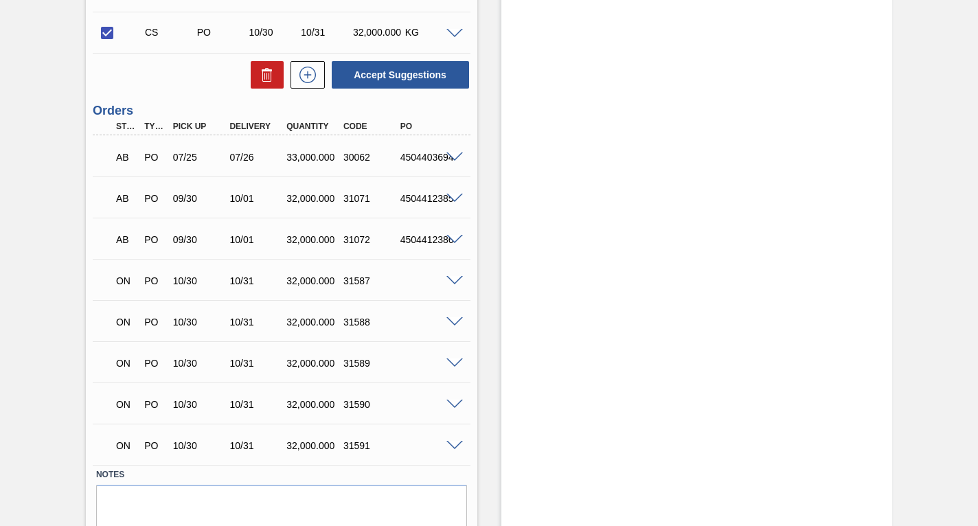
scroll to position [638, 0]
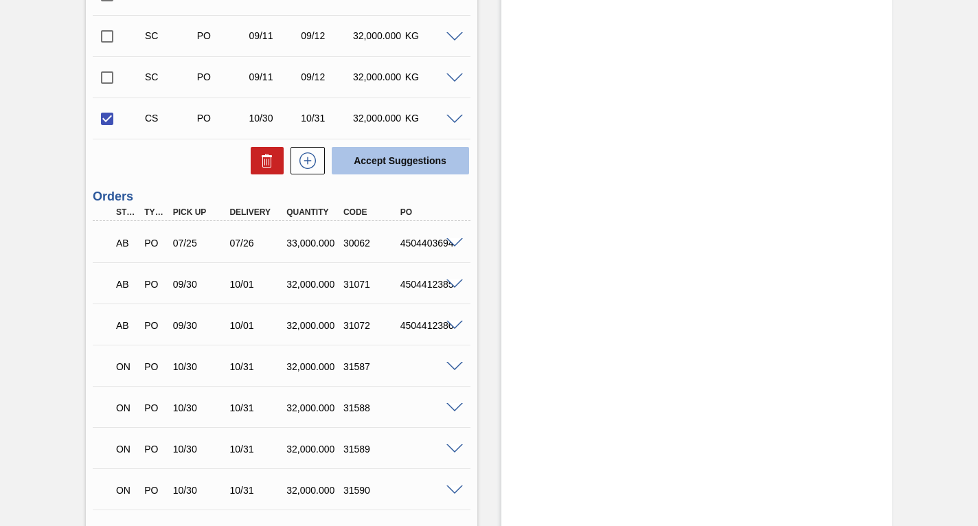
click at [392, 162] on button "Accept Suggestions" at bounding box center [400, 160] width 137 height 27
checkbox input "false"
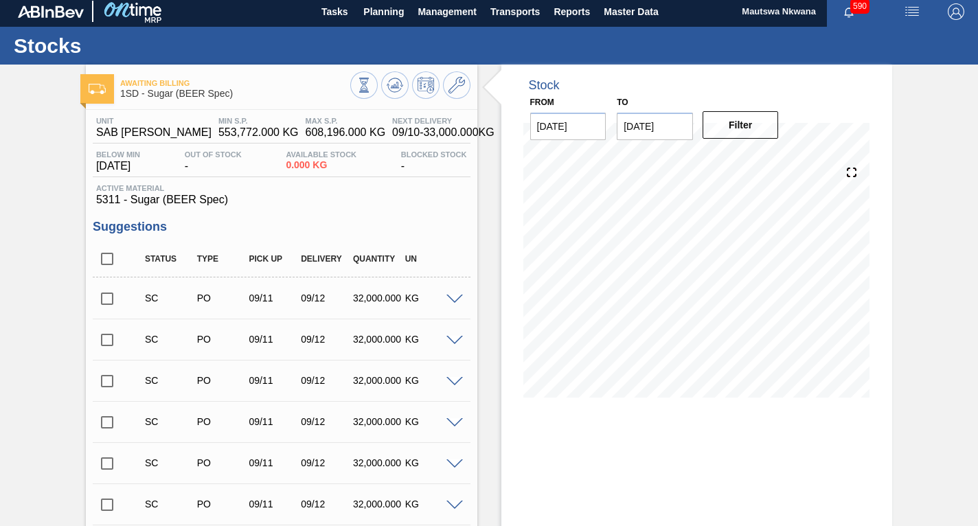
scroll to position [0, 0]
